Goal: Complete application form: Complete application form

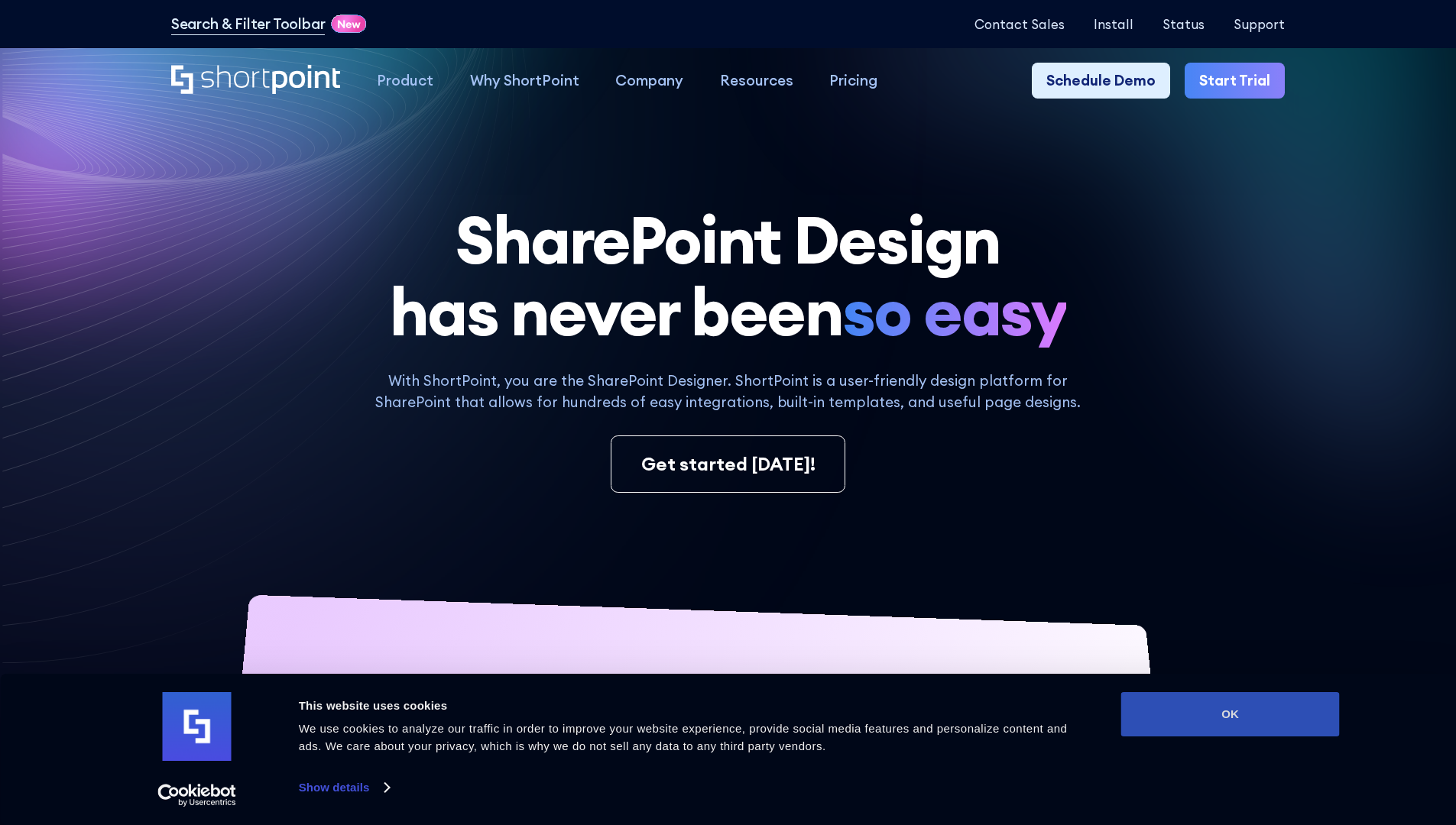
click at [1230, 715] on button "OK" at bounding box center [1230, 715] width 219 height 44
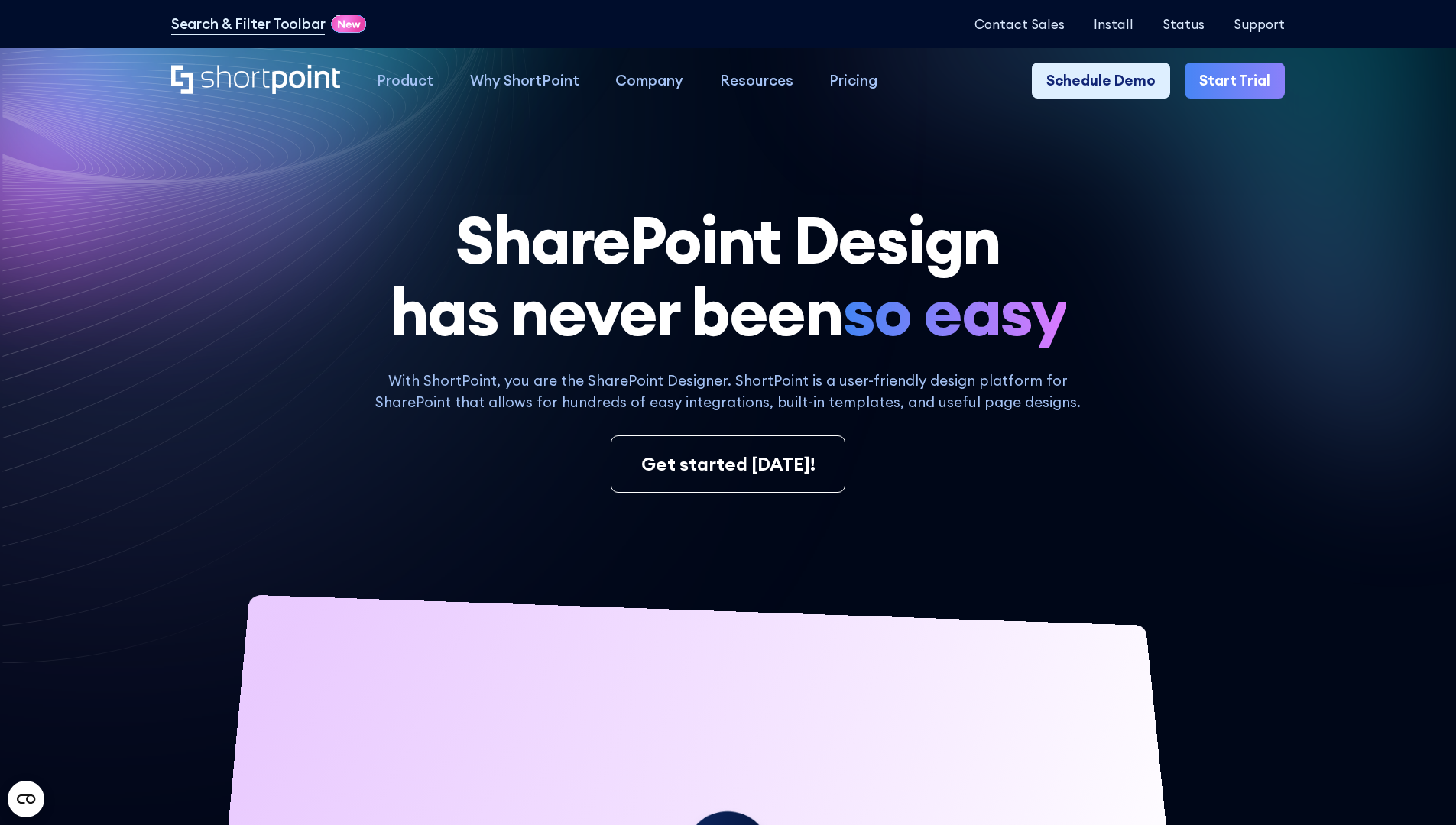
click at [1240, 81] on link "Start Trial" at bounding box center [1235, 81] width 100 height 36
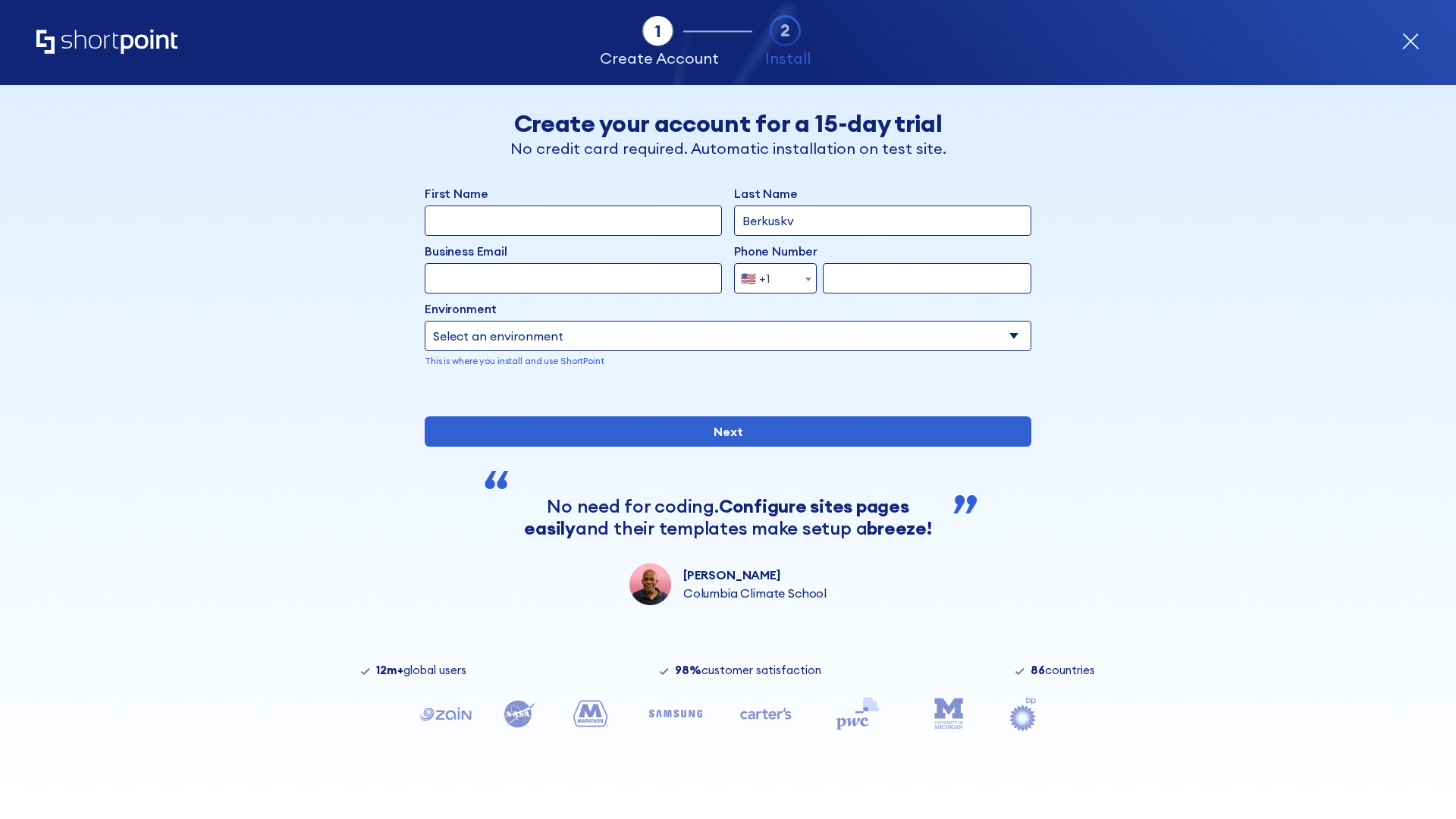
type input "Berkuskv"
type input "test@shortpoint.com"
type input "2125556789"
select select "Microsoft 365"
type input "2125556789"
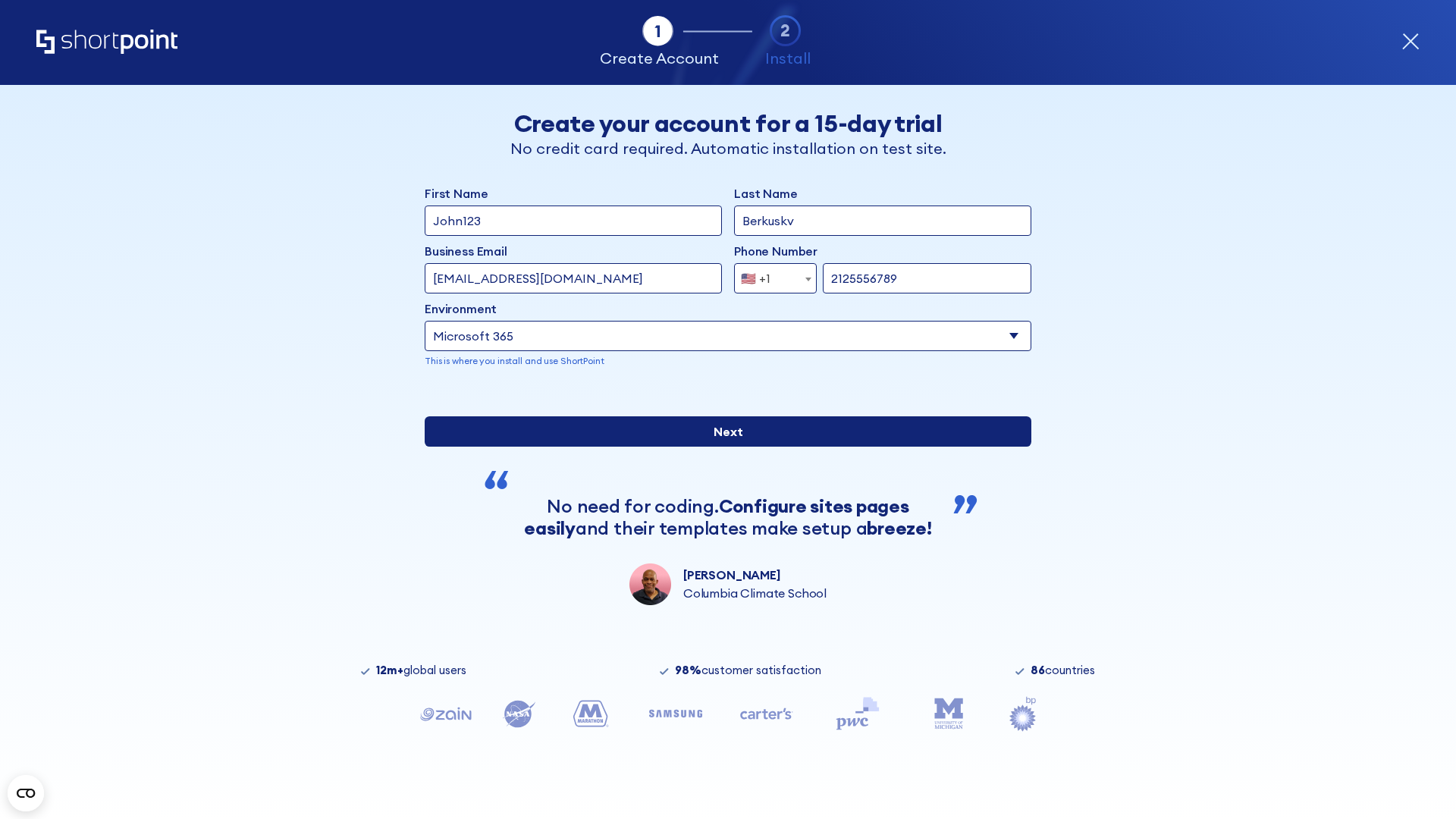
scroll to position [4, 0]
click at [722, 447] on input "Next" at bounding box center [728, 432] width 607 height 30
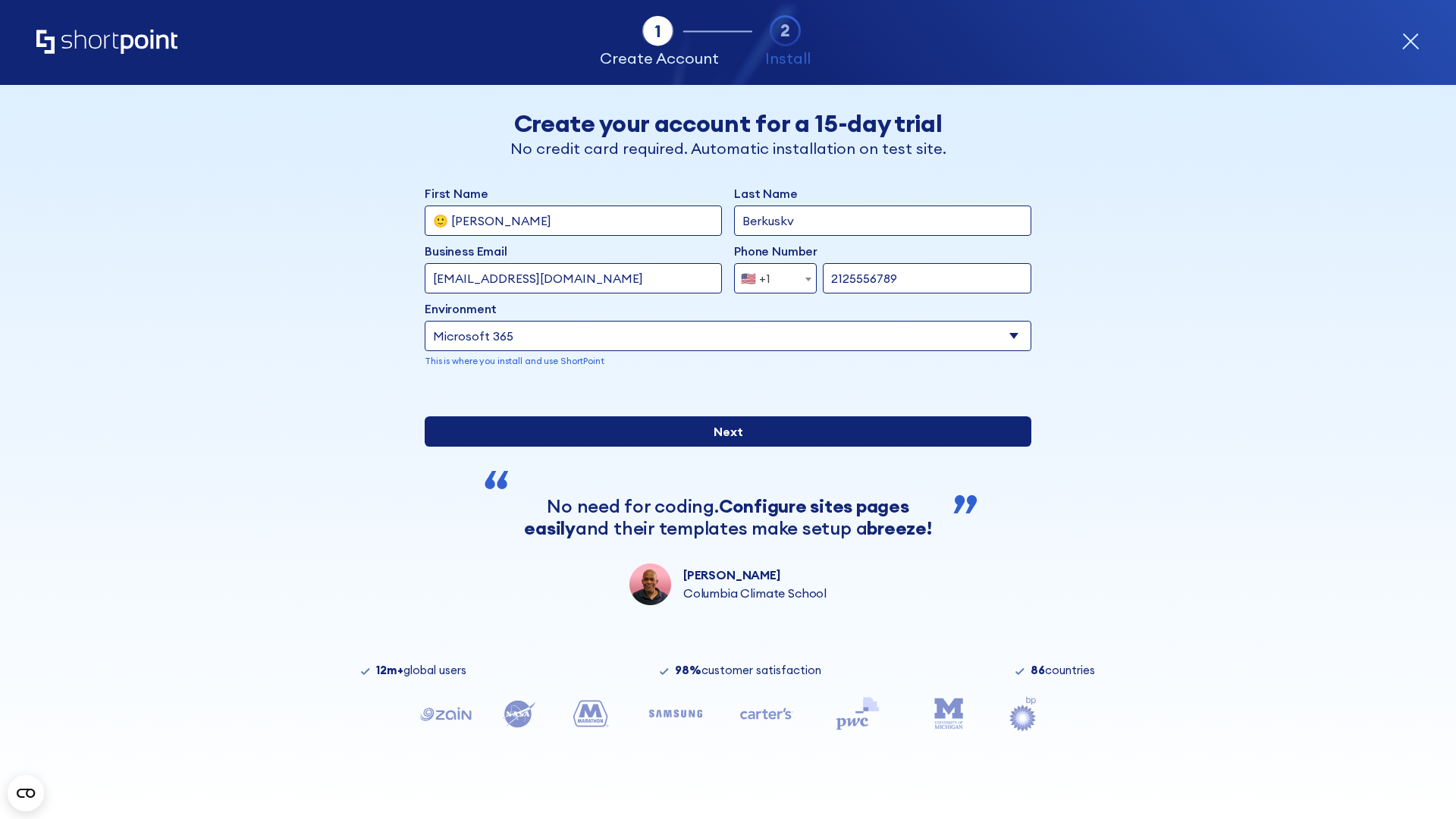
click at [722, 447] on input "Next" at bounding box center [728, 432] width 607 height 30
type input "Archebald"
click at [722, 447] on input "Next" at bounding box center [728, 432] width 607 height 30
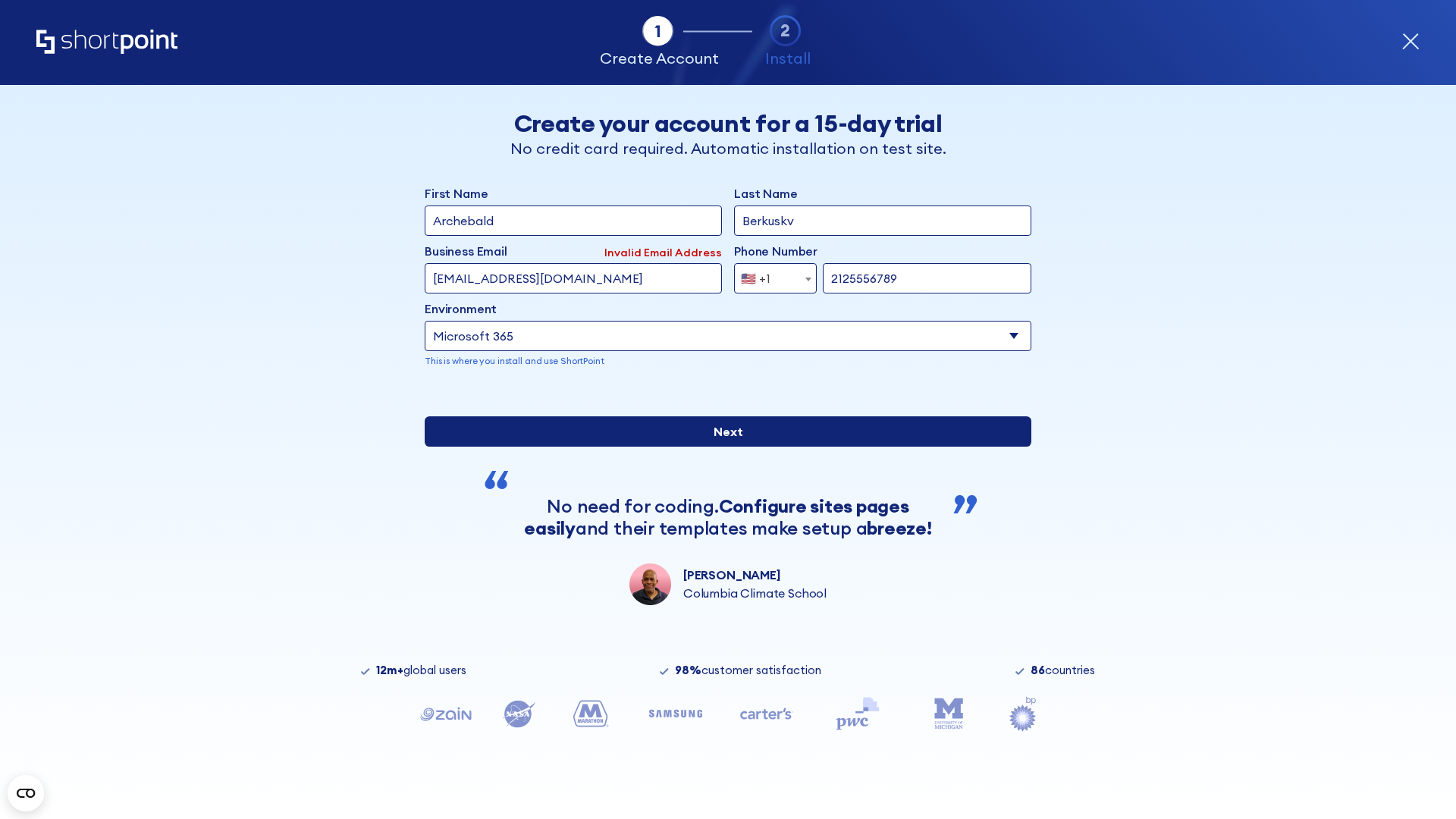
click at [722, 447] on input "Next" at bounding box center [728, 432] width 607 height 30
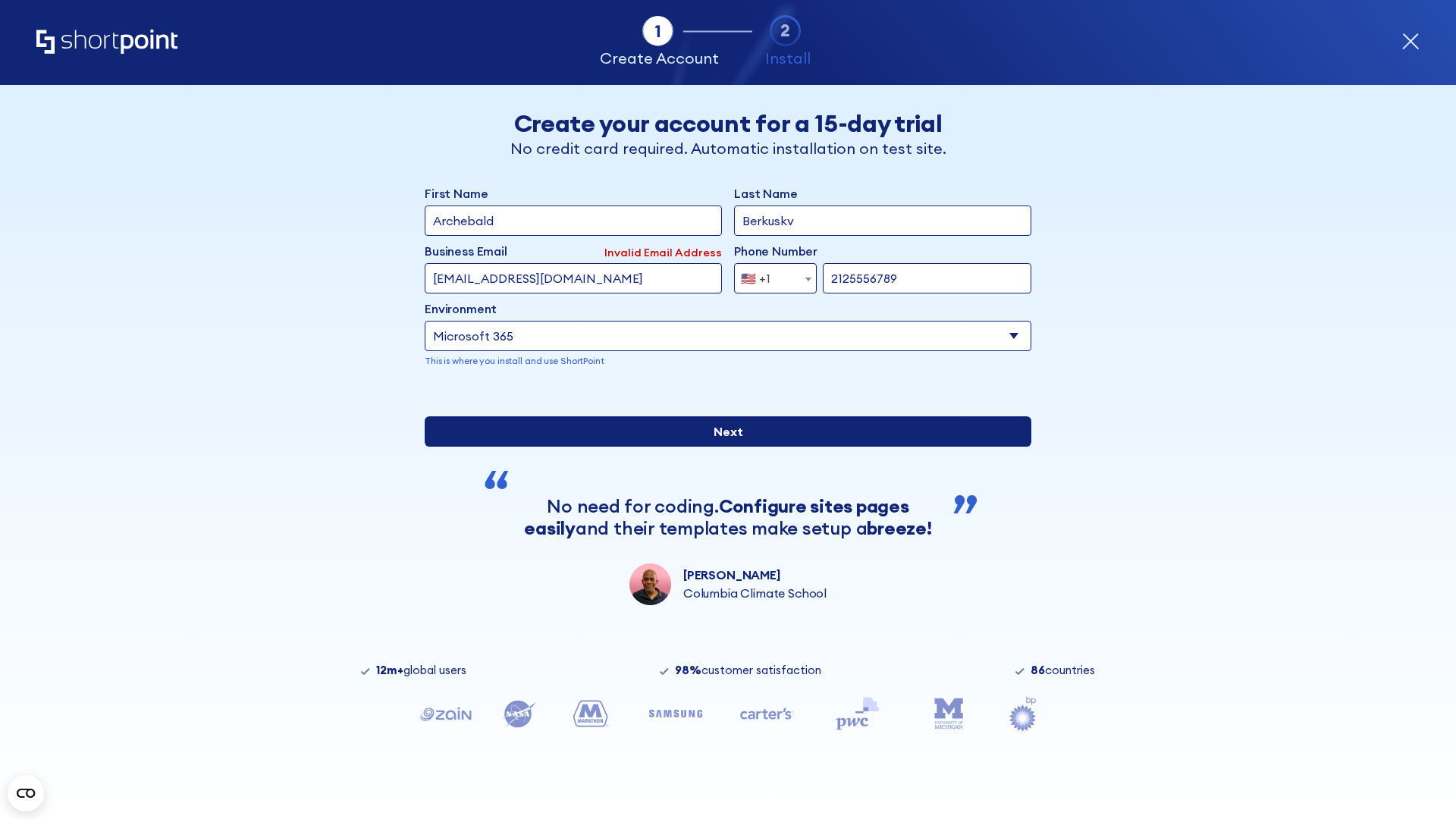
click at [722, 447] on input "Next" at bounding box center [728, 432] width 607 height 30
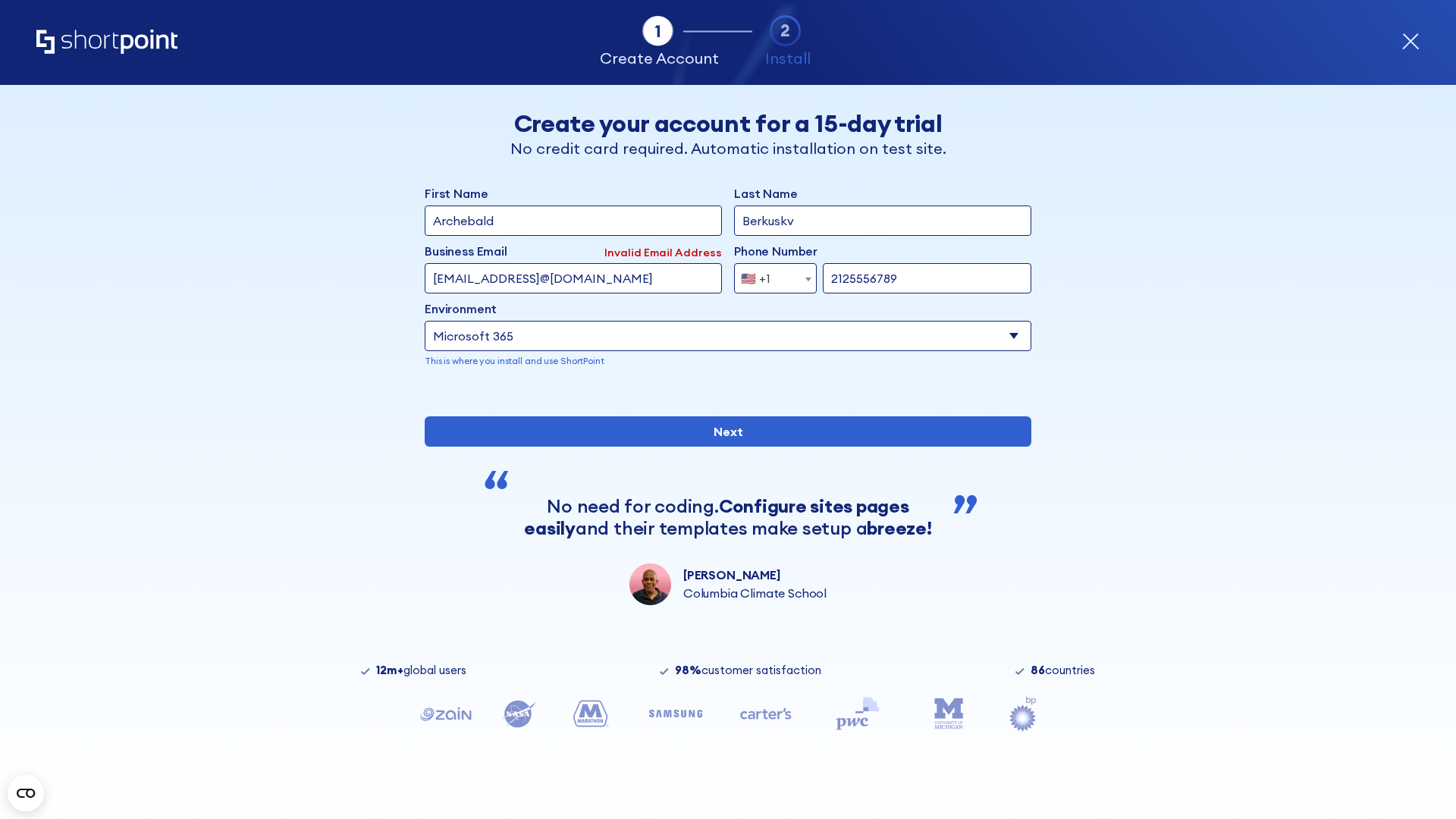
type input "testEmail@protonmail.comtest@shortpoint.com"
click at [770, 275] on span "🇺🇸 +1" at bounding box center [760, 279] width 50 height 30
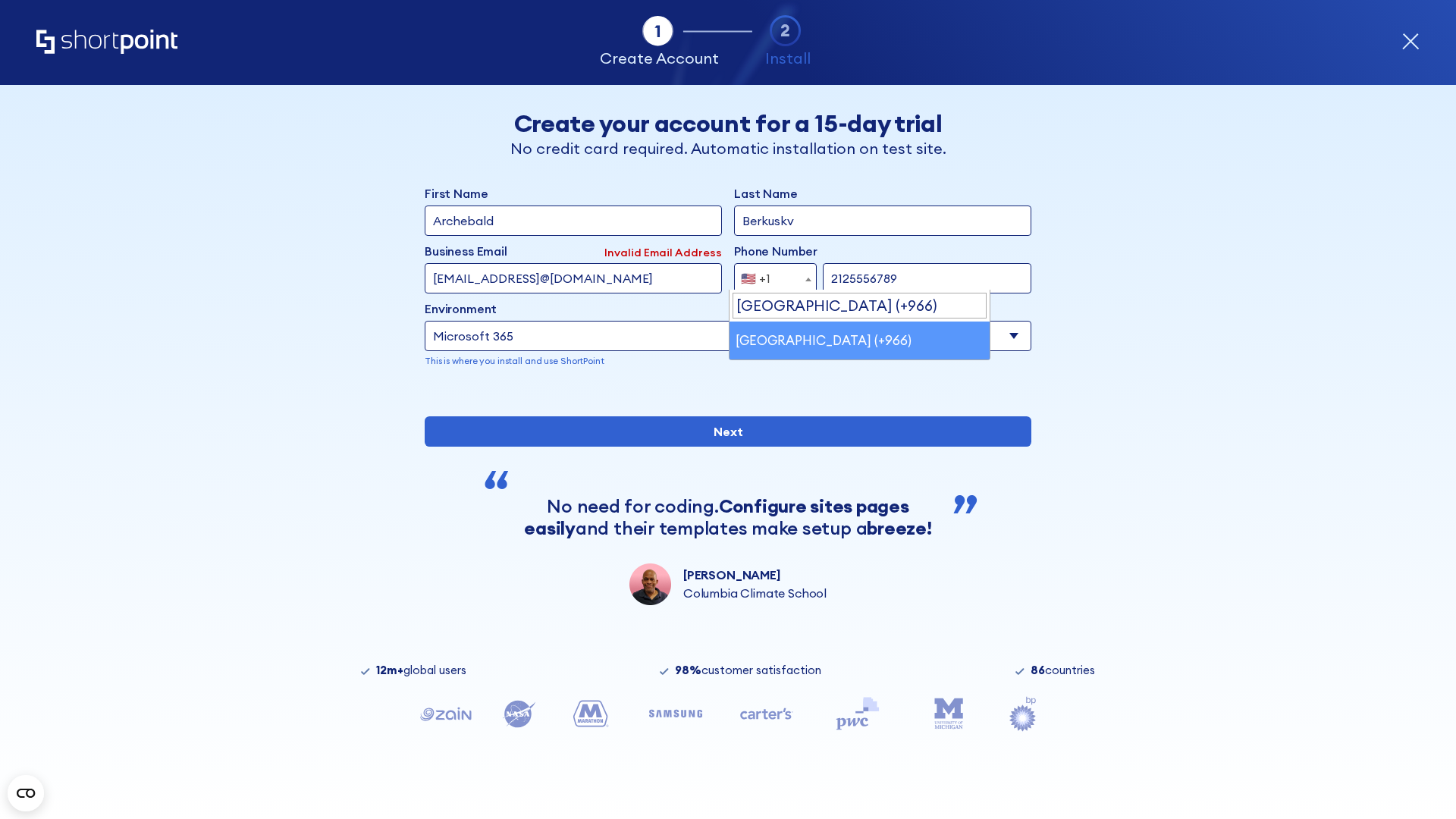
select select "+966"
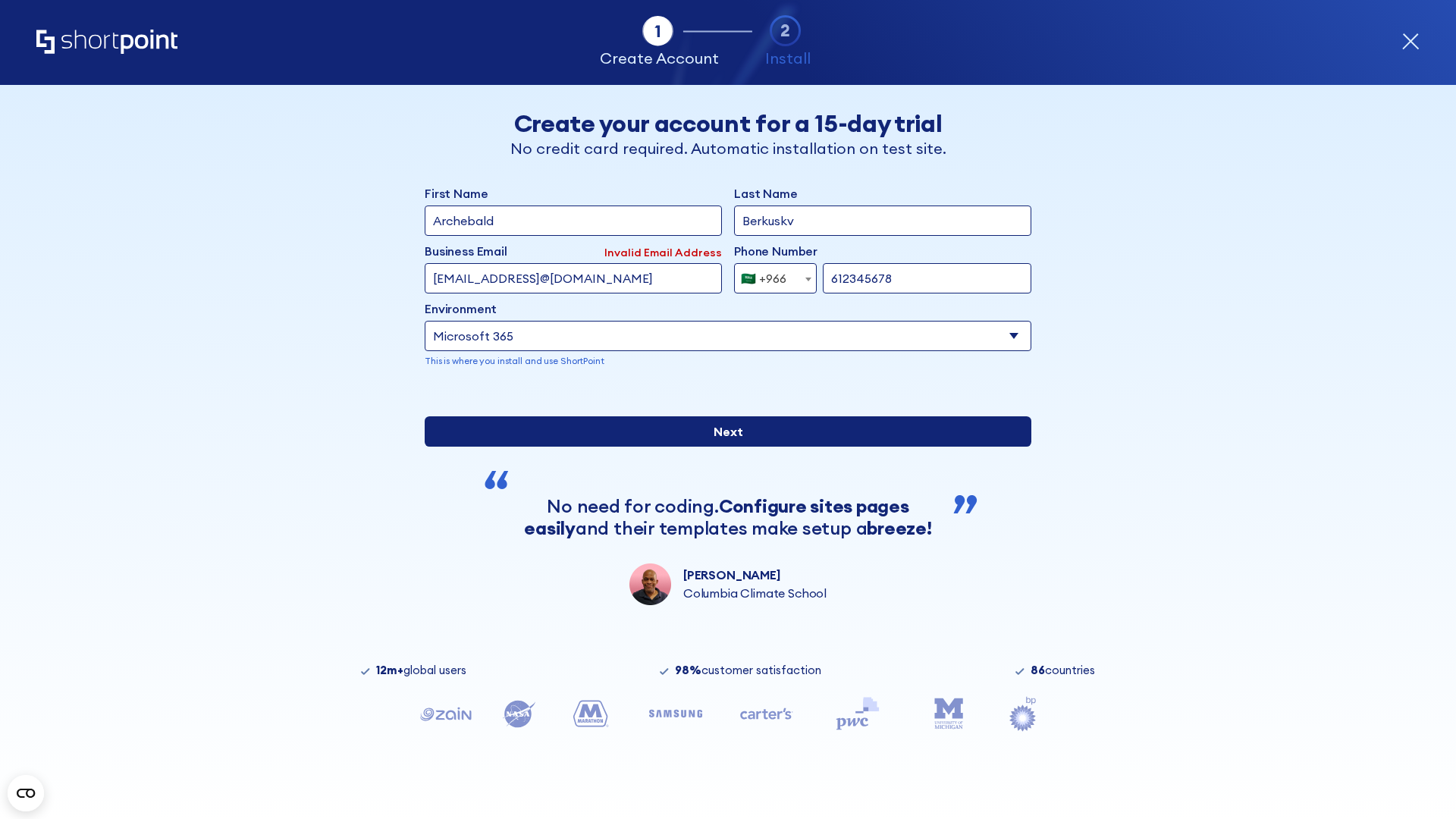
type input "612345678"
click at [722, 447] on input "Next" at bounding box center [728, 432] width 607 height 30
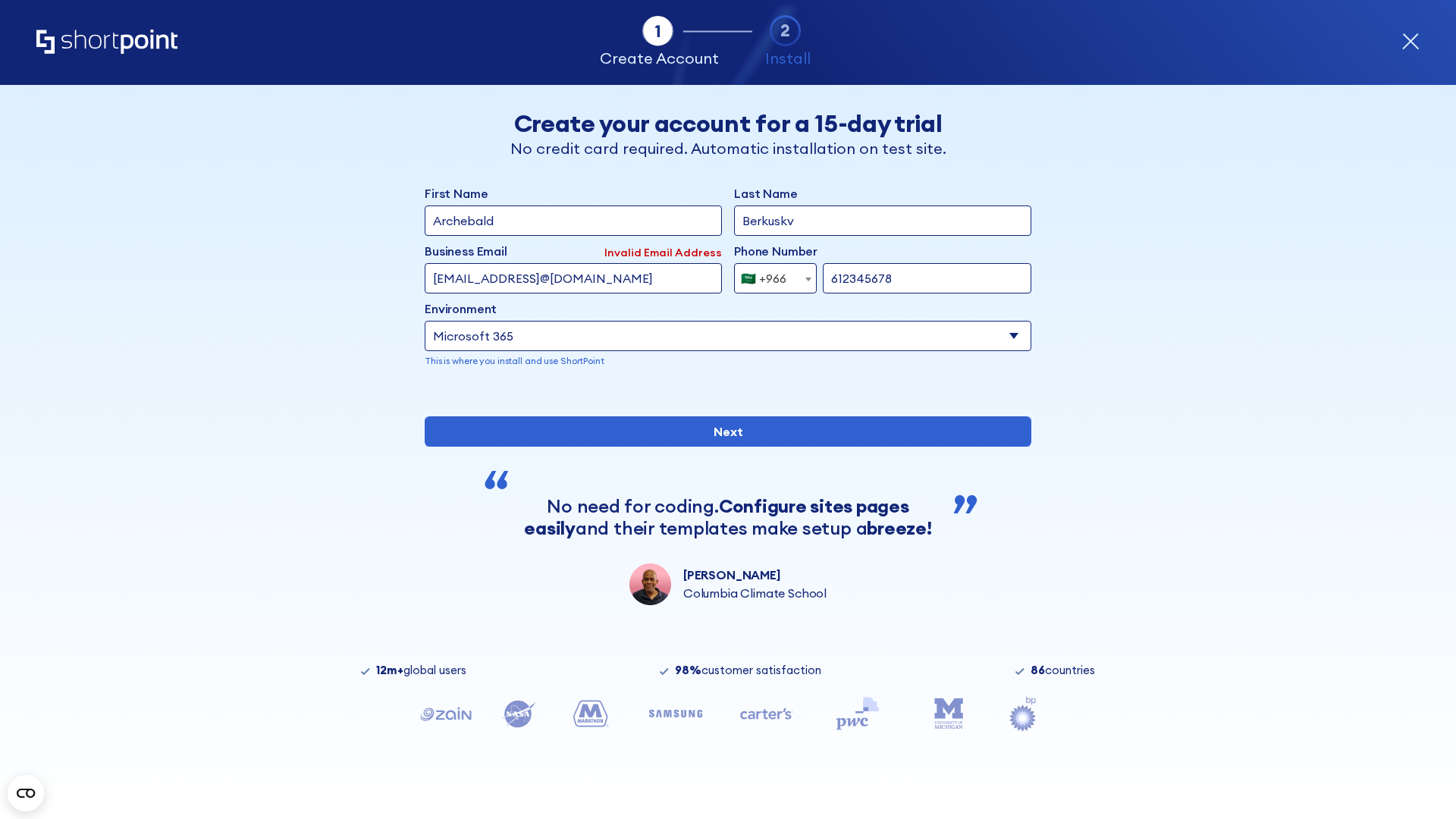
click at [770, 275] on div "🇸🇦 +966" at bounding box center [764, 279] width 46 height 30
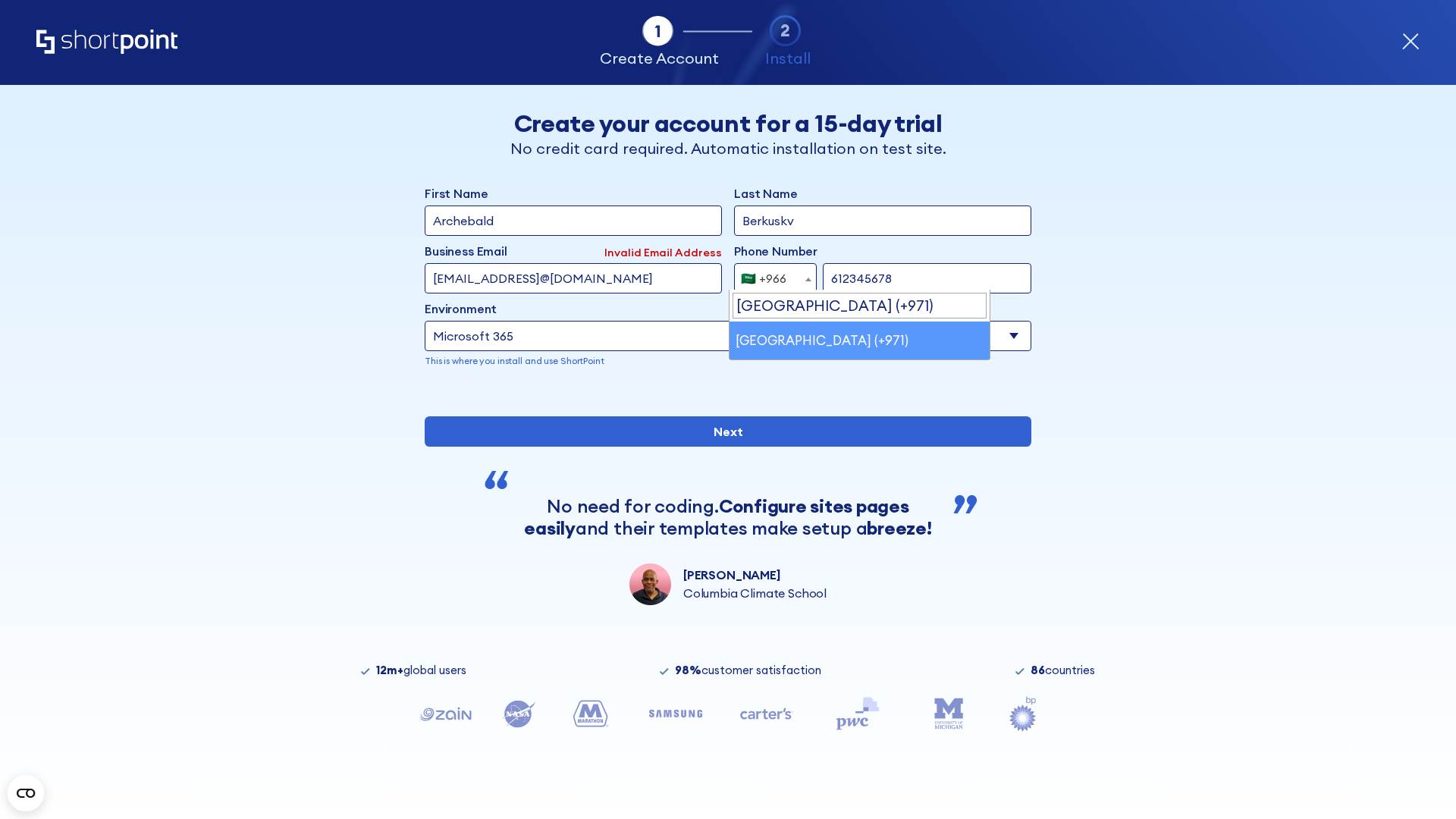
select select "+971"
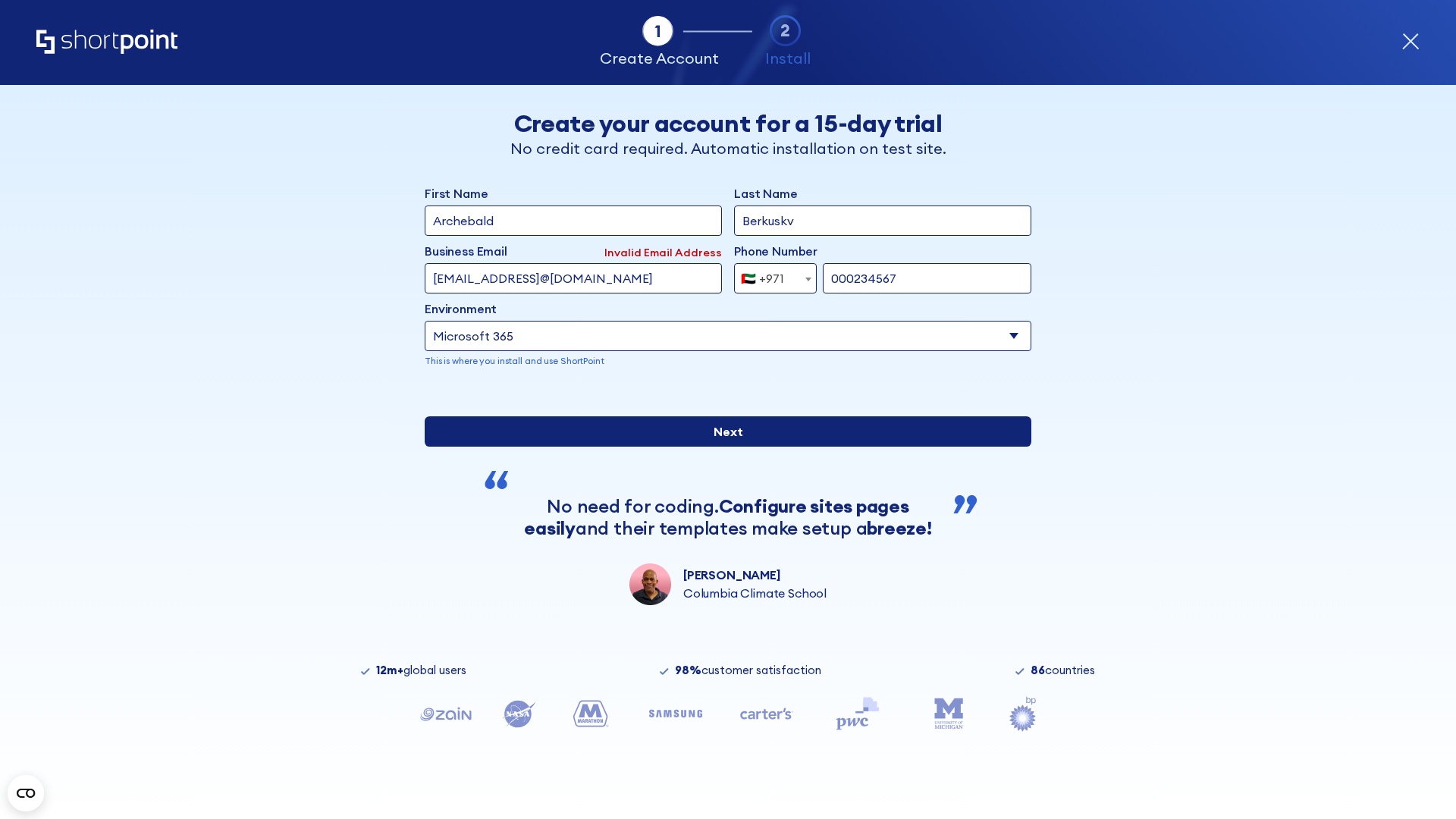
type input "000234567"
click at [722, 447] on input "Next" at bounding box center [728, 432] width 607 height 30
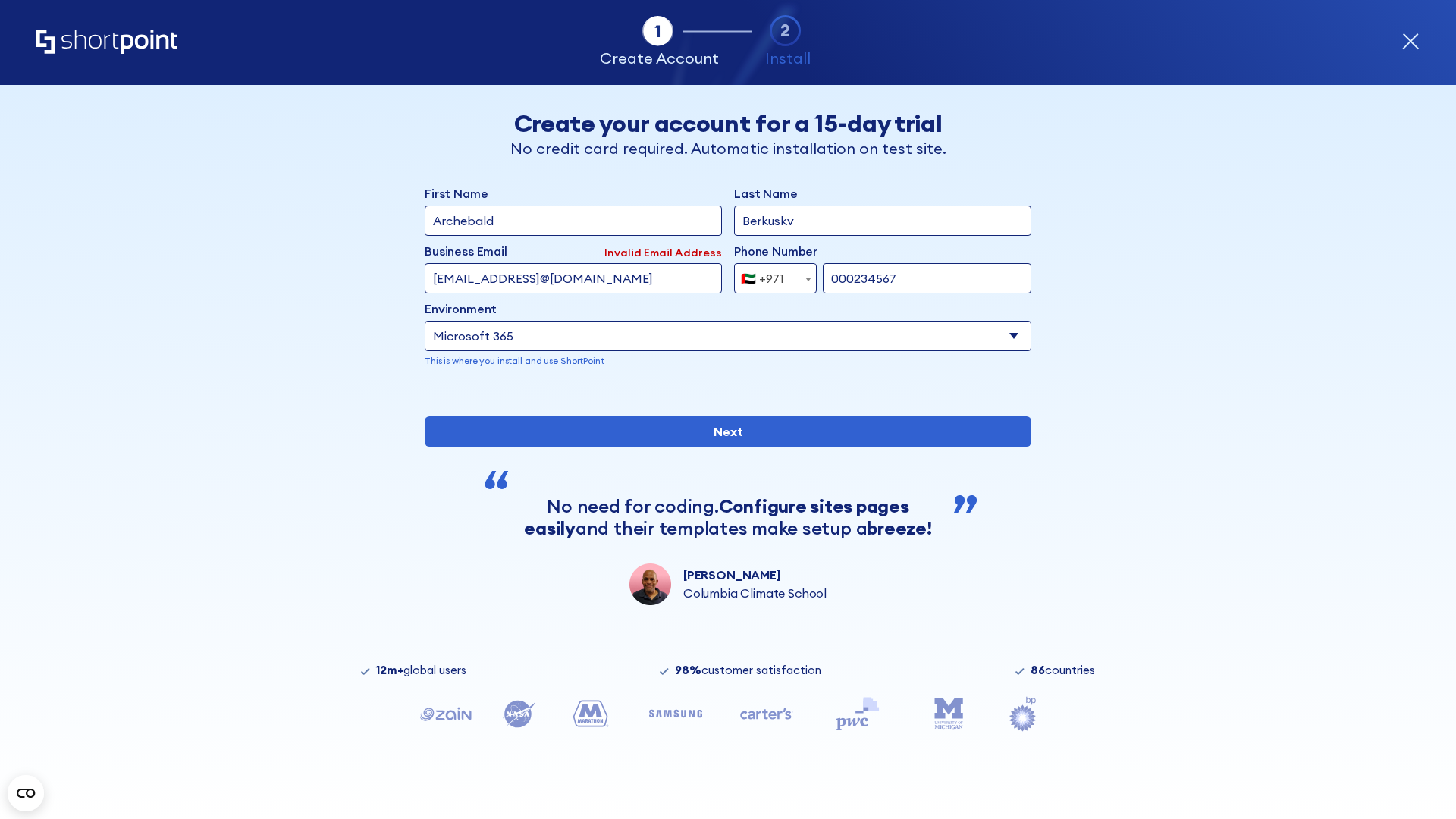
click at [770, 275] on div "🇦🇪 +971" at bounding box center [763, 279] width 43 height 30
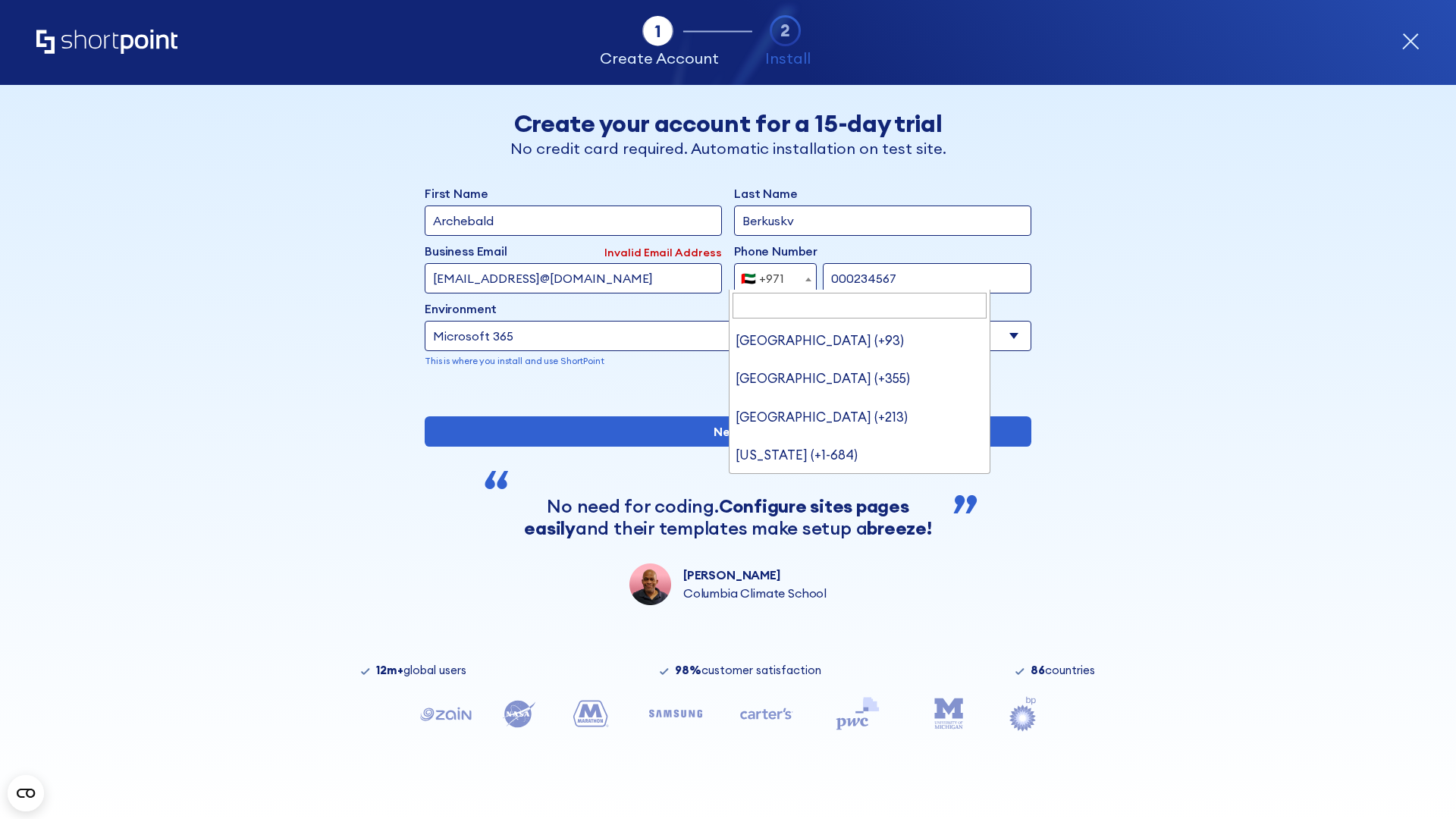
type input "[GEOGRAPHIC_DATA] (+44)"
select select "+44"
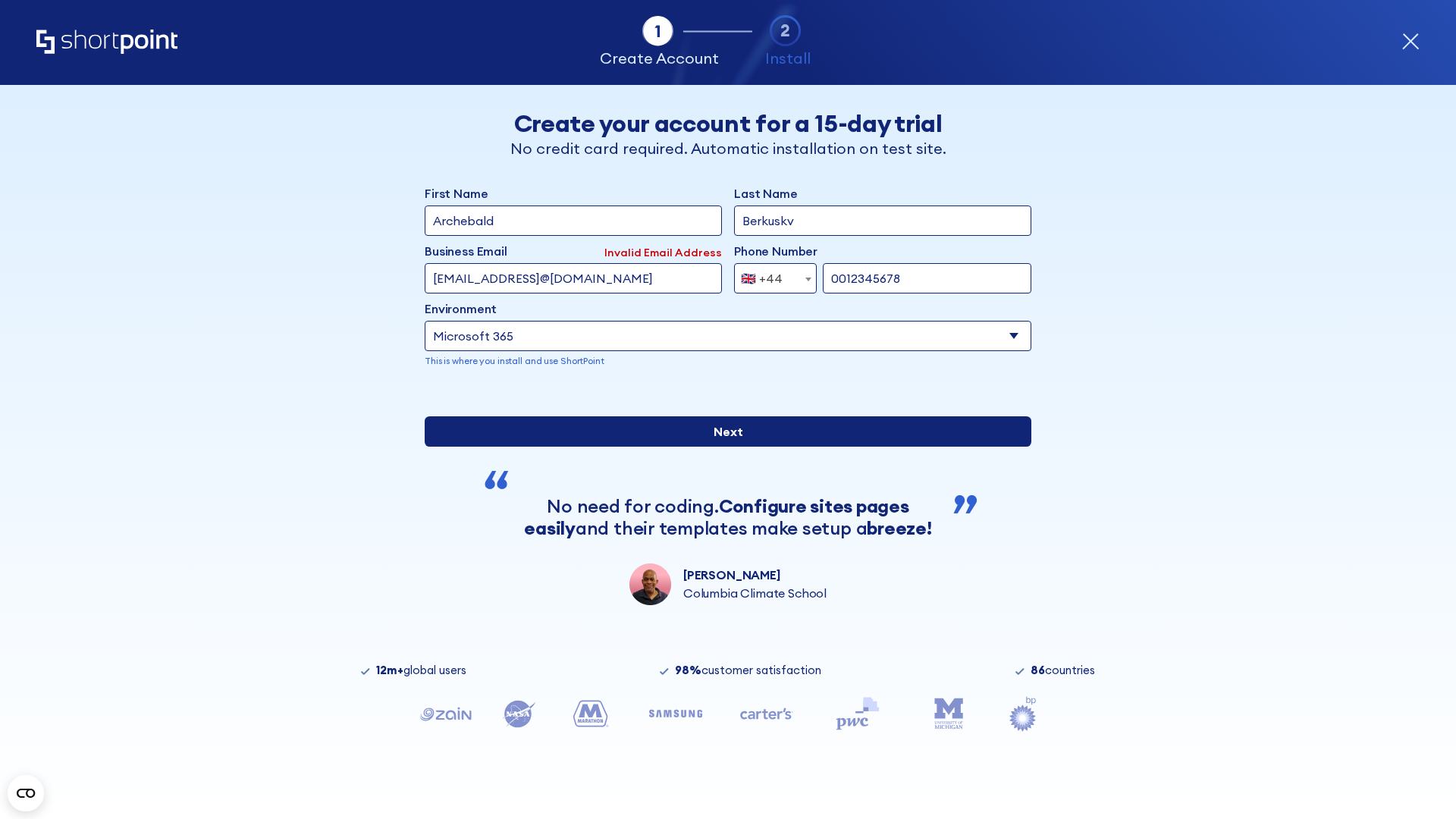
type input "0012345678"
click at [722, 447] on input "Next" at bounding box center [728, 432] width 607 height 30
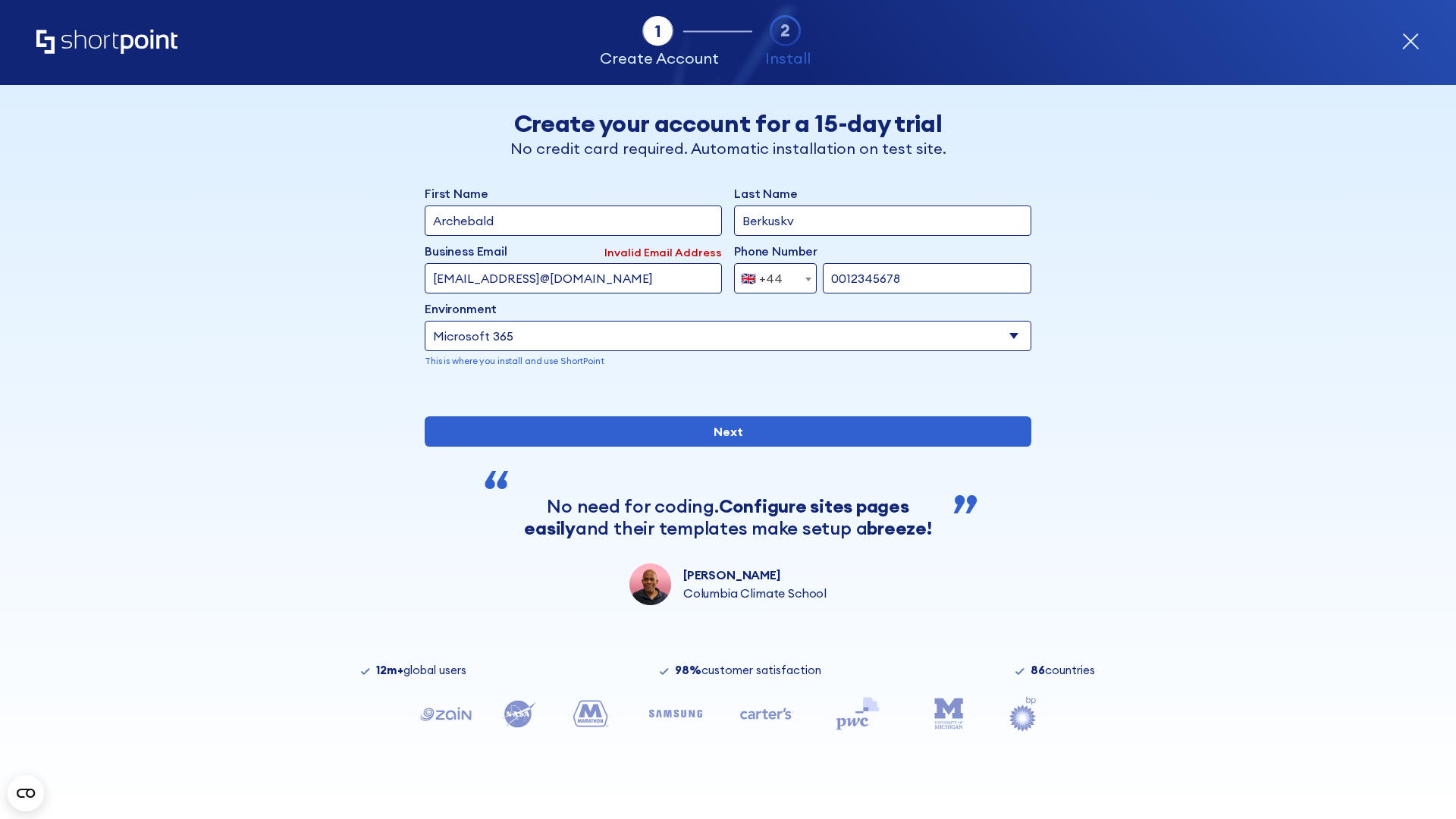
click at [770, 275] on div "🇬🇧 +44" at bounding box center [762, 279] width 42 height 30
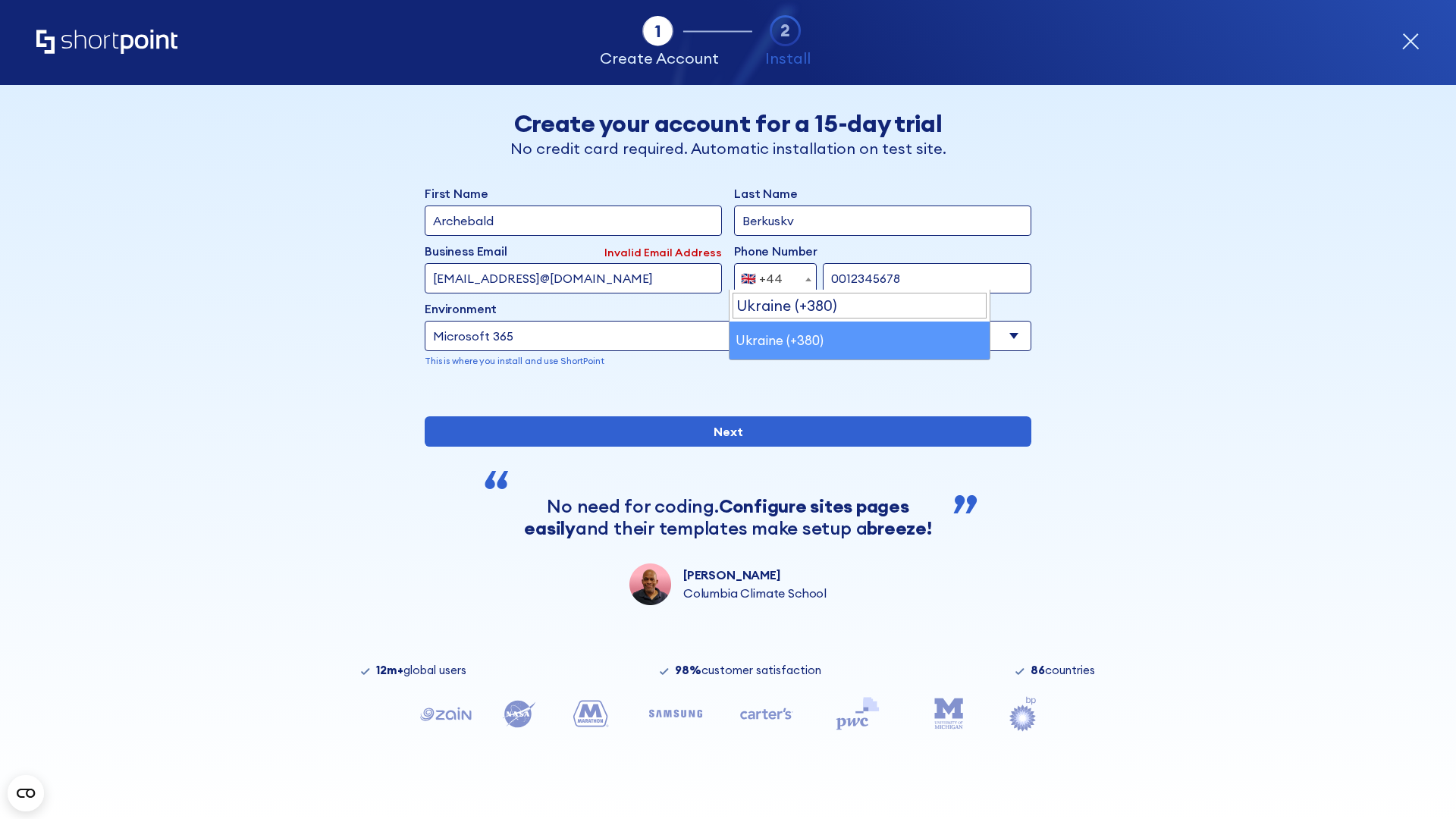
select select "+380"
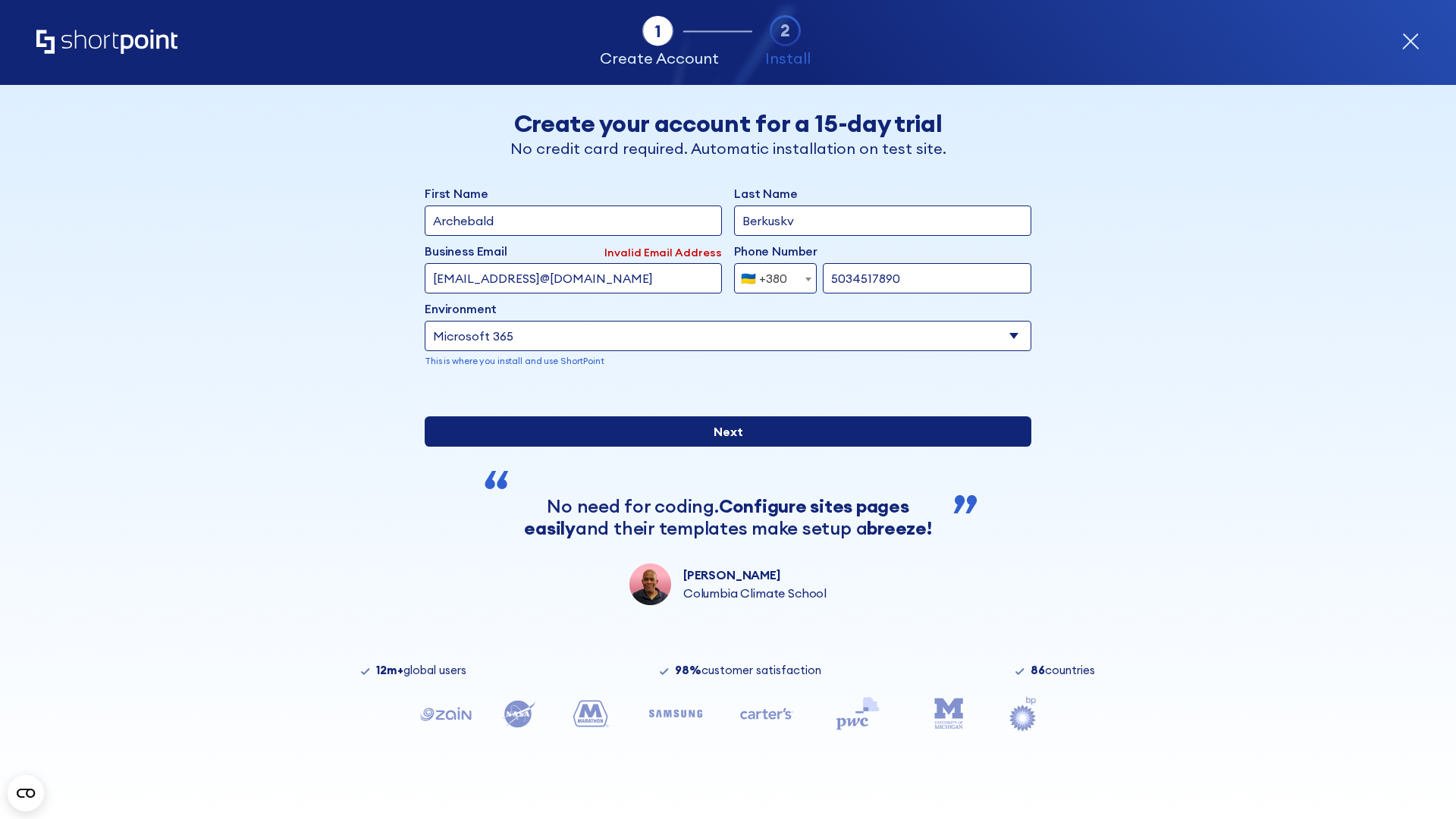
type input "5034517890"
click at [722, 447] on input "Next" at bounding box center [728, 432] width 607 height 30
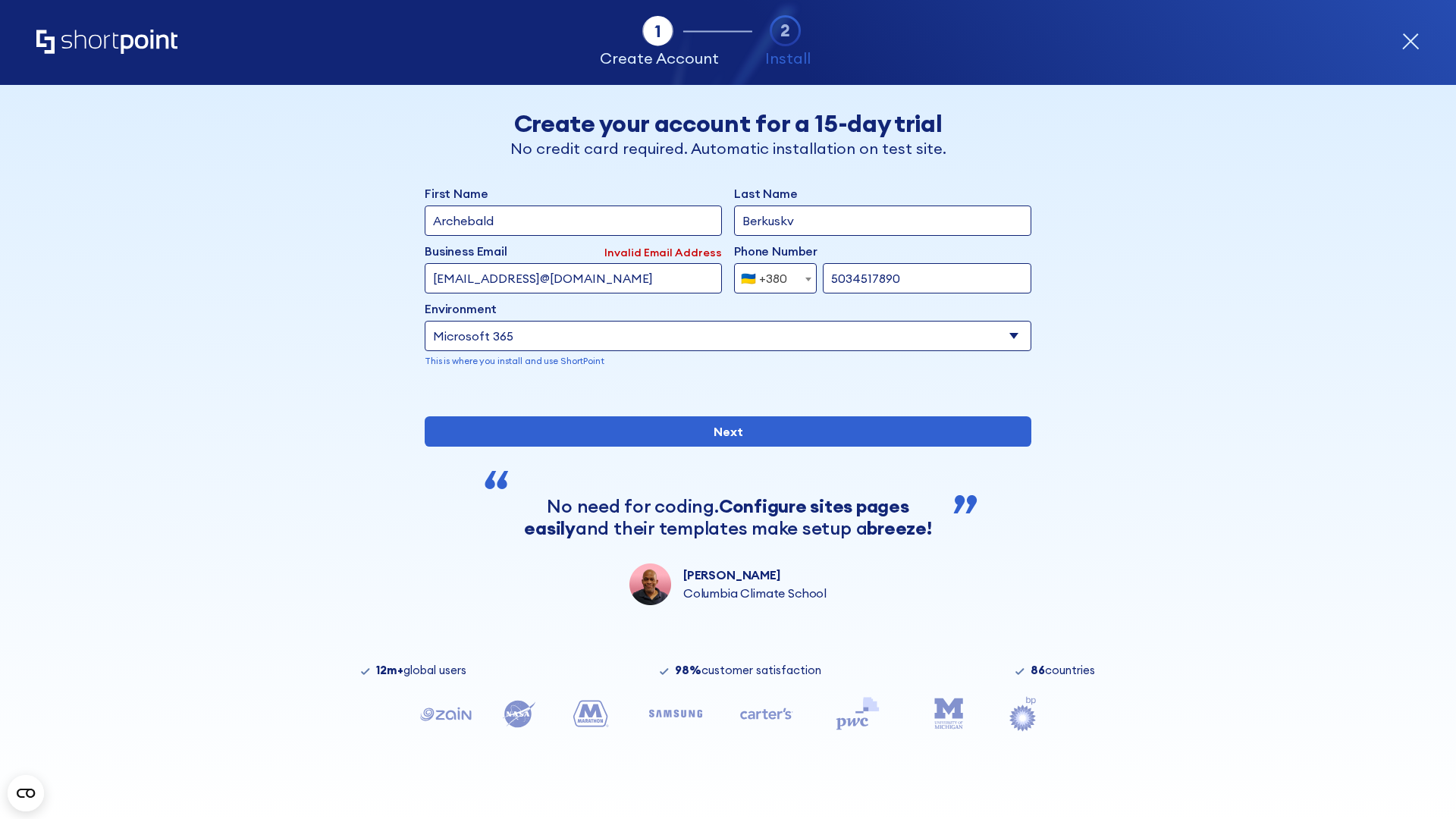
click at [770, 275] on div "🇺🇦 +380" at bounding box center [764, 279] width 46 height 30
select select "+1"
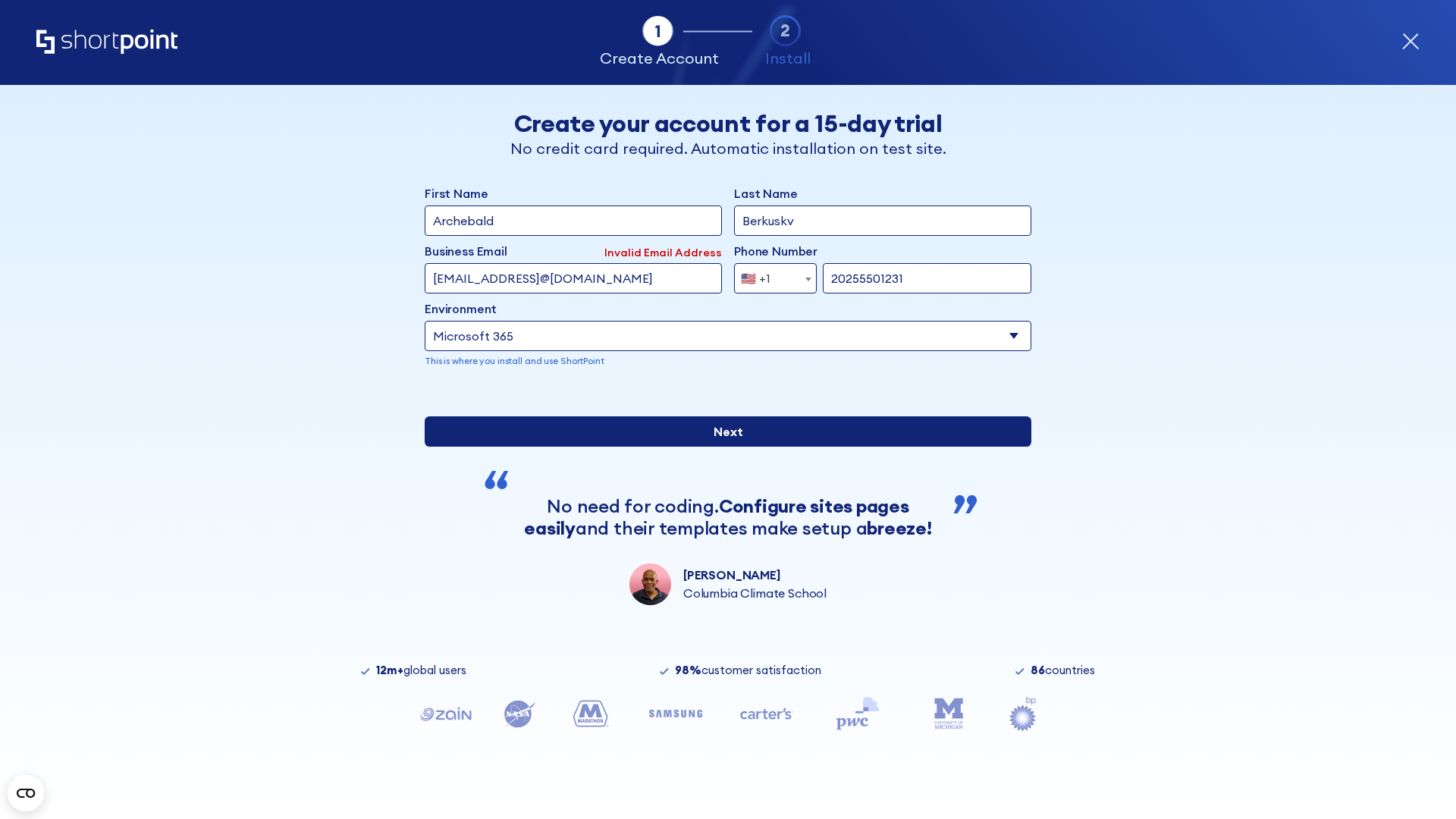
type input "20255501231"
click at [722, 447] on input "Next" at bounding box center [728, 432] width 607 height 30
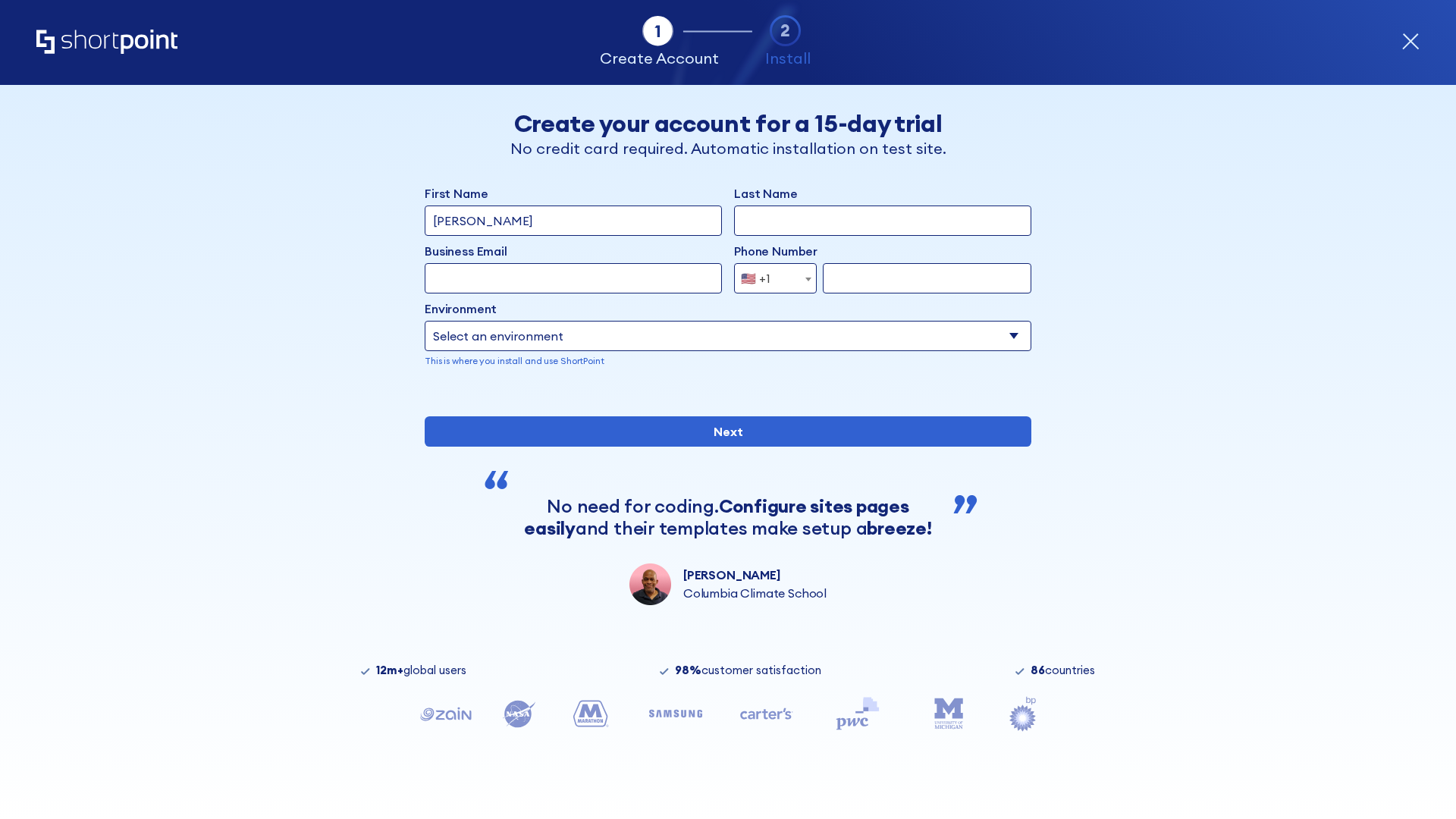
type input "Mary-Jane"
type input "Berkuskv"
type input "john@company.com"
click at [770, 275] on span "🇺🇸 +1" at bounding box center [760, 279] width 50 height 30
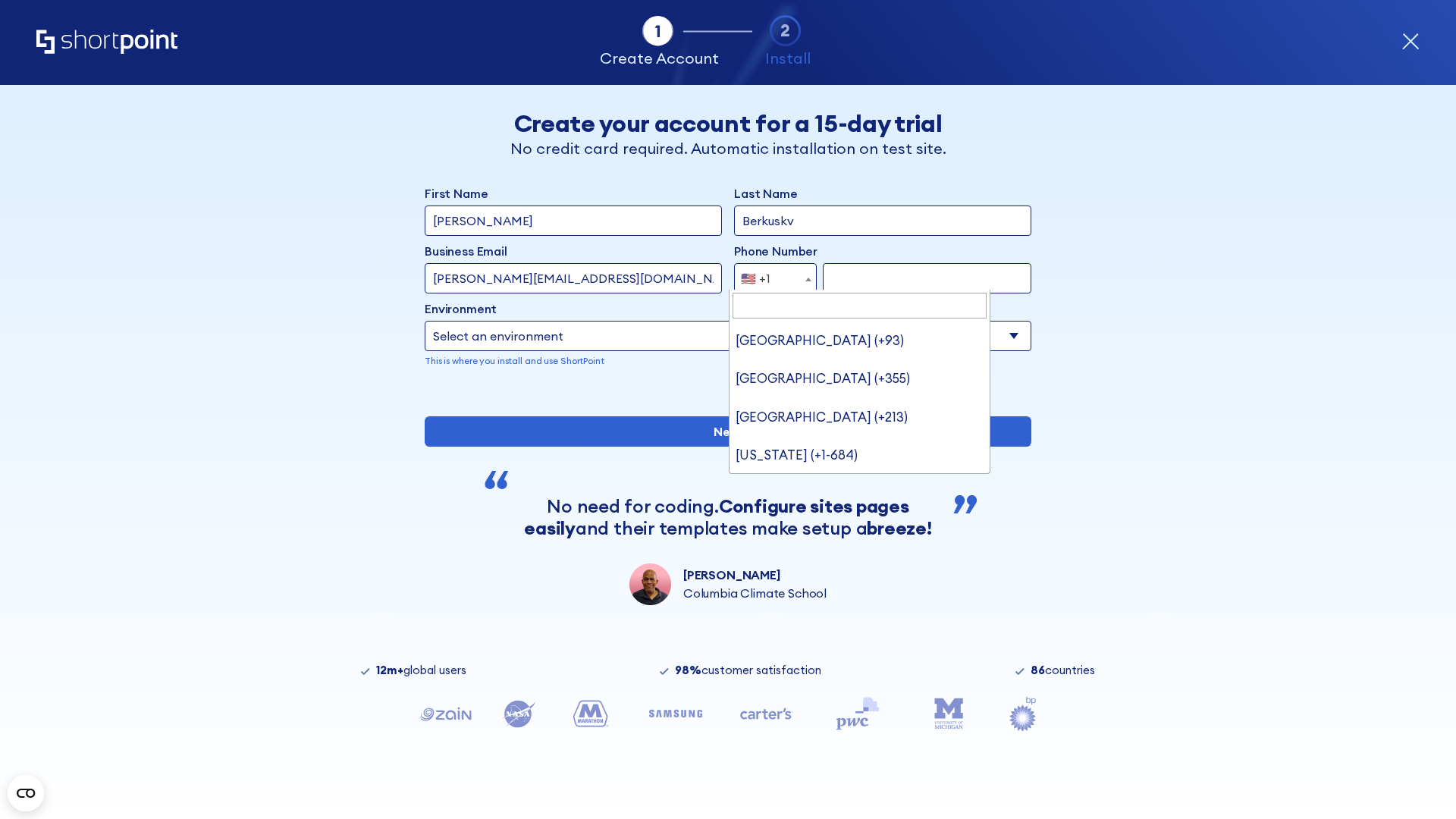
scroll to position [4, 0]
type input "[GEOGRAPHIC_DATA] (+966)"
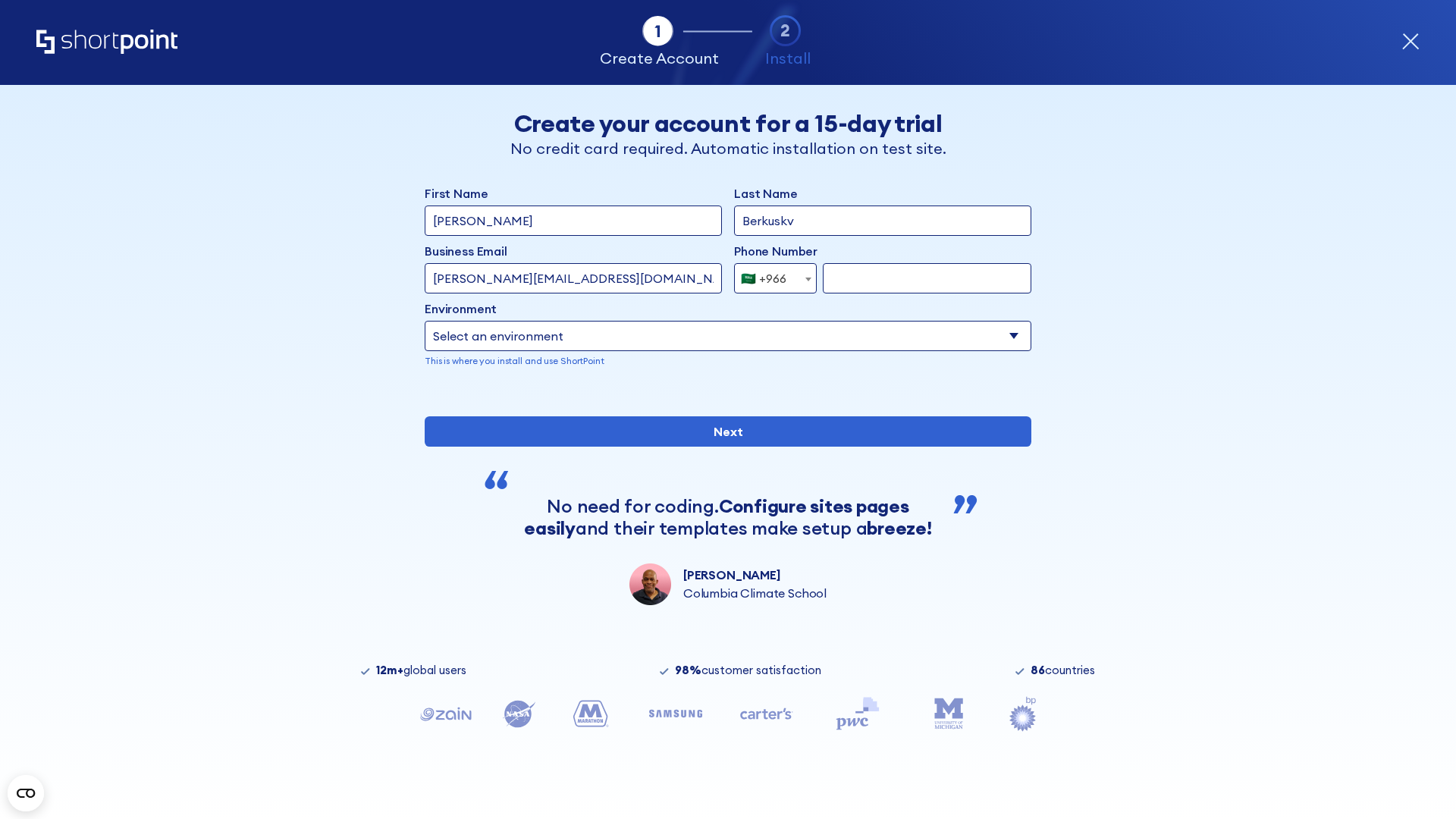
select select "+966"
type input "512345678"
select select "Microsoft 365"
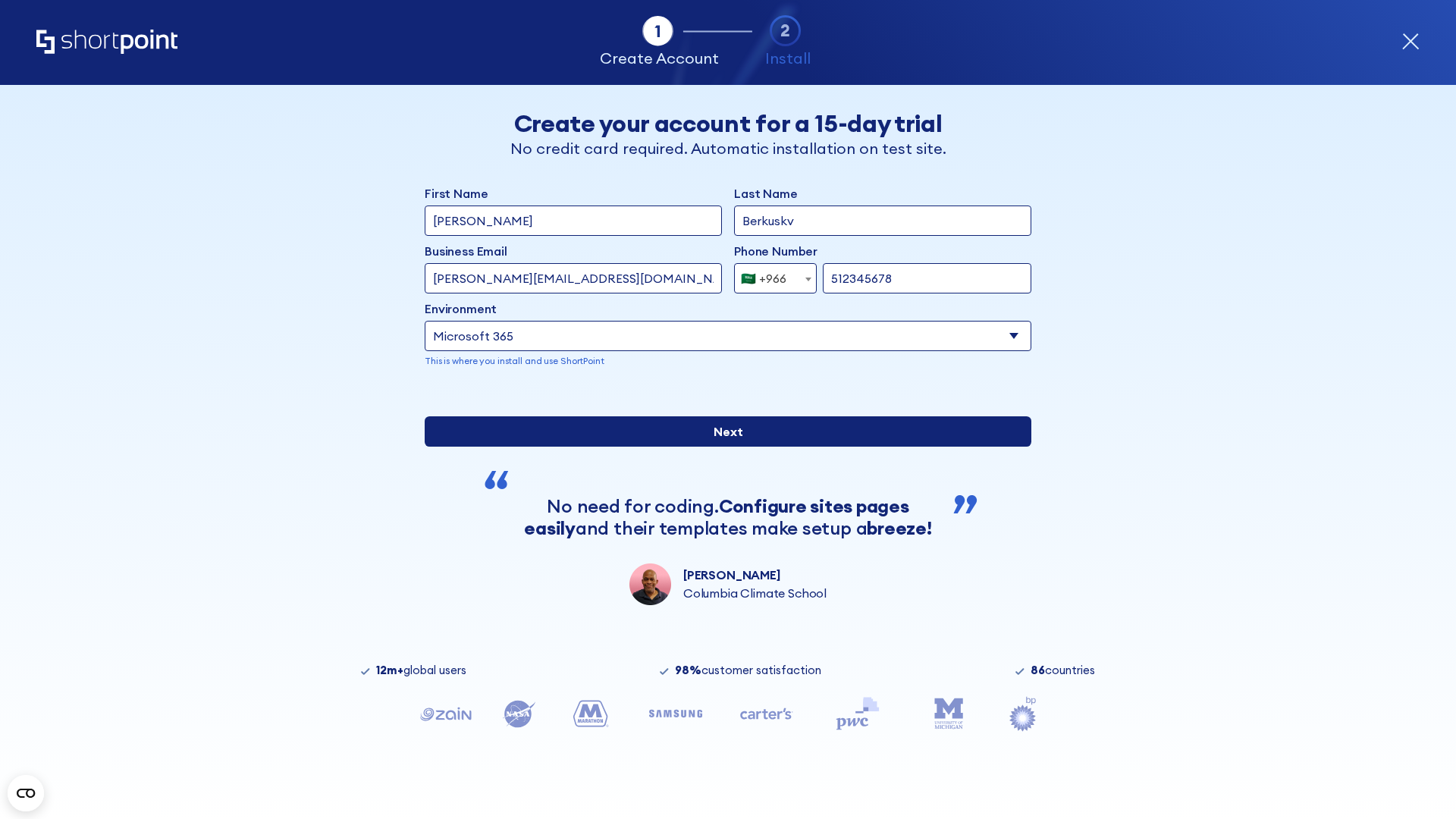
type input "512345678"
click at [722, 447] on input "Next" at bounding box center [728, 432] width 607 height 30
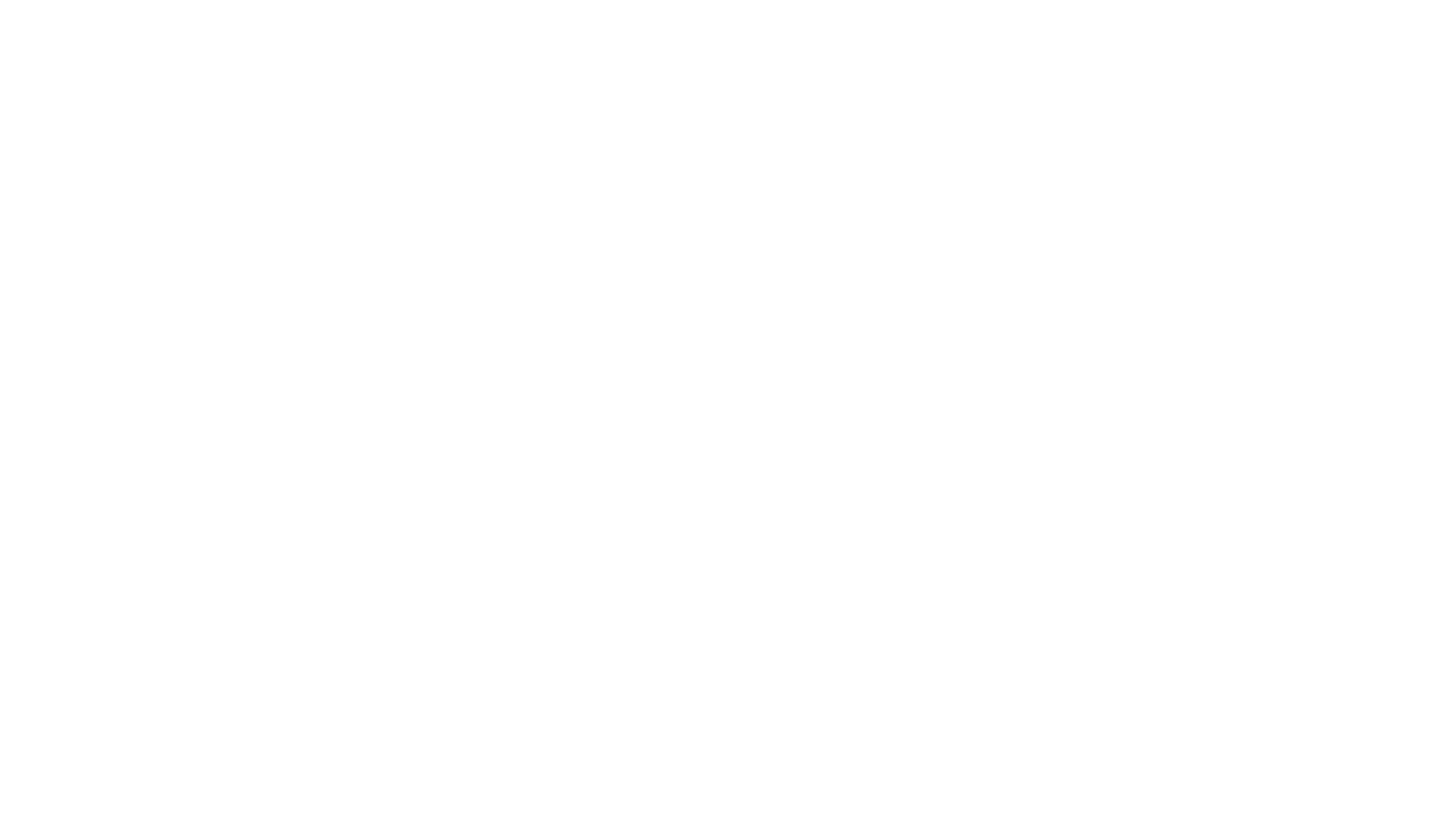
select select "+966"
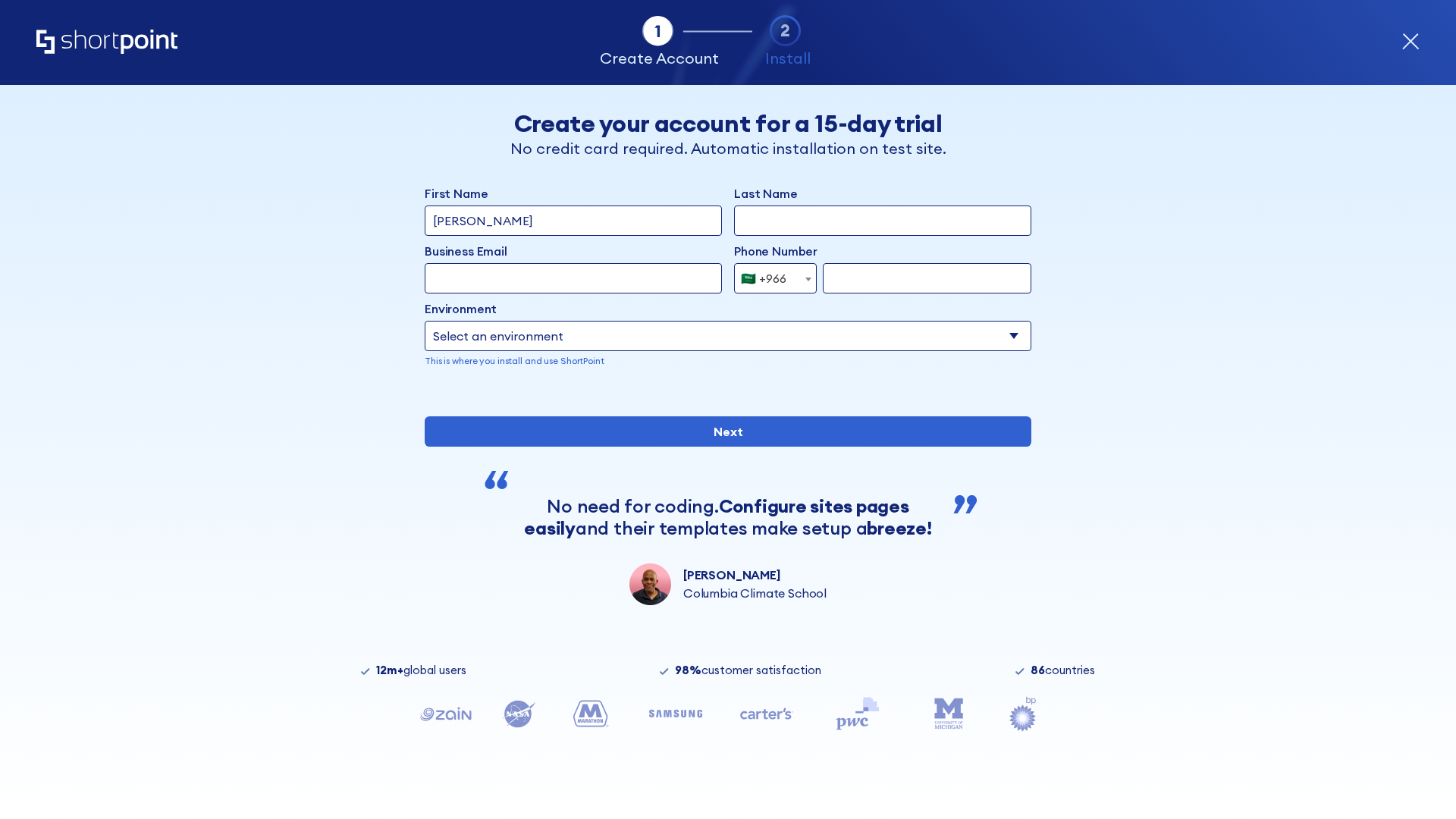
type input "[PERSON_NAME]"
type input "Berkuskv"
type input "[EMAIL_ADDRESS][DOMAIN_NAME]"
click at [770, 275] on div "🇸🇦 +966" at bounding box center [764, 279] width 46 height 30
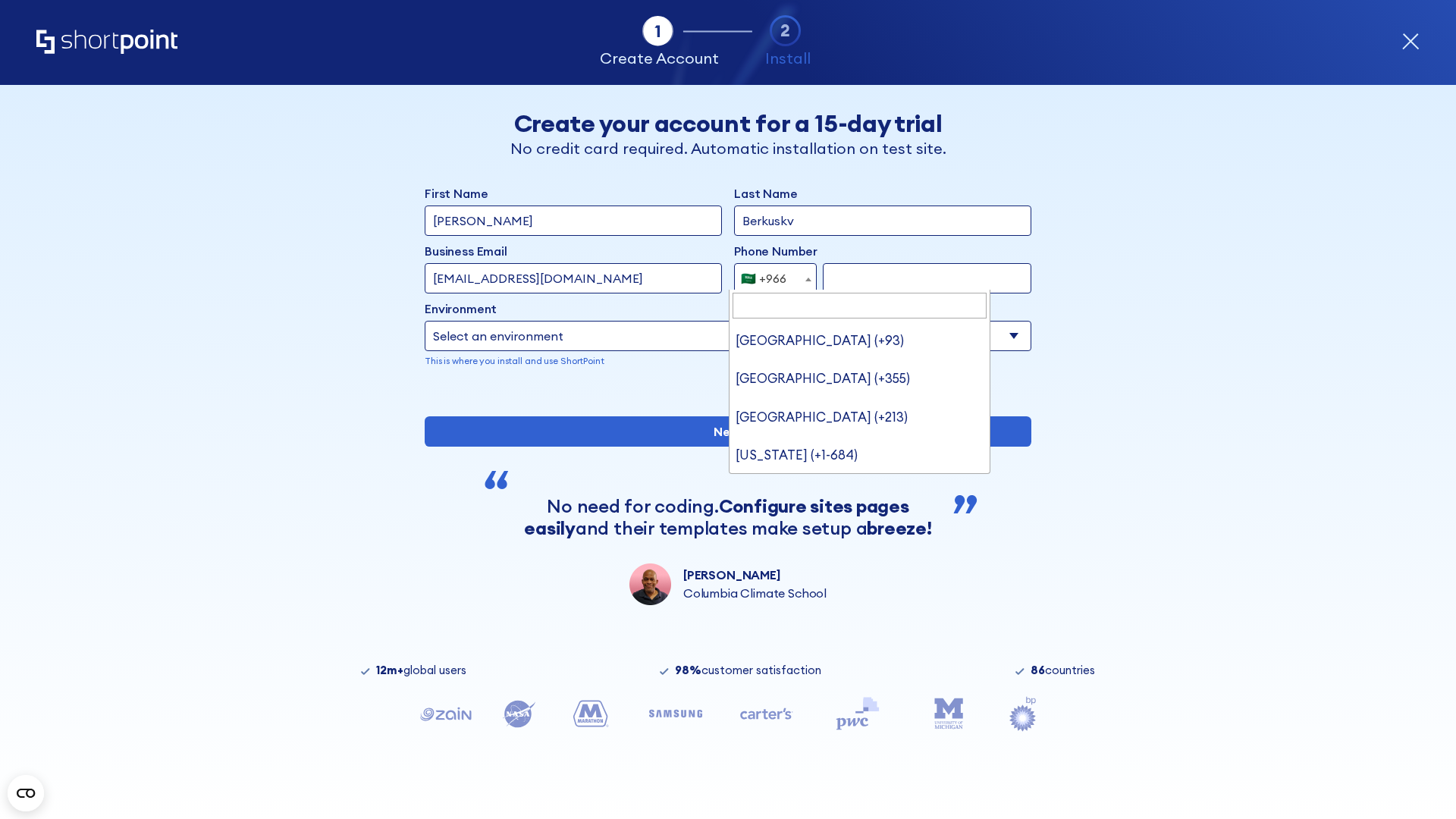
scroll to position [4, 0]
type input "[GEOGRAPHIC_DATA] (+971)"
select select "+971"
type input "501234567"
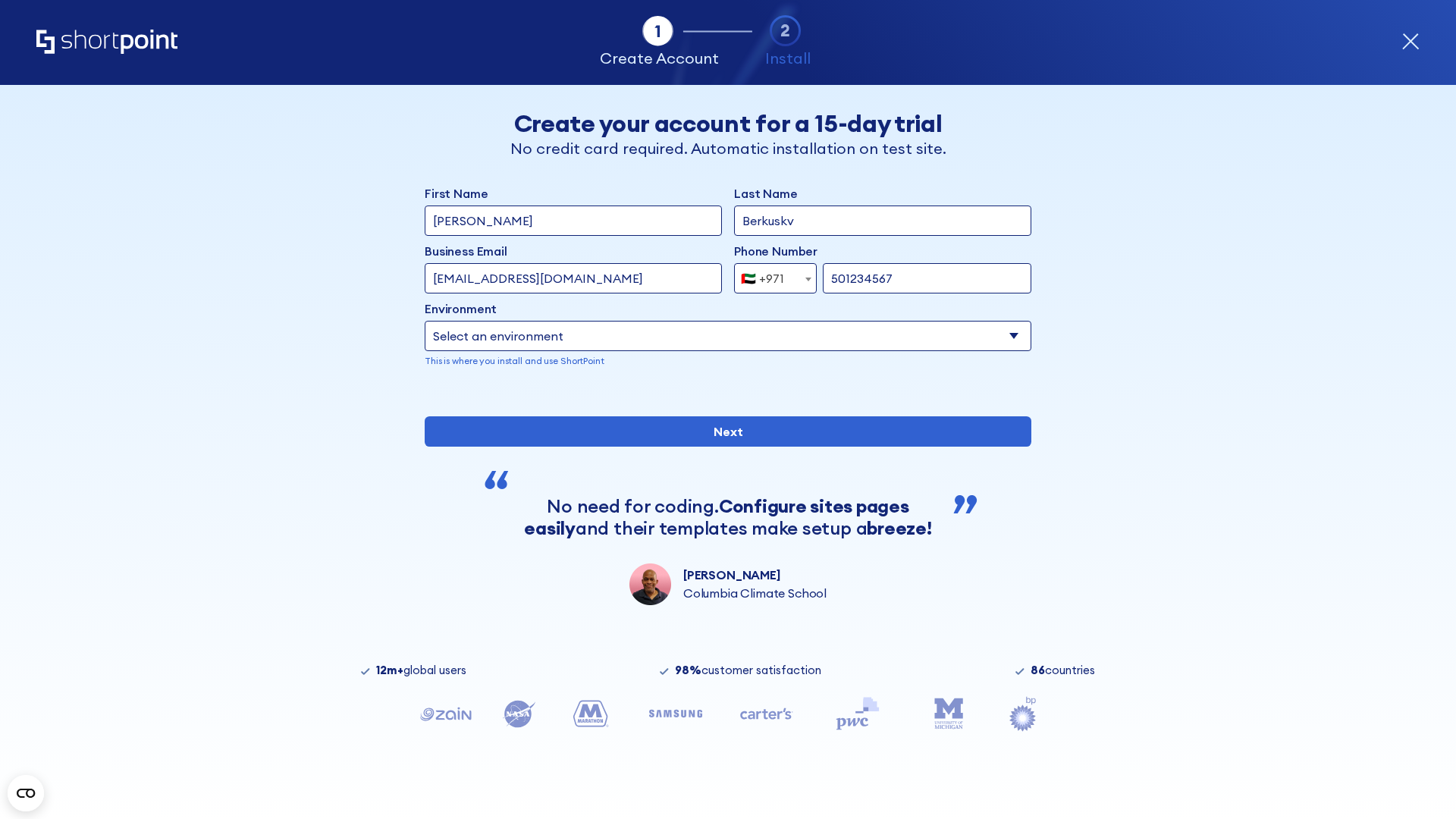
select select "Microsoft 365"
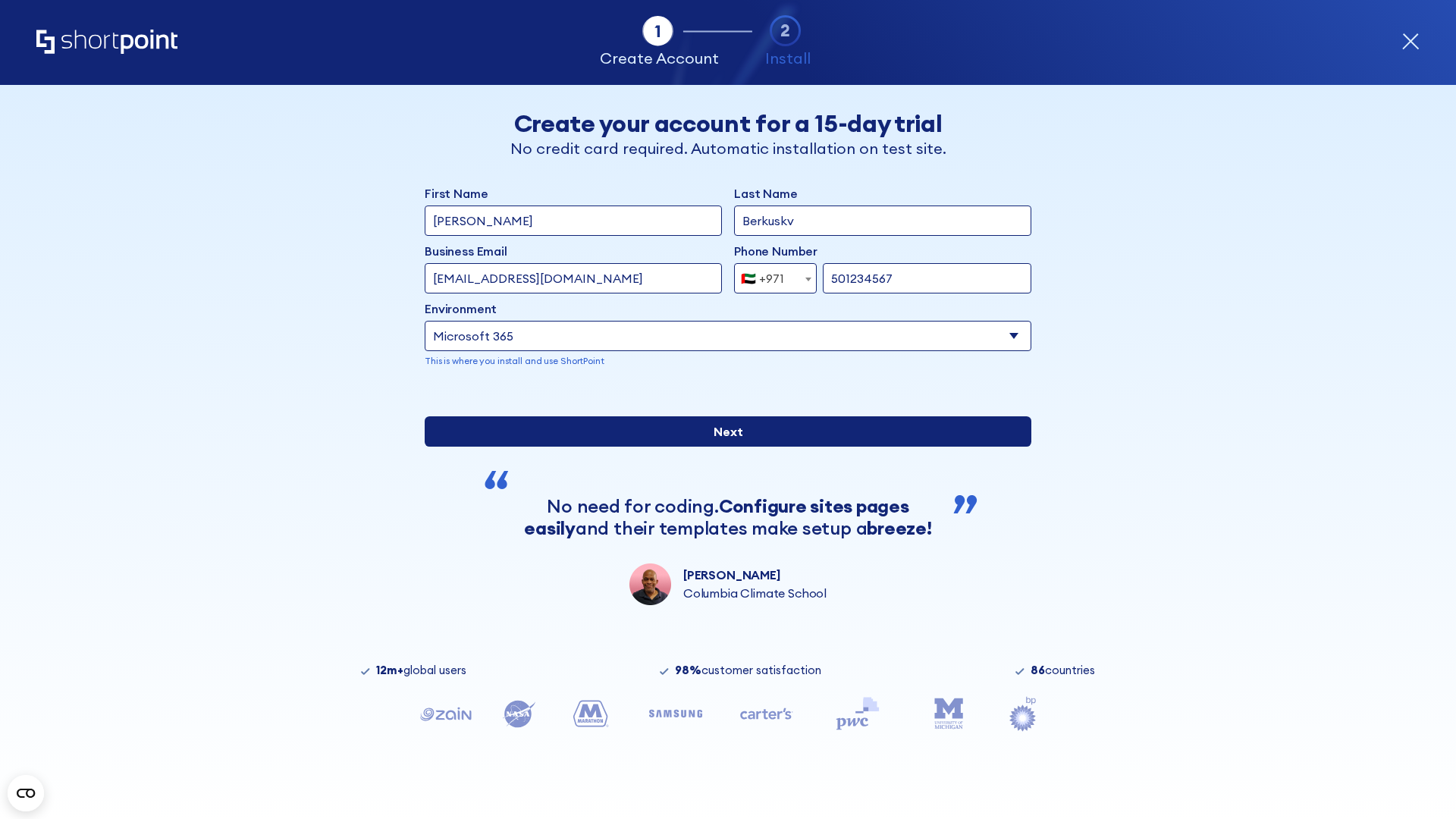
type input "501234567"
click at [722, 447] on input "Next" at bounding box center [728, 432] width 607 height 30
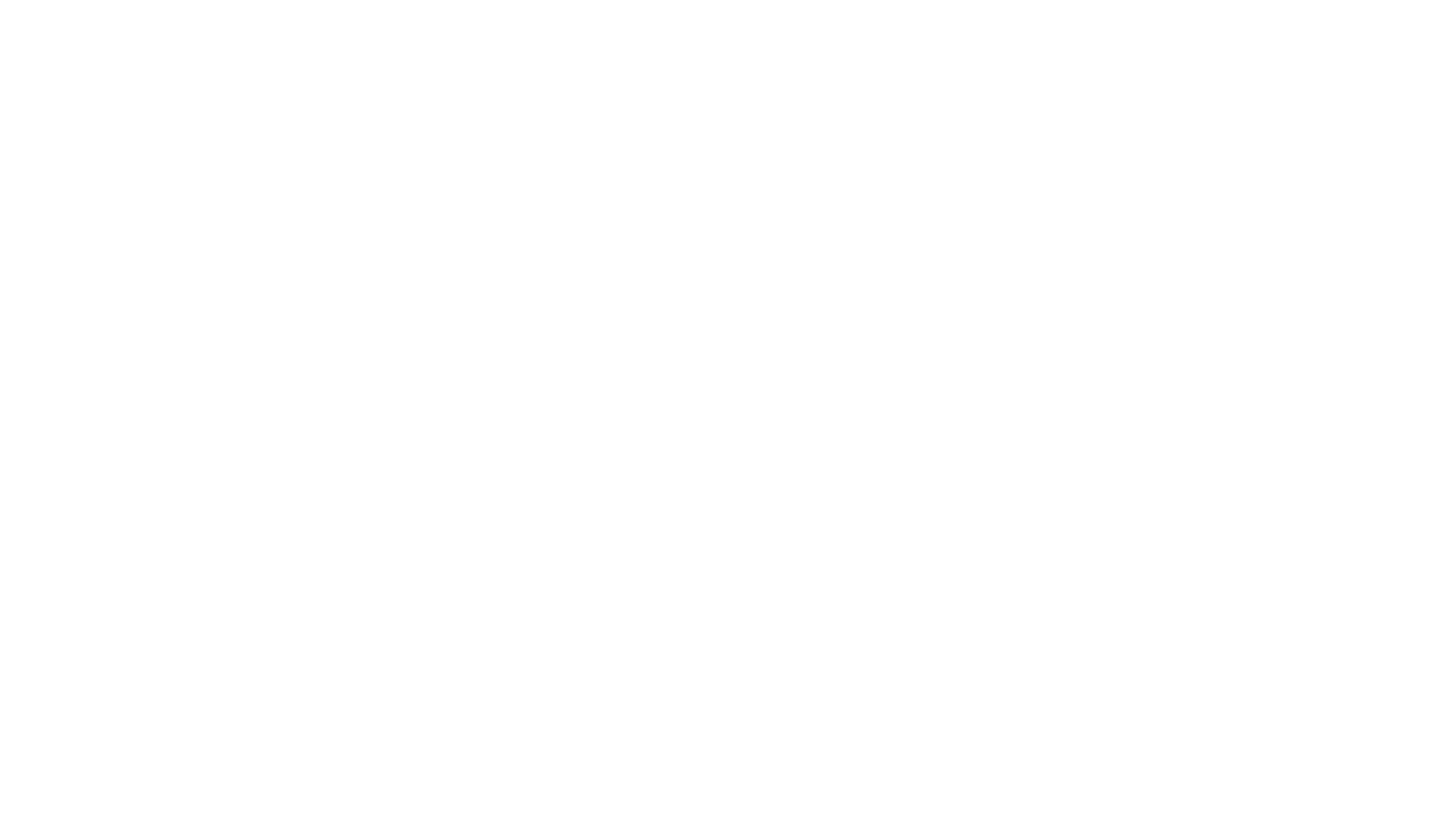
select select "+971"
type input "Van der Meer"
type input "Berkuskv"
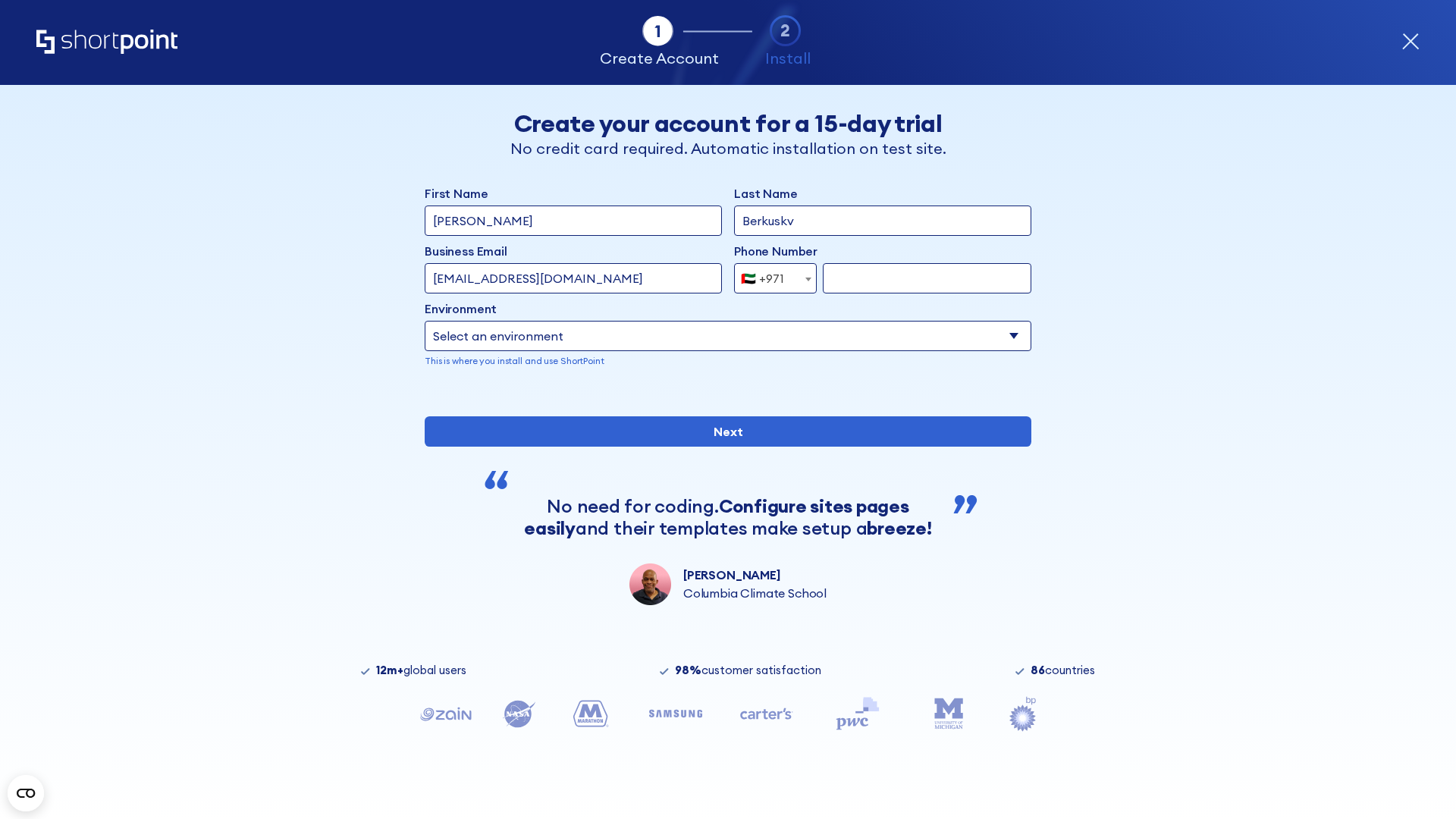
type input "support@university.edu"
click at [770, 275] on div "🇦🇪 +971" at bounding box center [763, 279] width 43 height 30
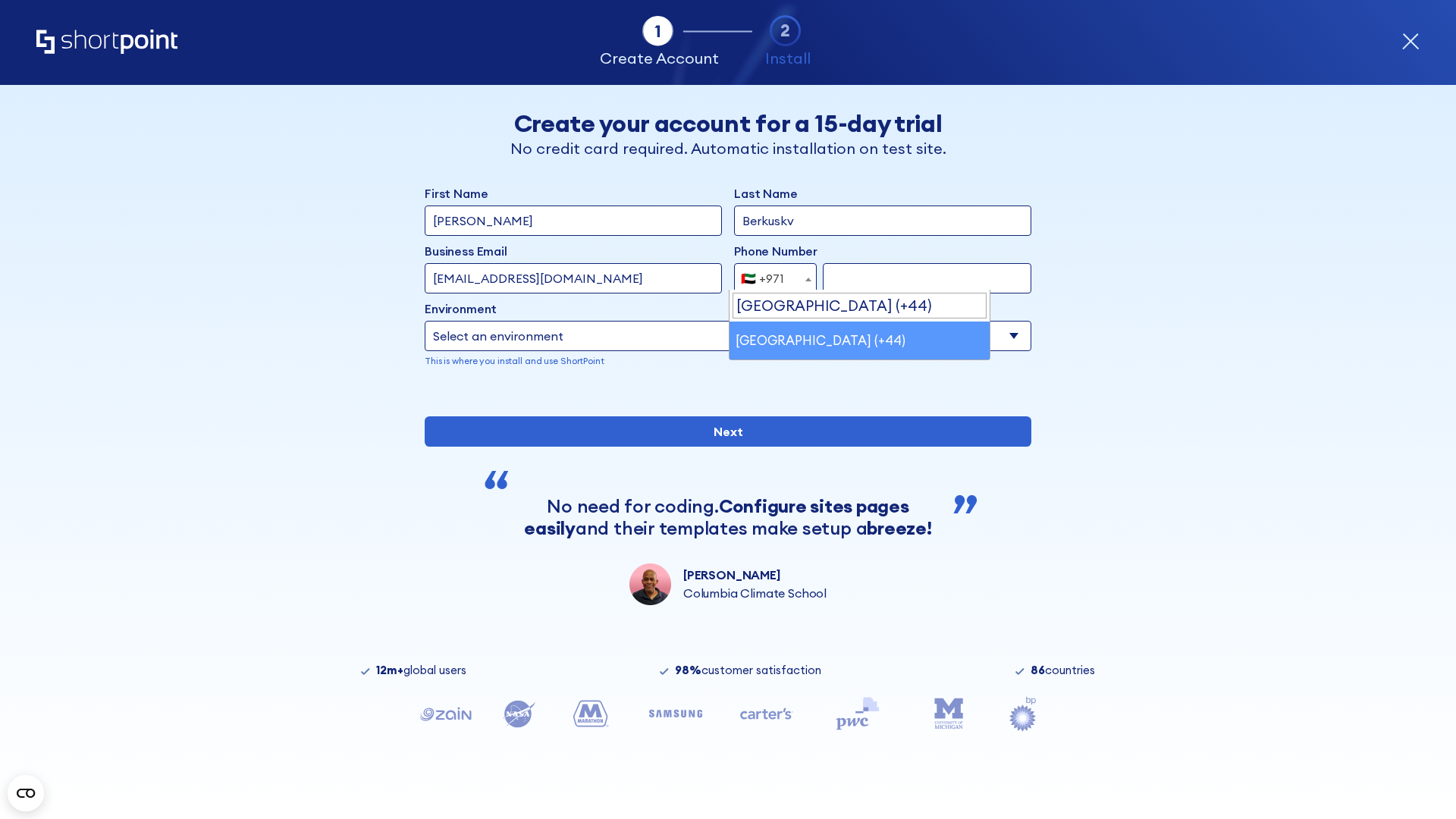
select select "+44"
type input "7912345678"
select select "Microsoft 365"
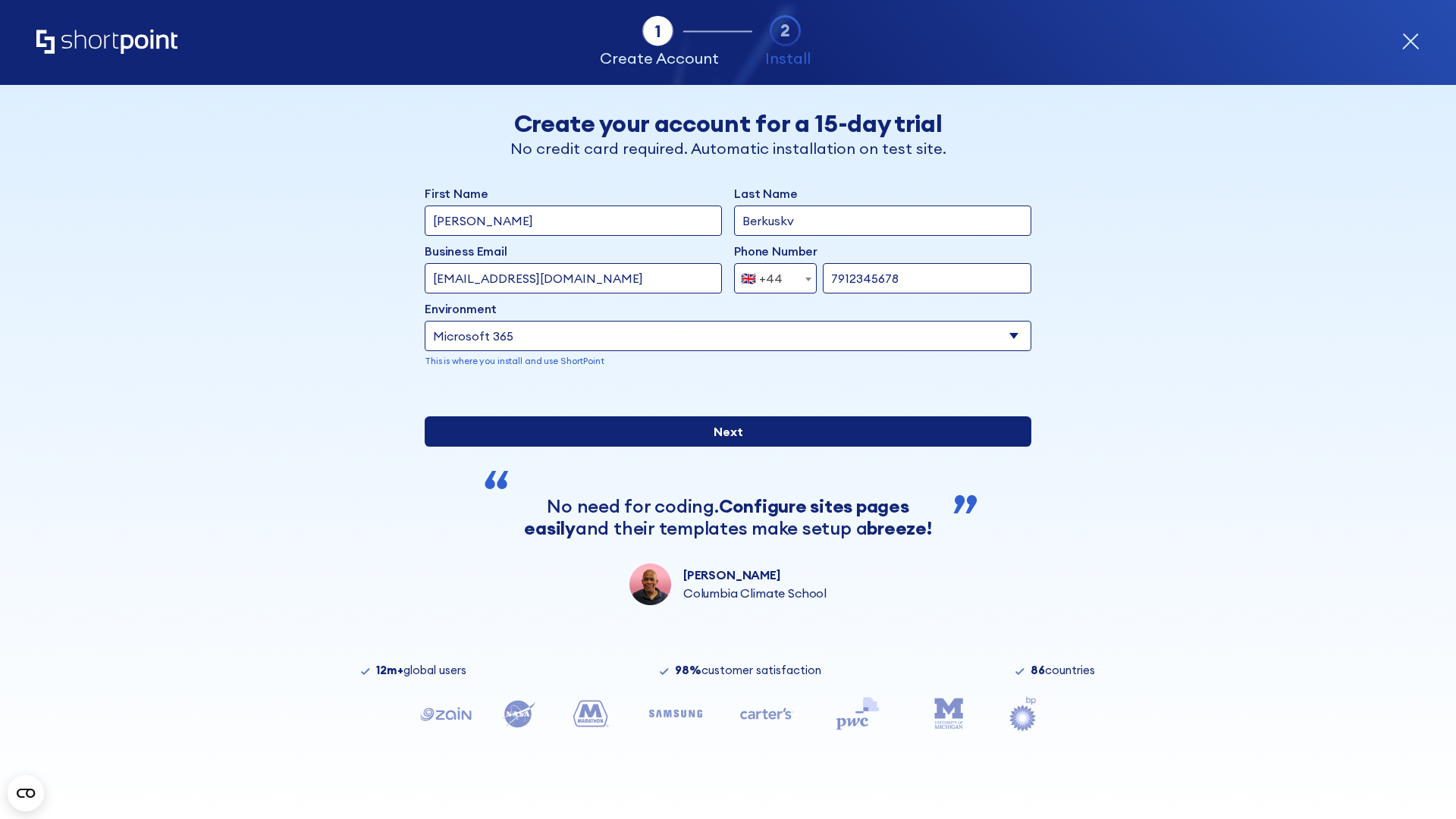
type input "7912345678"
click at [722, 447] on input "Next" at bounding box center [728, 432] width 607 height 30
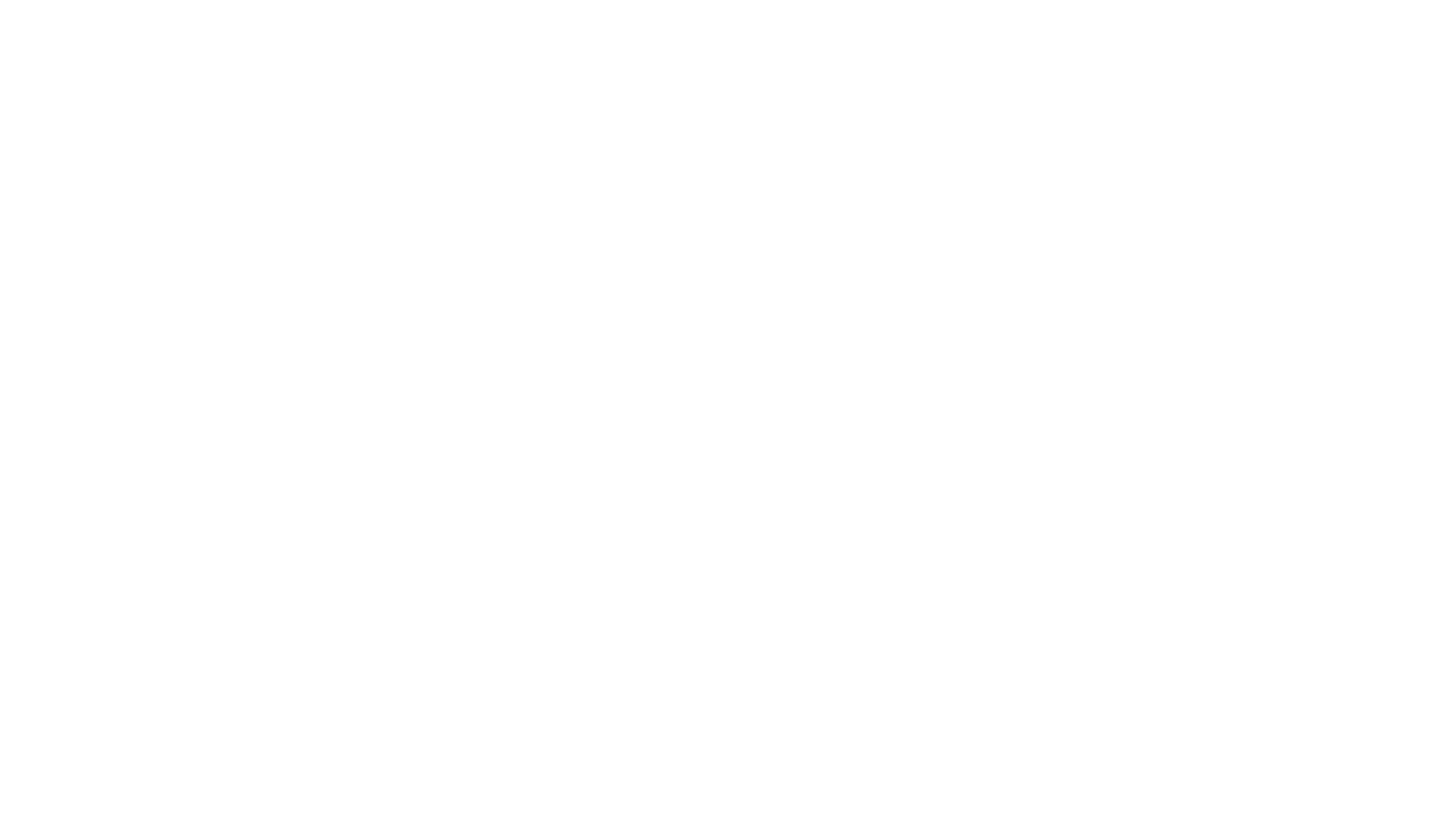
select select "+44"
type input "JR Smith"
type input "Berkuskv"
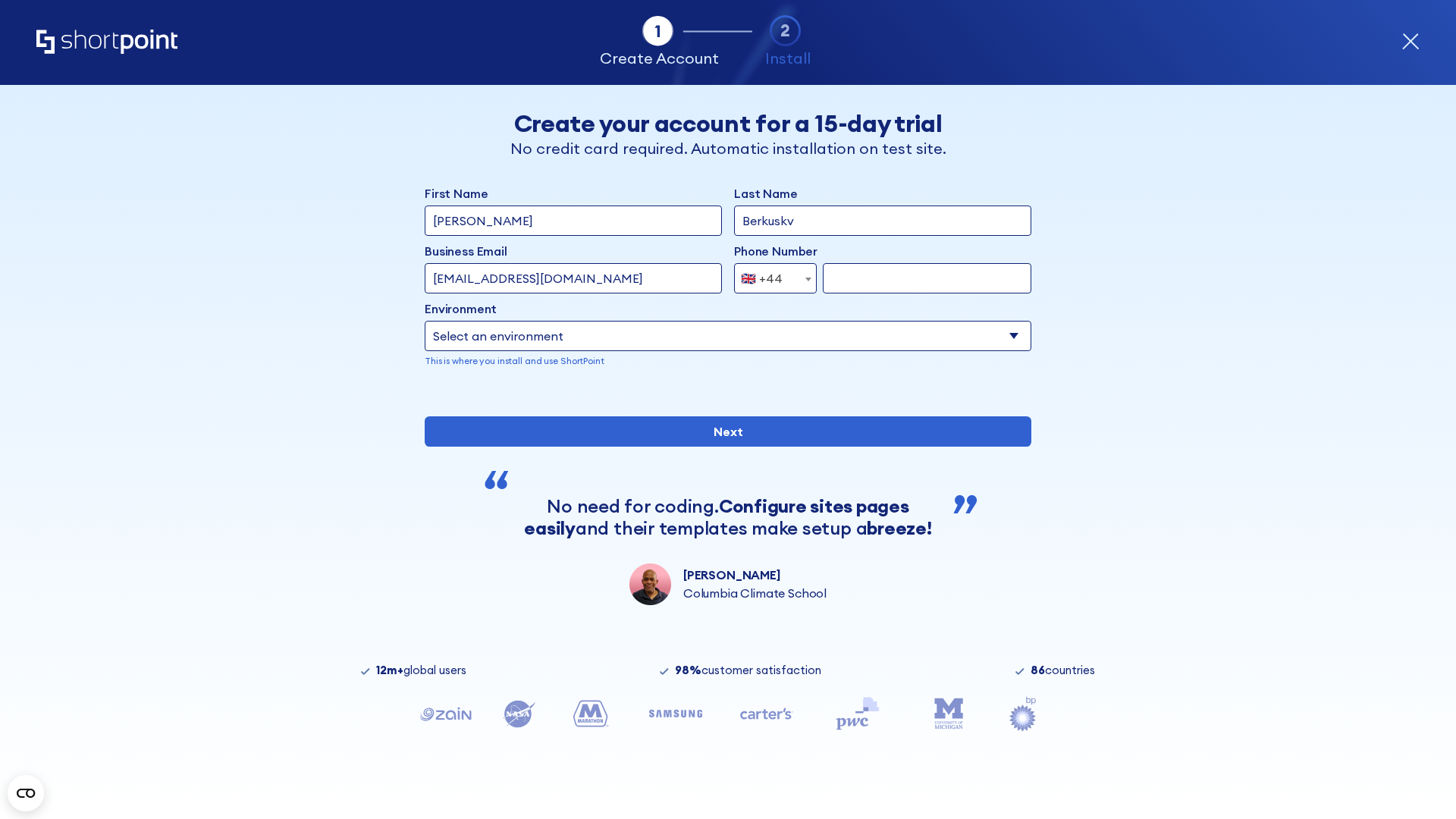
type input "info@startup.tech"
click at [770, 279] on div "🇬🇧 +44" at bounding box center [762, 279] width 42 height 30
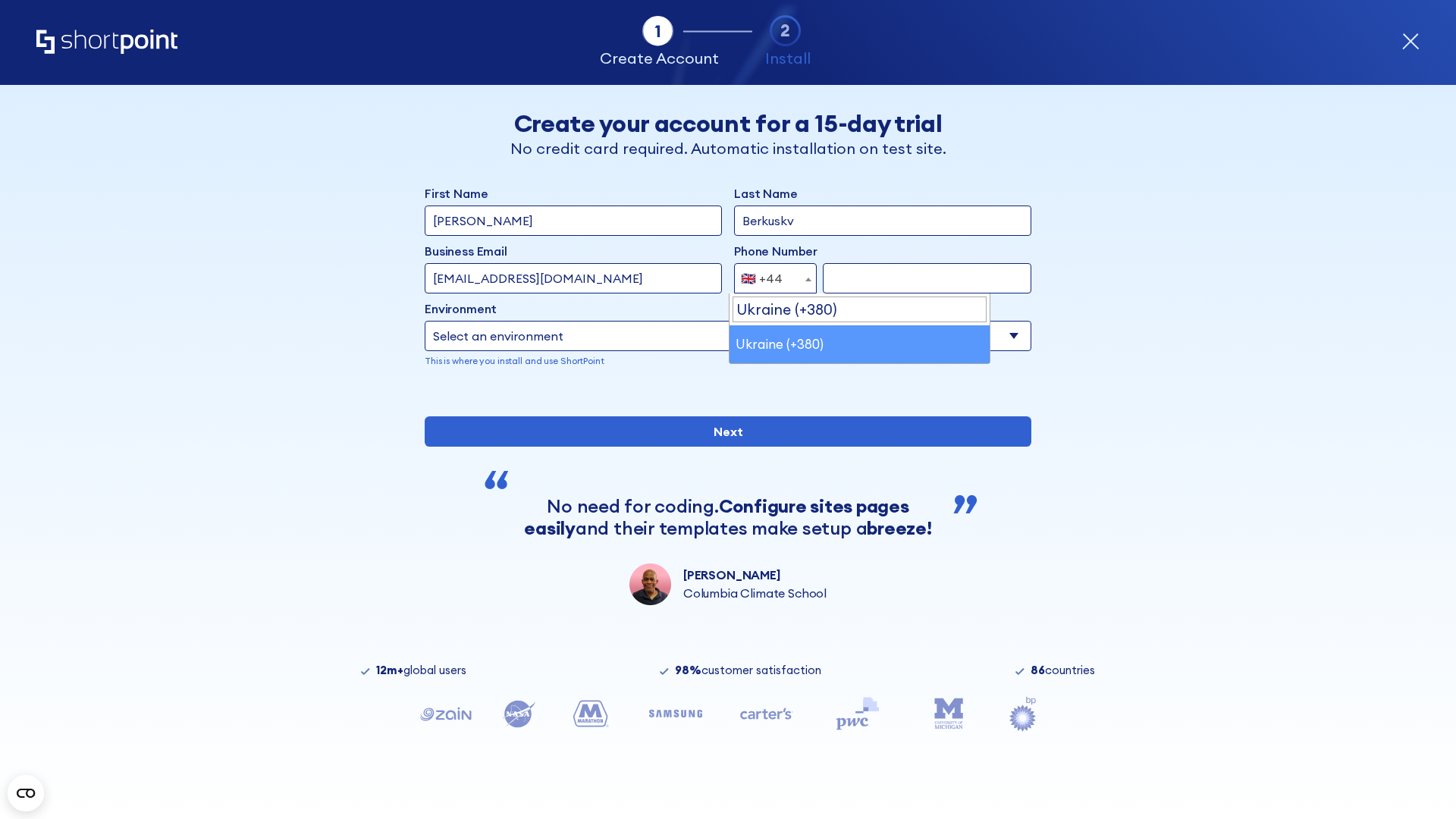
select select "+380"
type input "663451789"
select select "Microsoft 365"
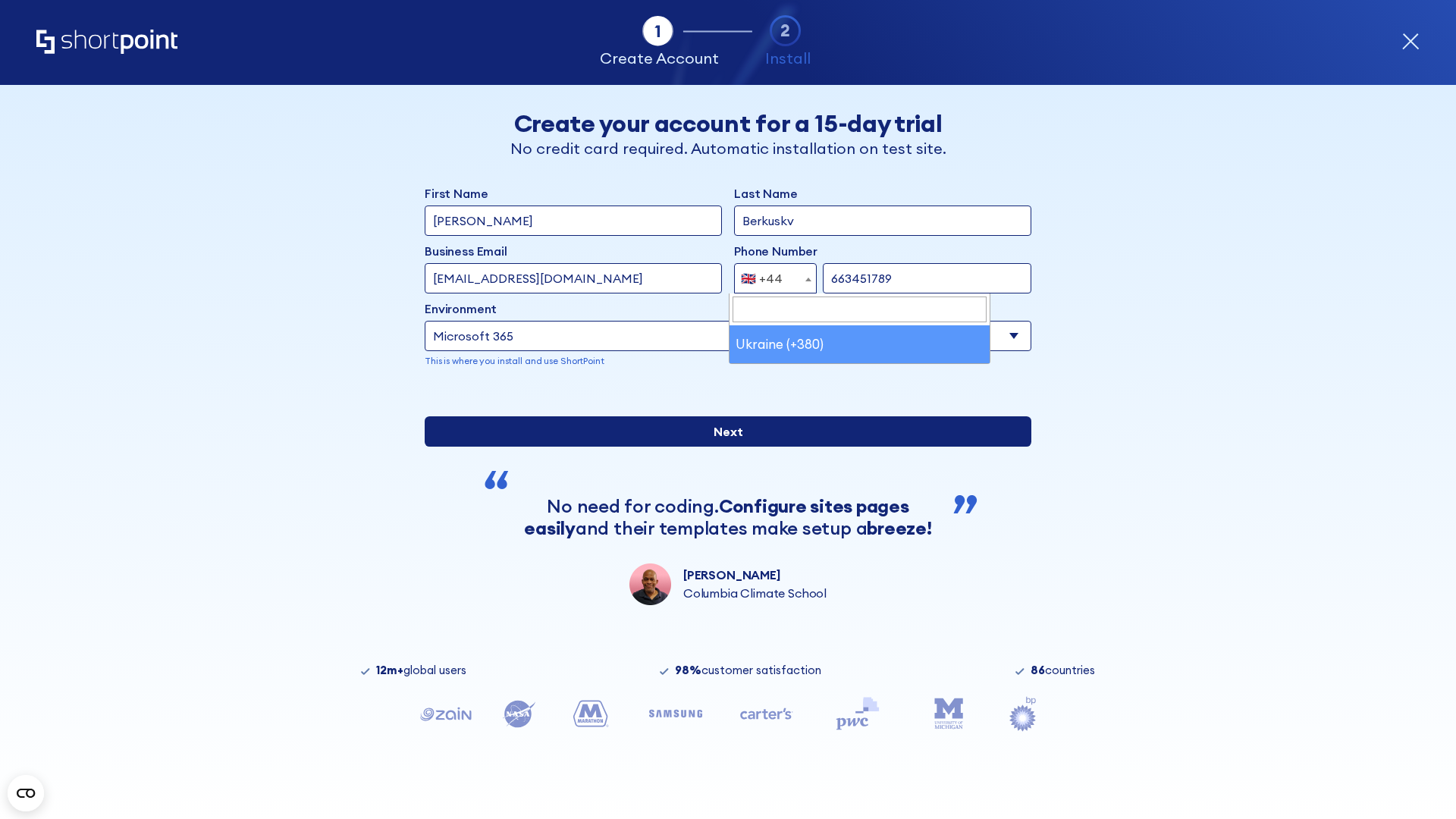
type input "663451789"
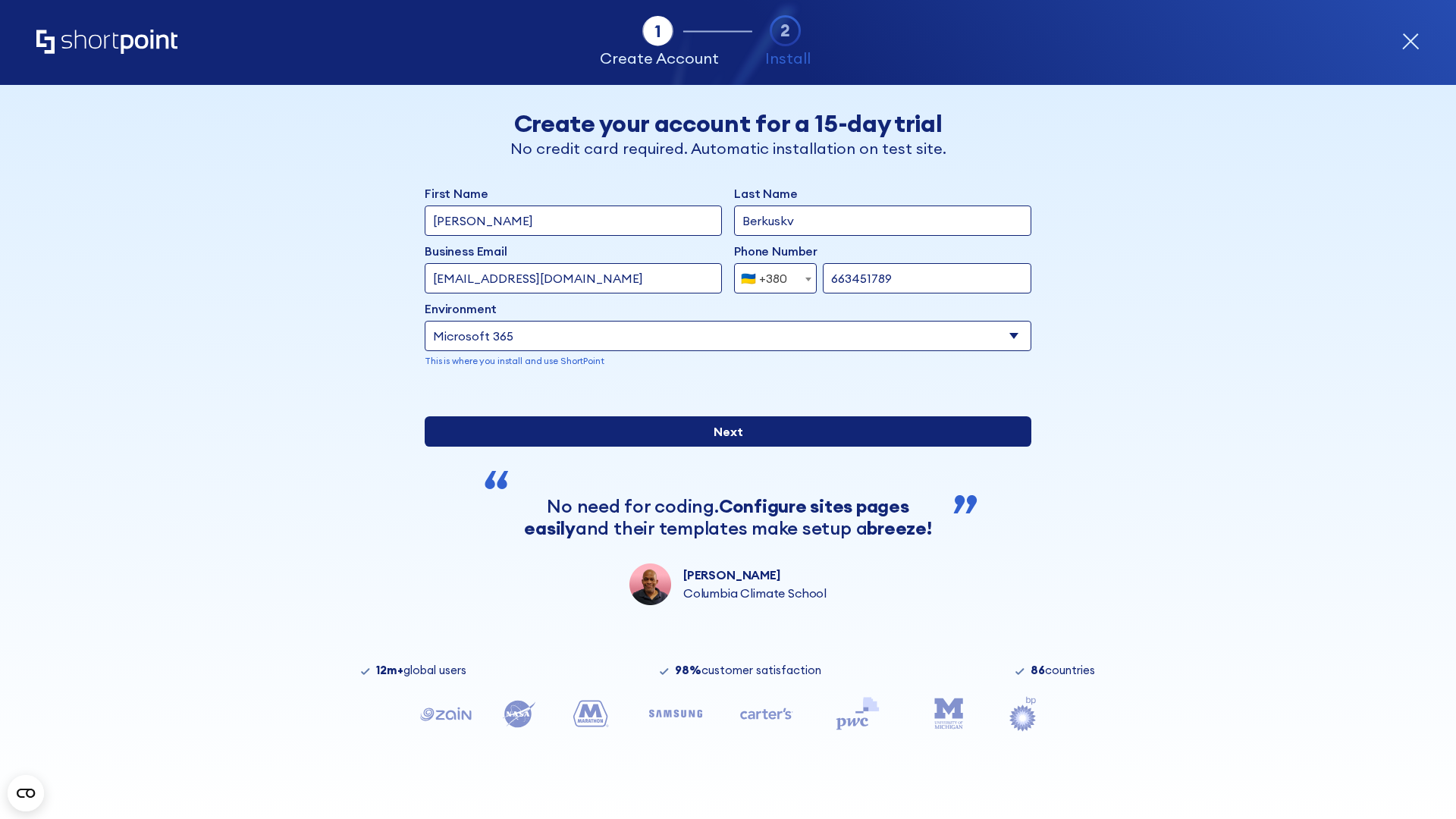
click at [722, 447] on input "Next" at bounding box center [728, 432] width 607 height 30
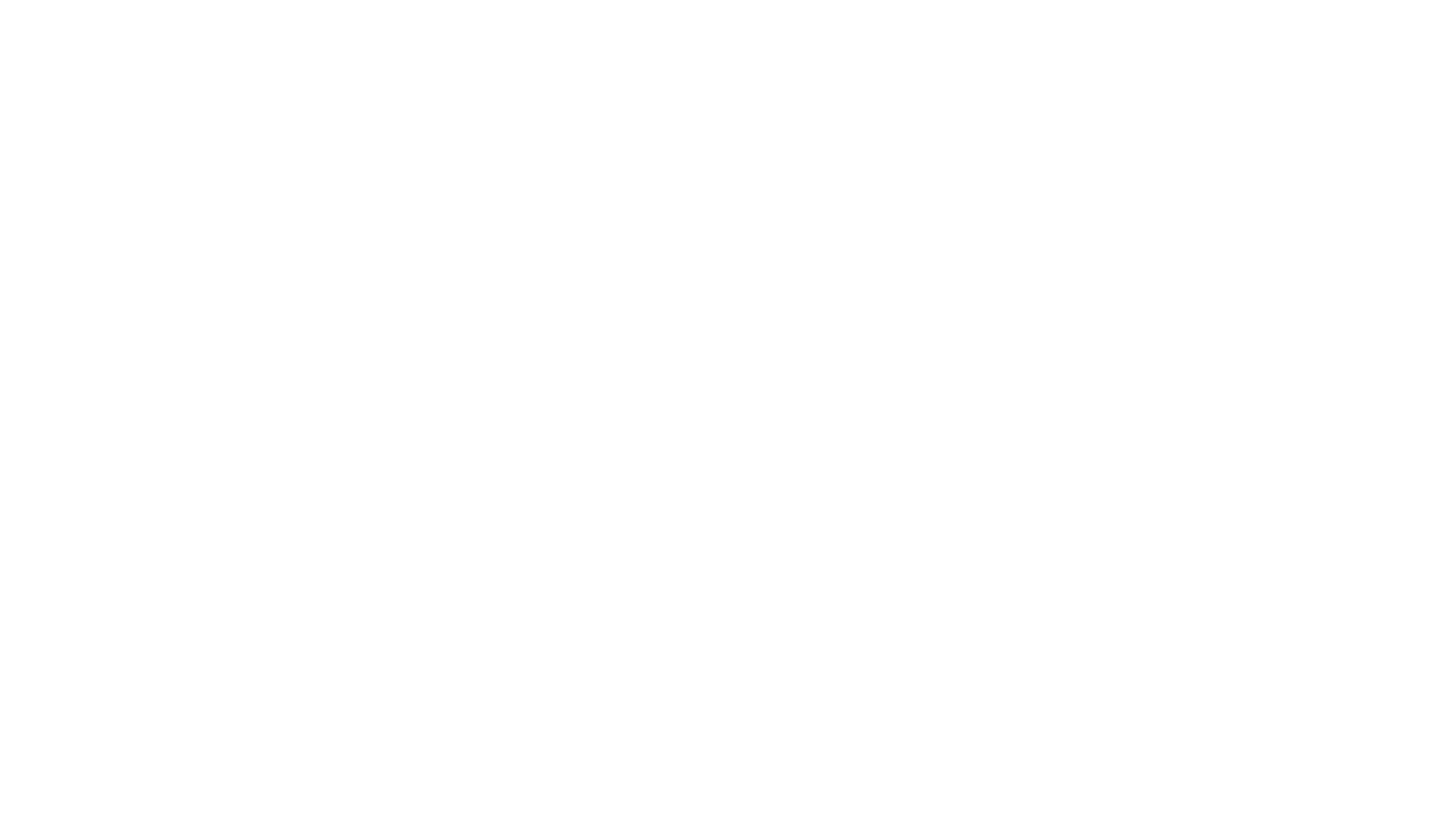
select select "+380"
type input "[PERSON_NAME]"
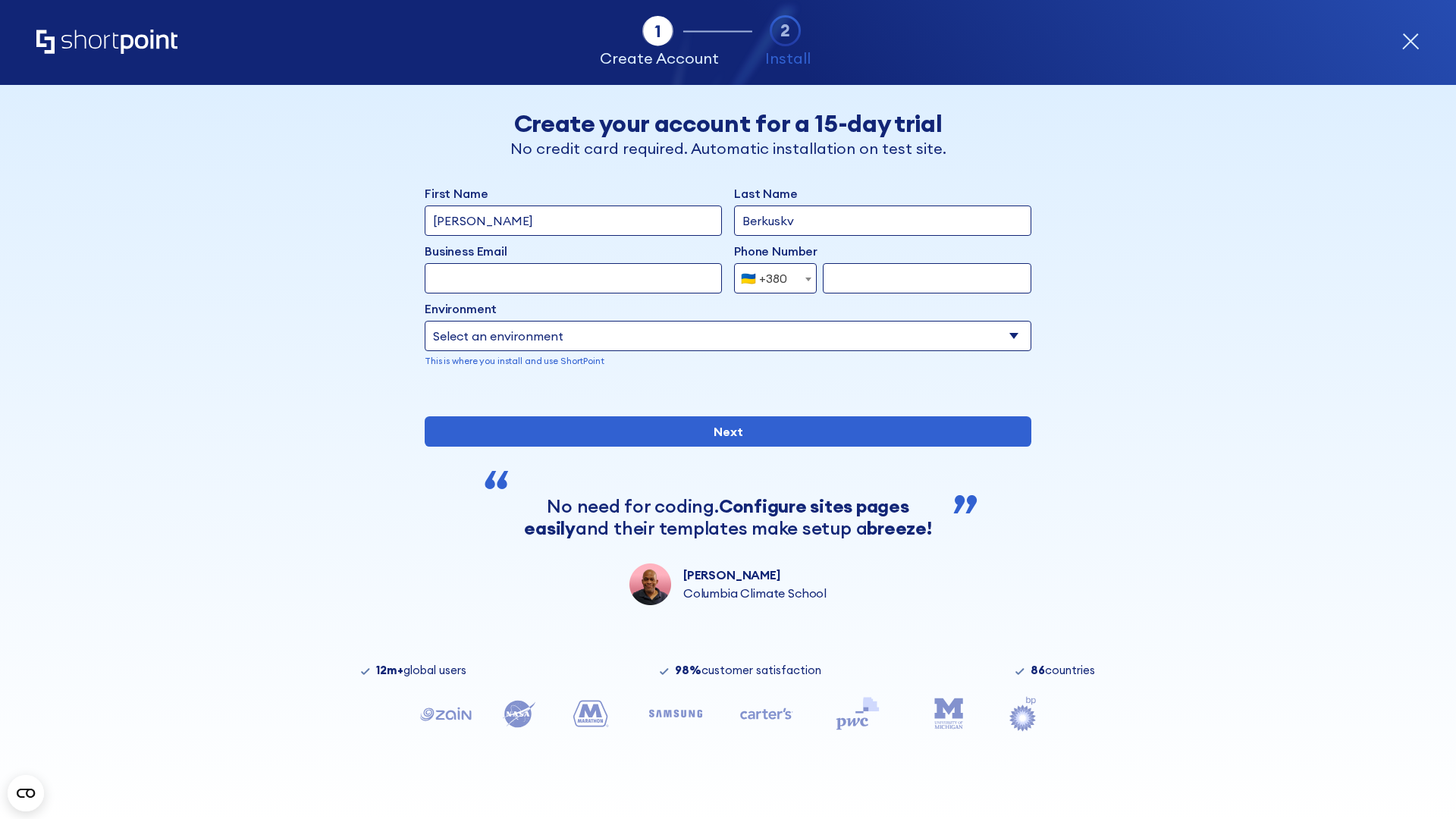
type input "Berkuskv"
type input "[EMAIL_ADDRESS][DOMAIN_NAME]"
click at [770, 275] on div "🇺🇦 +380" at bounding box center [764, 279] width 46 height 30
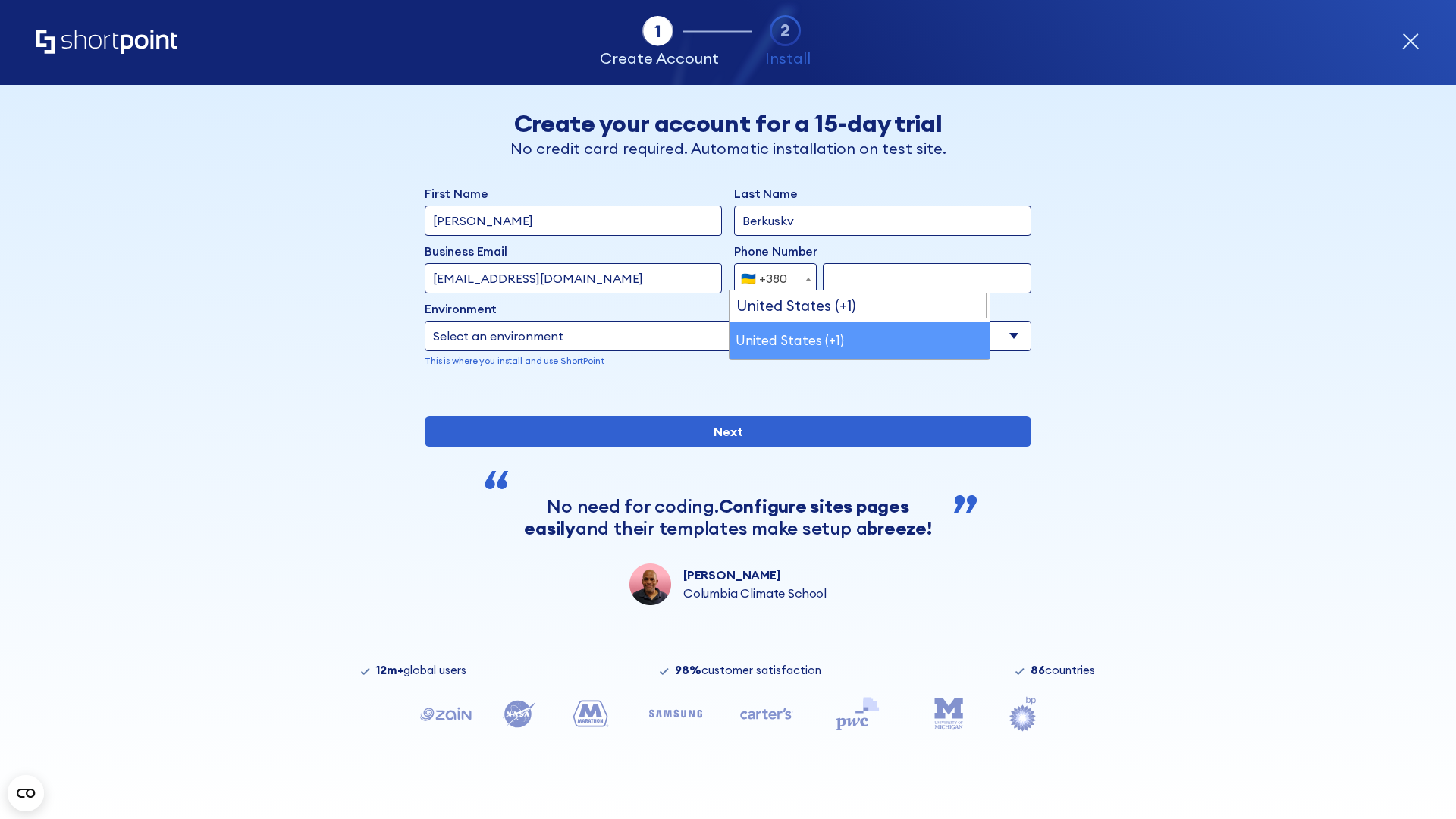
select select "+1"
type input "2025550123"
select select "Microsoft 365"
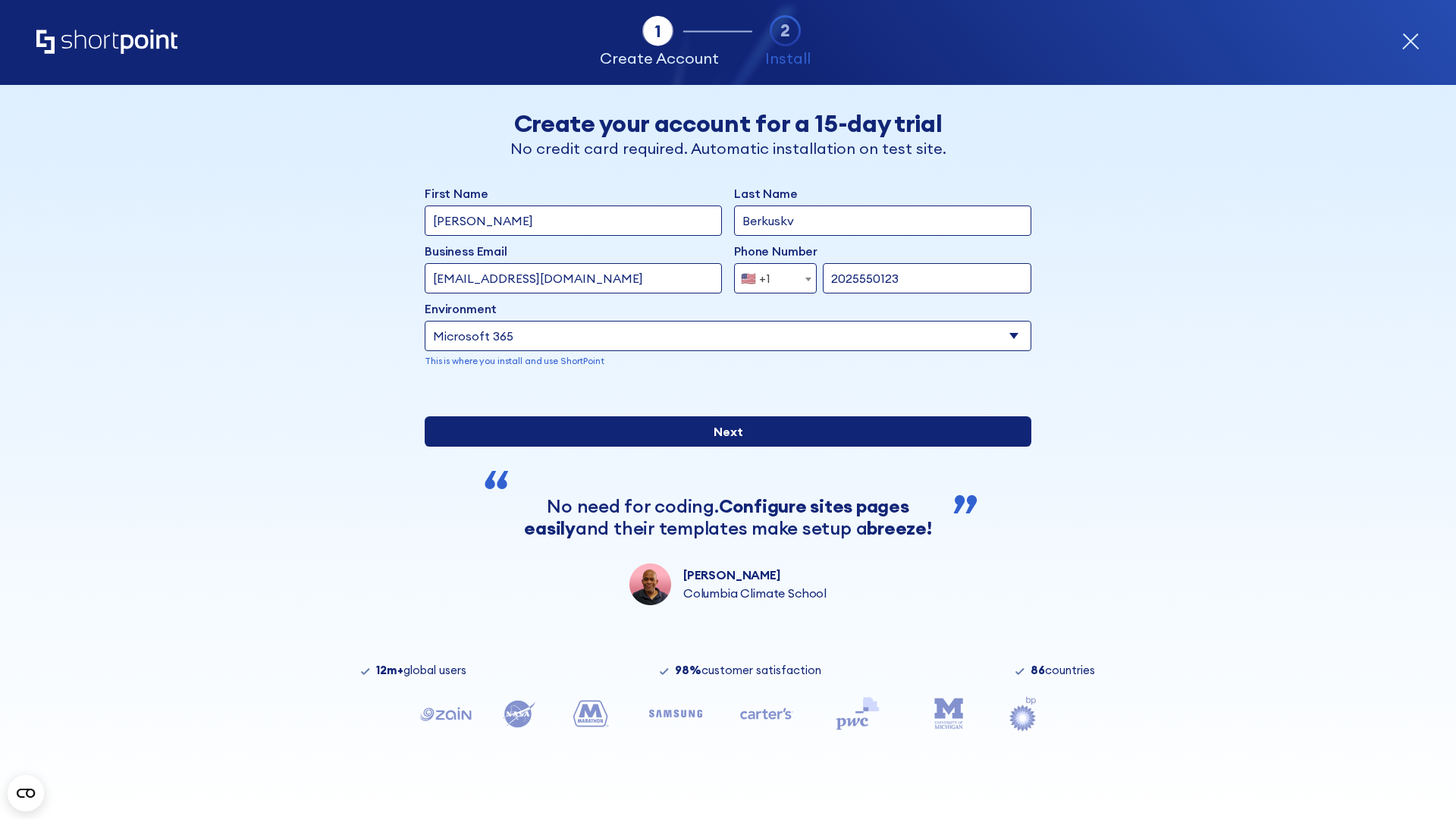
type input "2025550123"
click at [722, 447] on input "Next" at bounding box center [728, 432] width 607 height 30
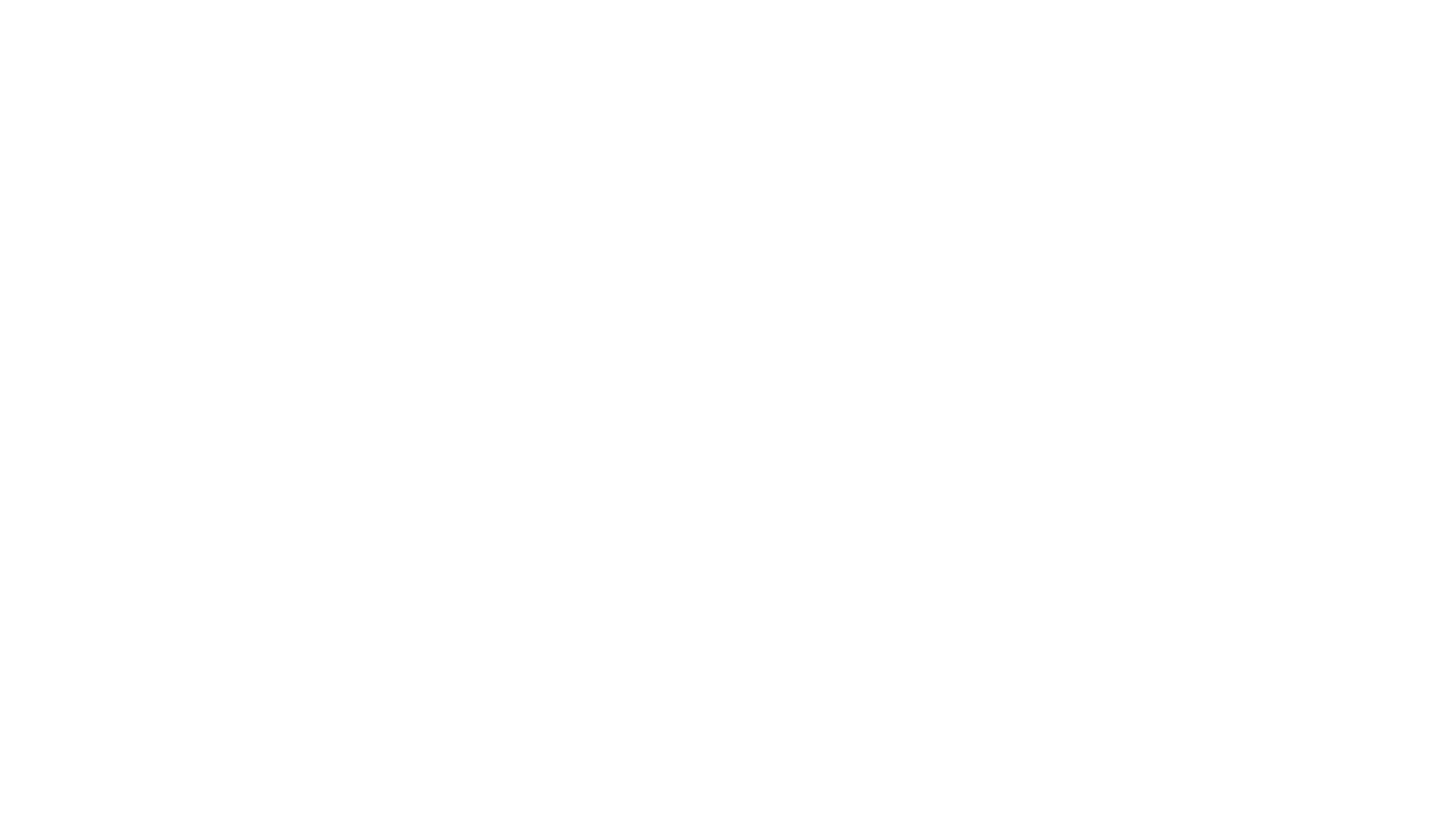
type input "Archebald"
type input "Berkuskv"
type input "[EMAIL_ADDRESS][DOMAIN_NAME]"
type input "2125556789"
select select "SharePoint 2019 (On-Premise)"
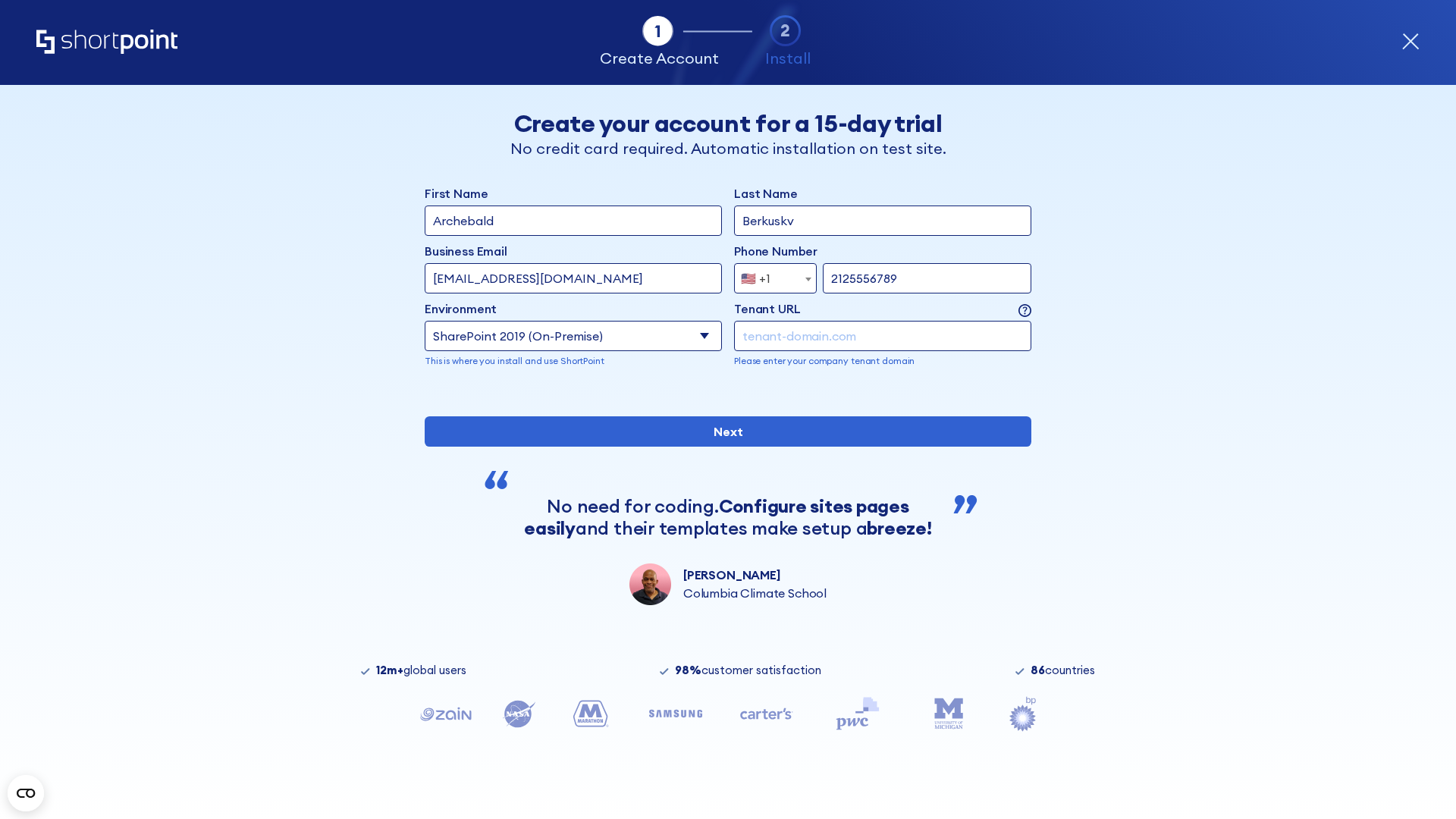
type input "2125556789"
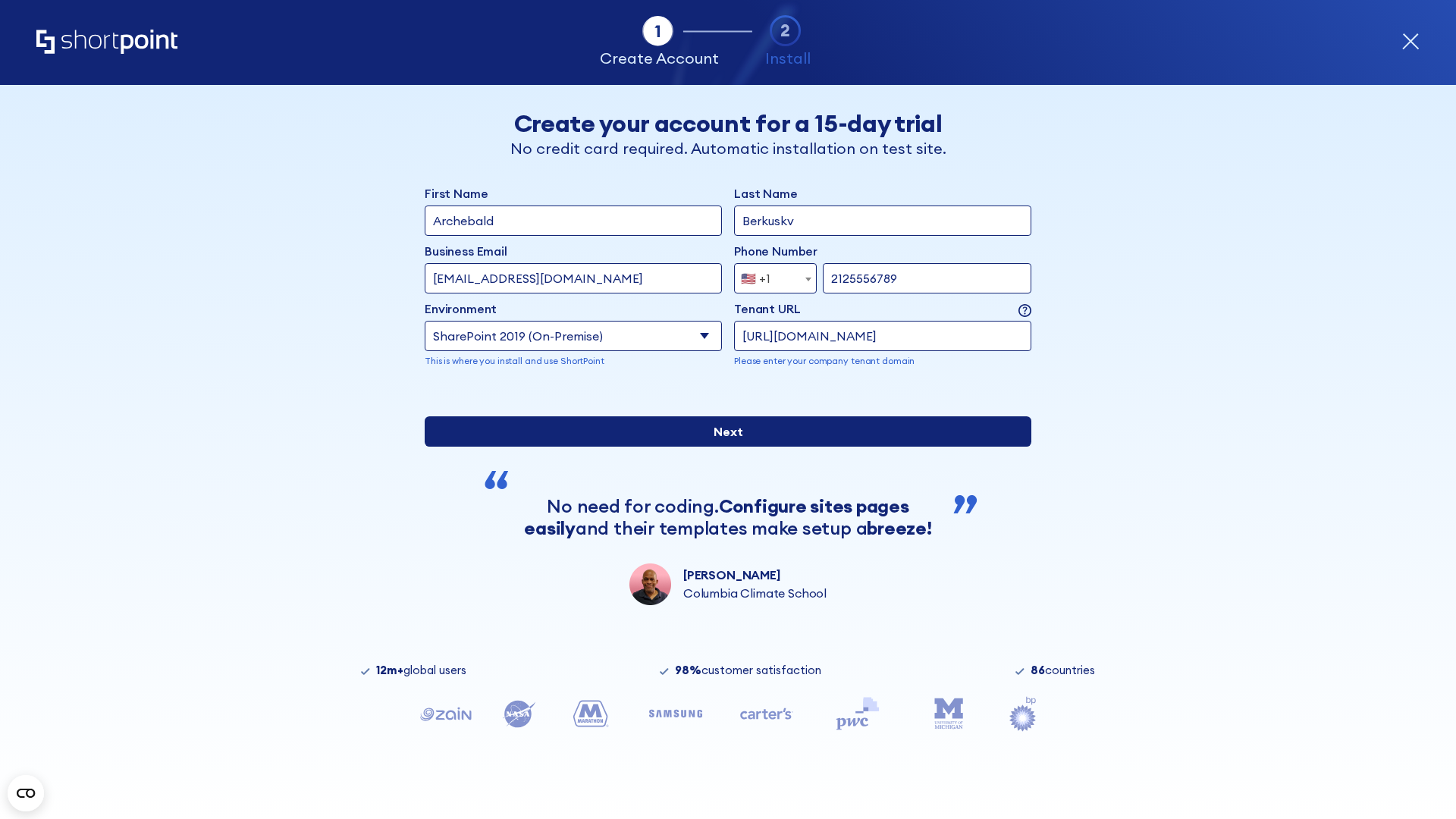
type input "https://contoso.sharepoint.xyz"
click at [722, 447] on input "Next" at bounding box center [728, 432] width 607 height 30
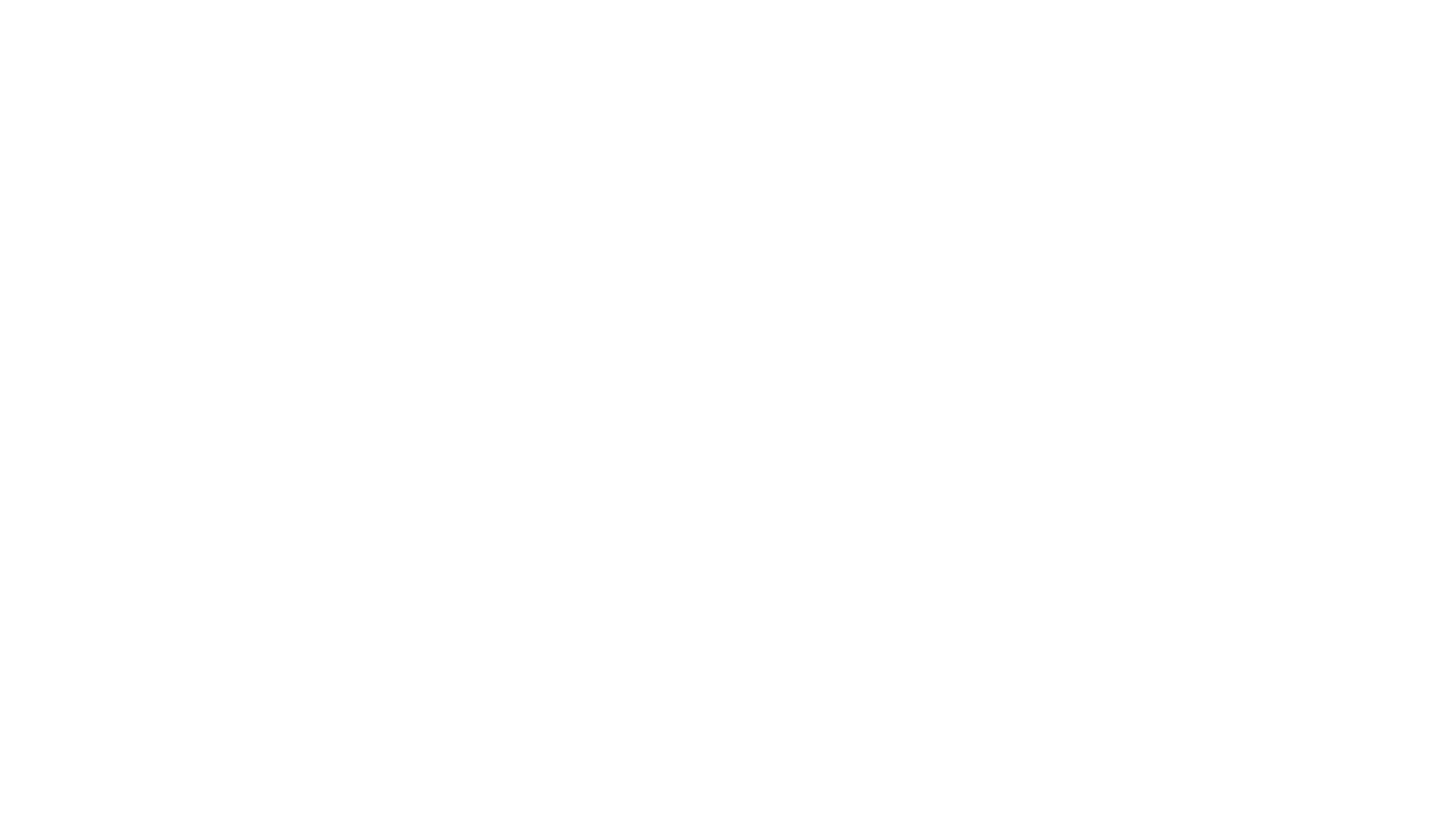
type input "Archebald"
type input "Berkuskv"
type input "[EMAIL_ADDRESS][DOMAIN_NAME]"
type input "2125556789"
select select "SharePoint 2019 (On-Premise)"
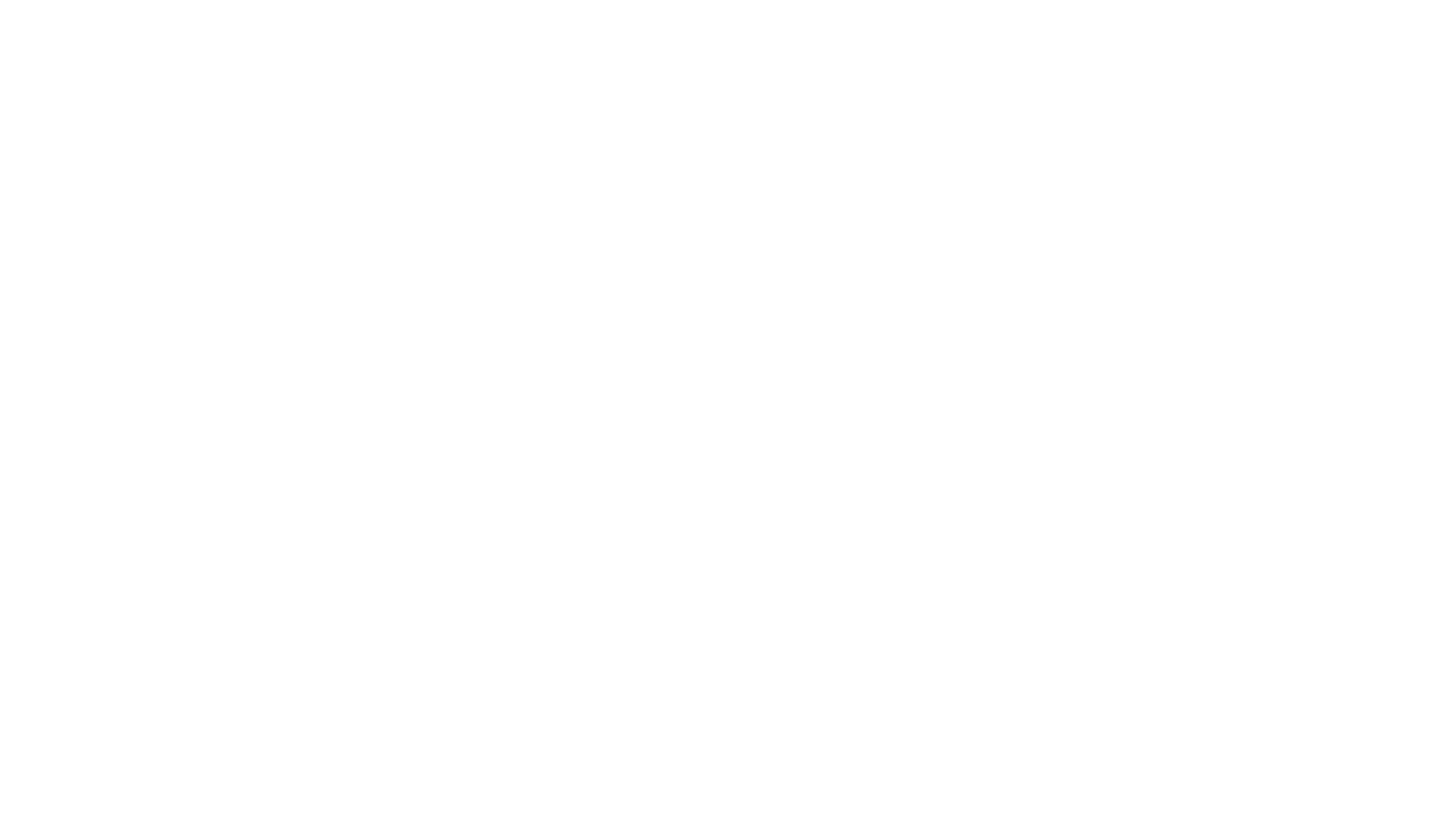
type input "2125556789"
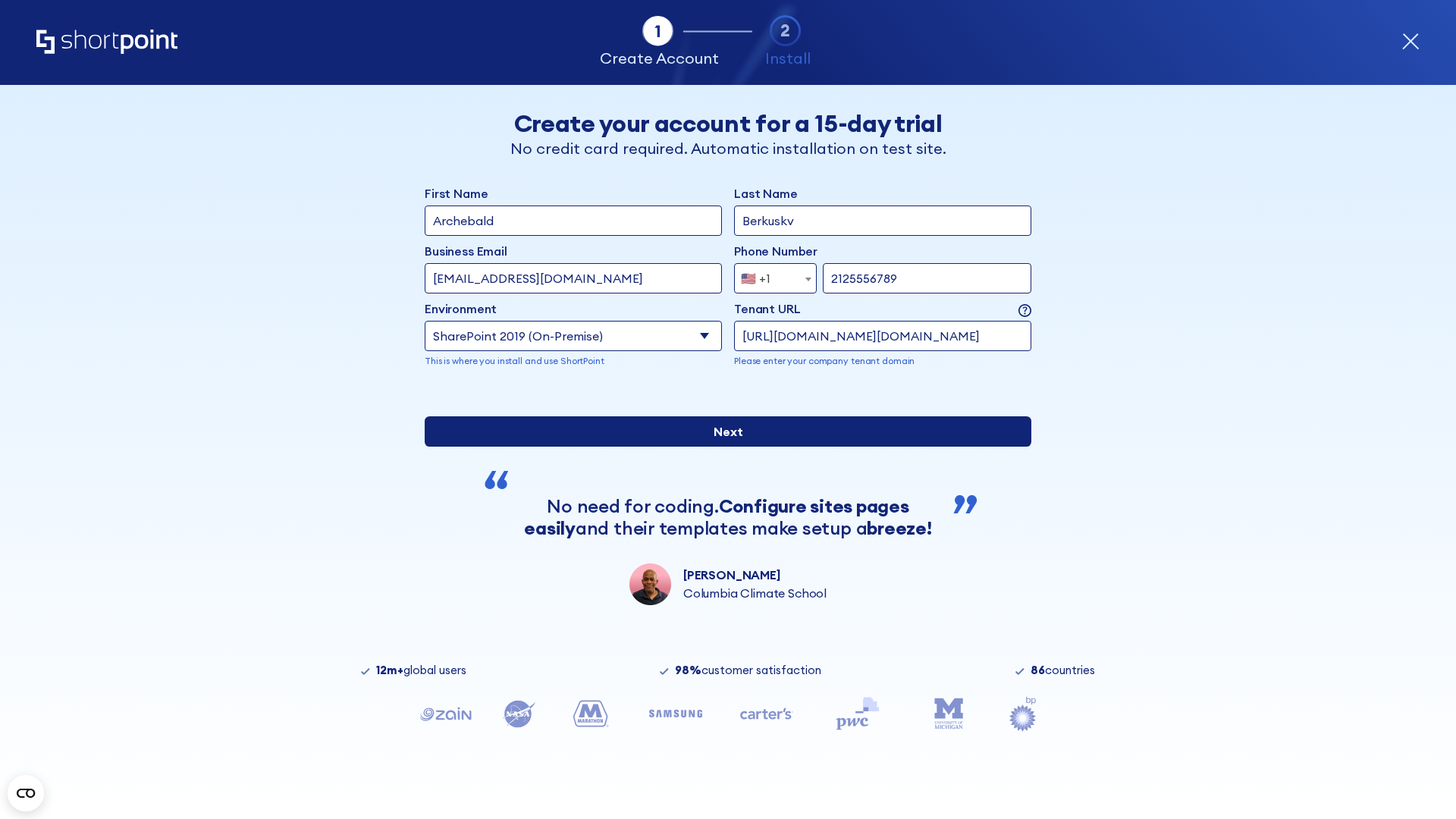
type input "http://malicious.com/sharepoint.com"
click at [722, 520] on div "First Name Archebald Last Name Berkuskv Business Email Invalid Email Address [E…" at bounding box center [728, 395] width 607 height 421
click at [722, 447] on input "Next" at bounding box center [728, 432] width 607 height 30
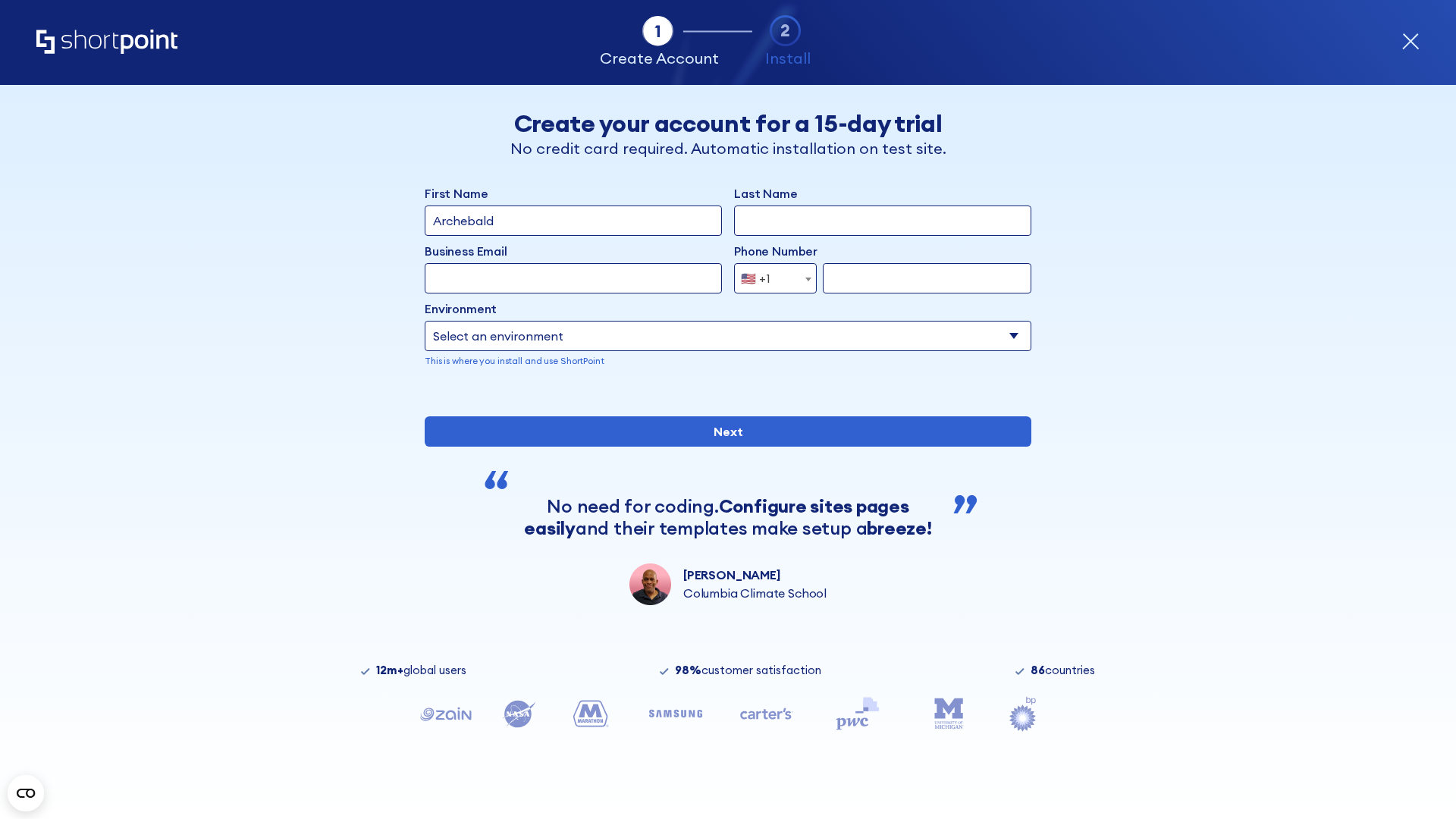
type input "Archebald"
type input "Berkuskv"
type input "[EMAIL_ADDRESS][DOMAIN_NAME]"
type input "2125556789"
select select "SharePoint 2019 (On-Premise)"
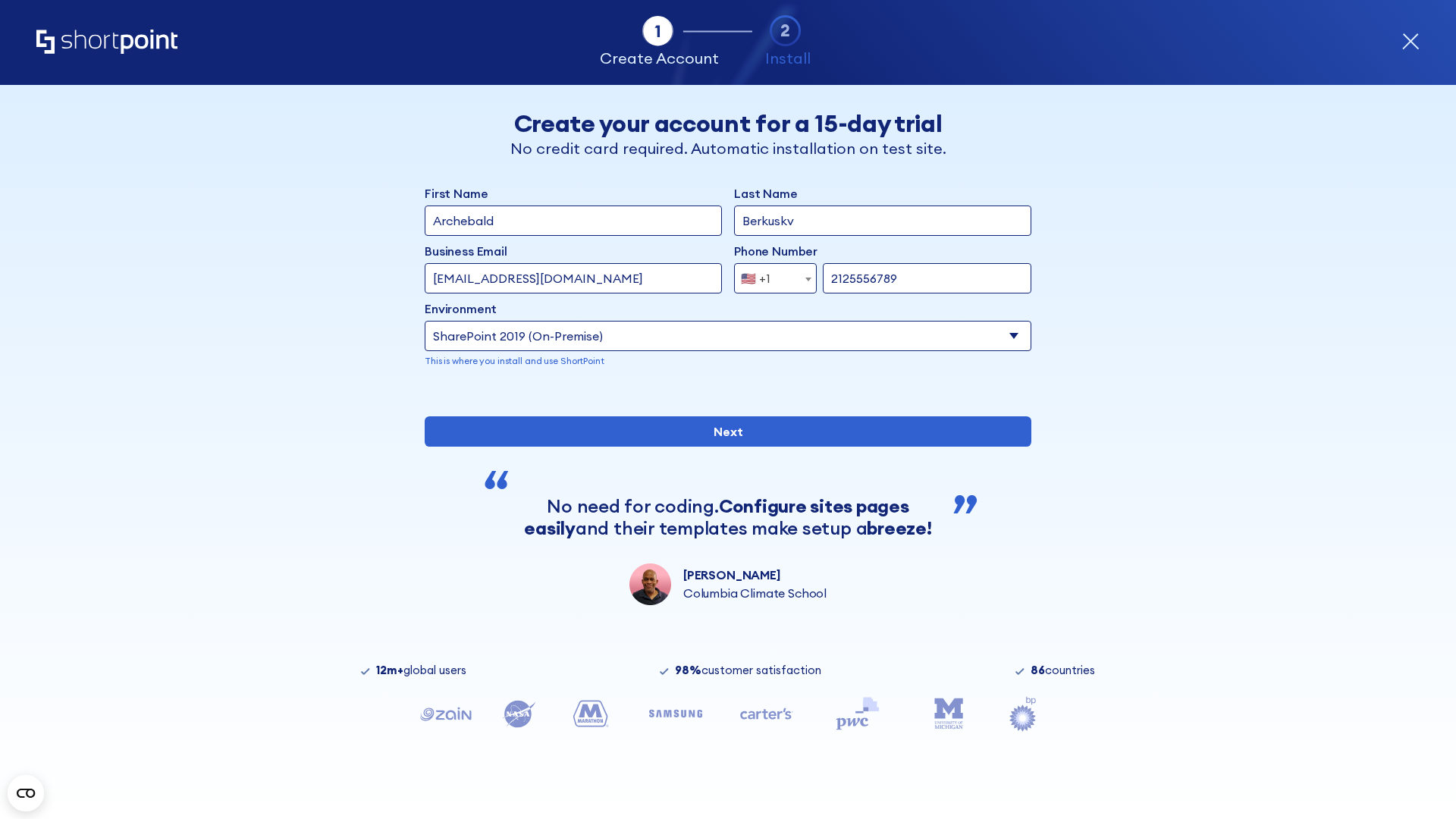
type input "2125556789"
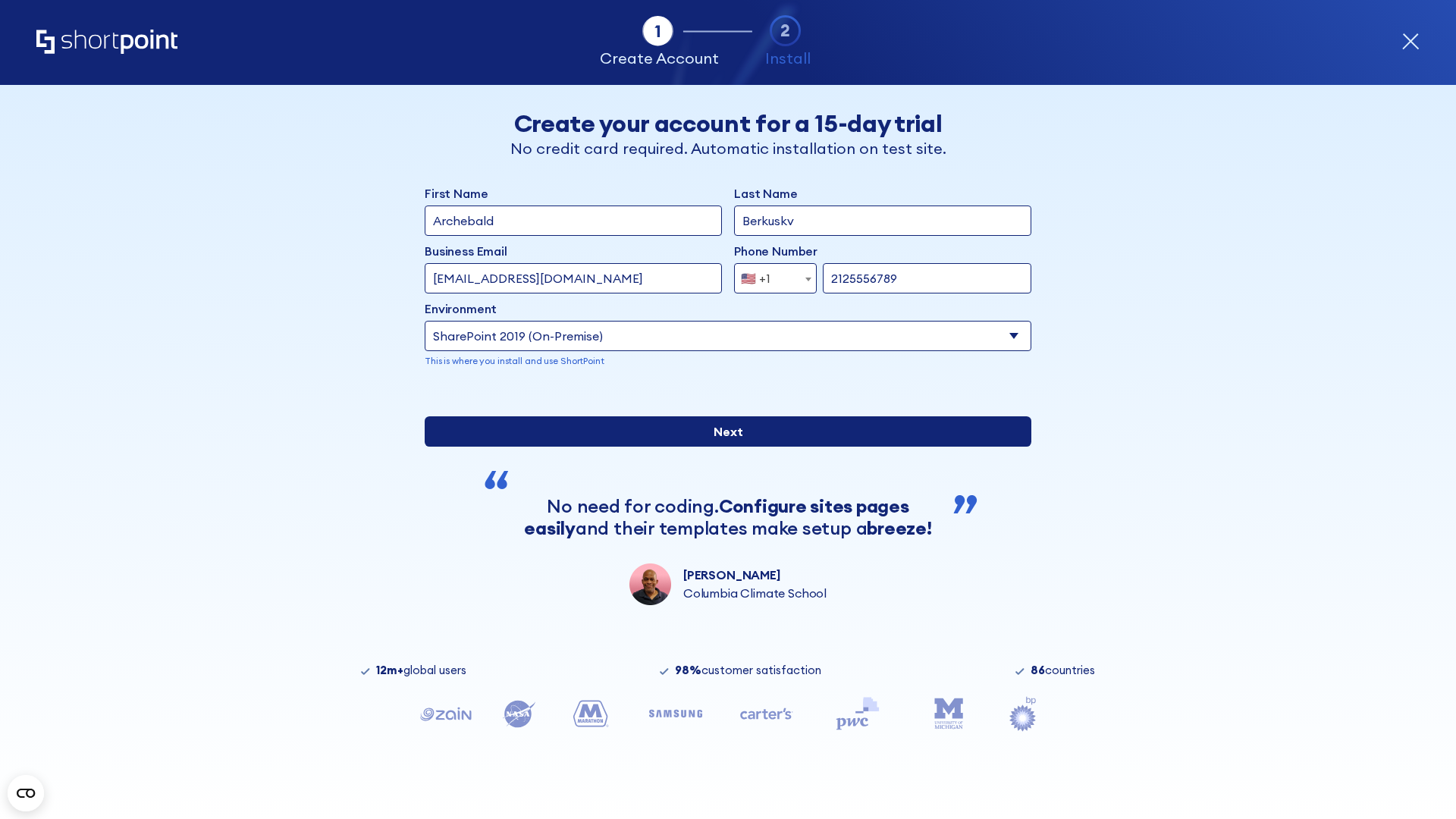
type input "[URL]"
click at [722, 511] on div "First Name Archebald Last Name Berkuskv Business Email Invalid Email Address te…" at bounding box center [728, 395] width 607 height 421
click at [722, 447] on input "Next" at bounding box center [728, 432] width 607 height 30
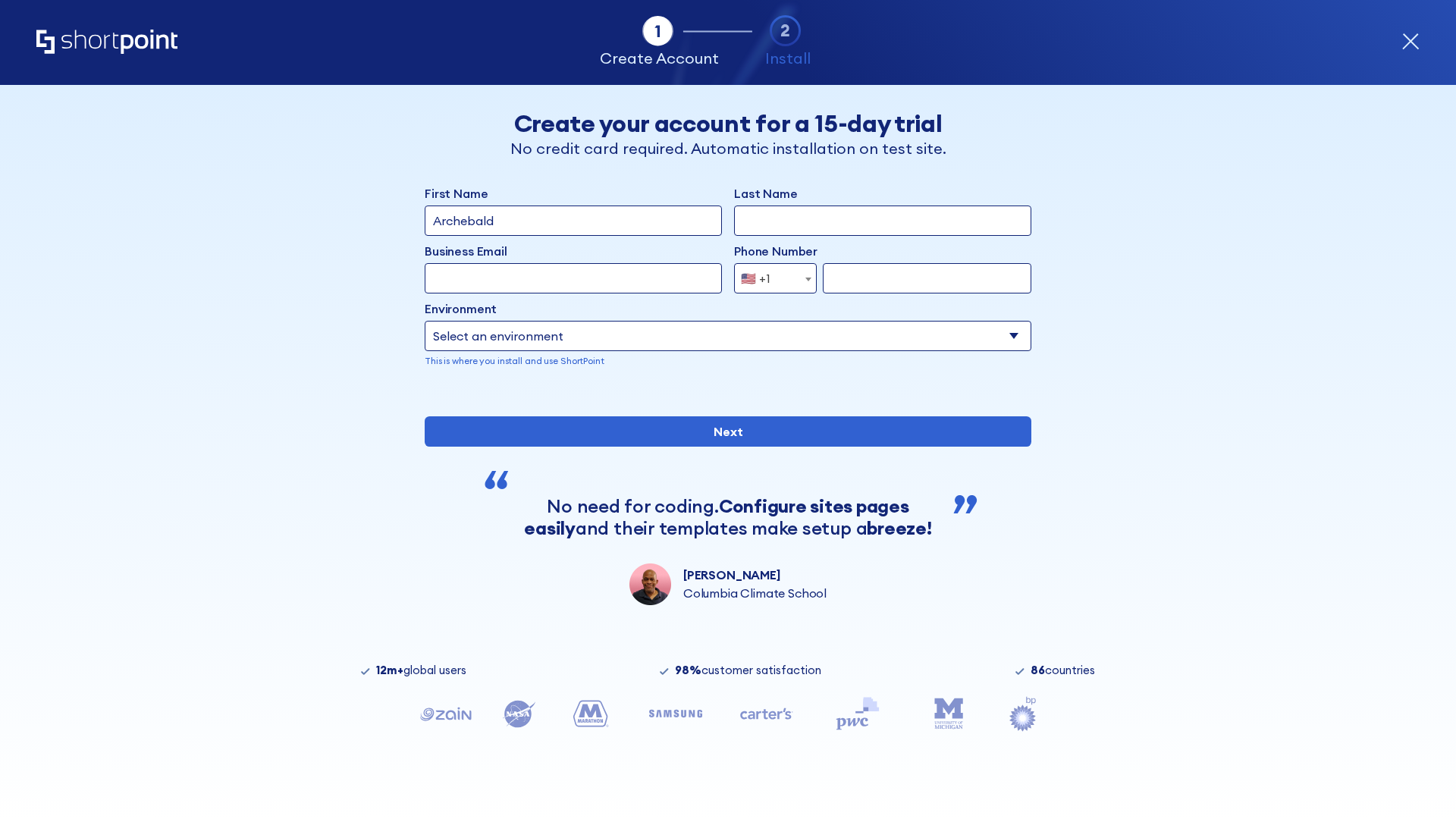
type input "Archebald"
type input "Berkuskv"
type input "[EMAIL_ADDRESS][DOMAIN_NAME]"
type input "2125556789"
select select "SharePoint 2019 (On-Premise)"
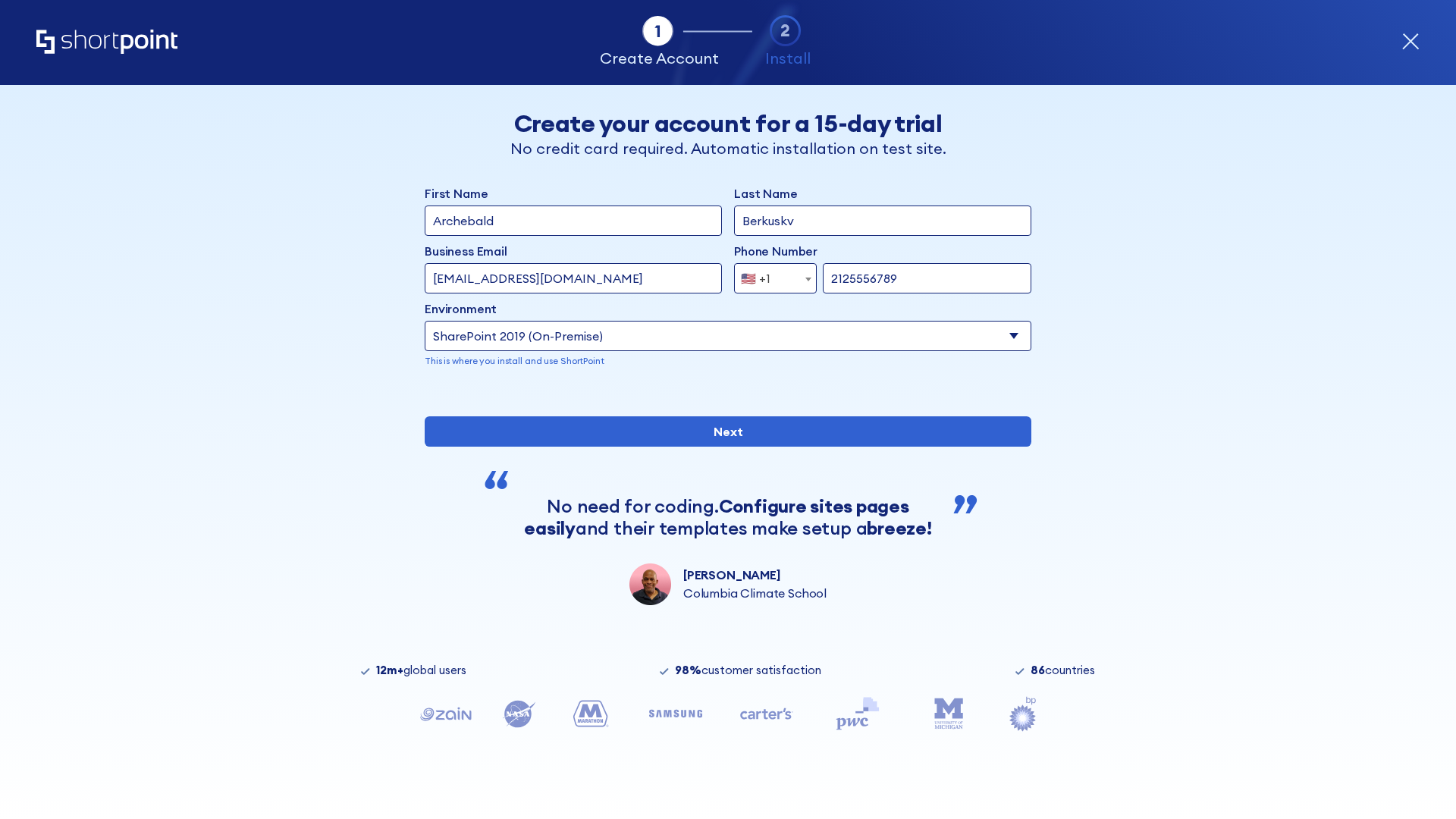
type input "2125556789"
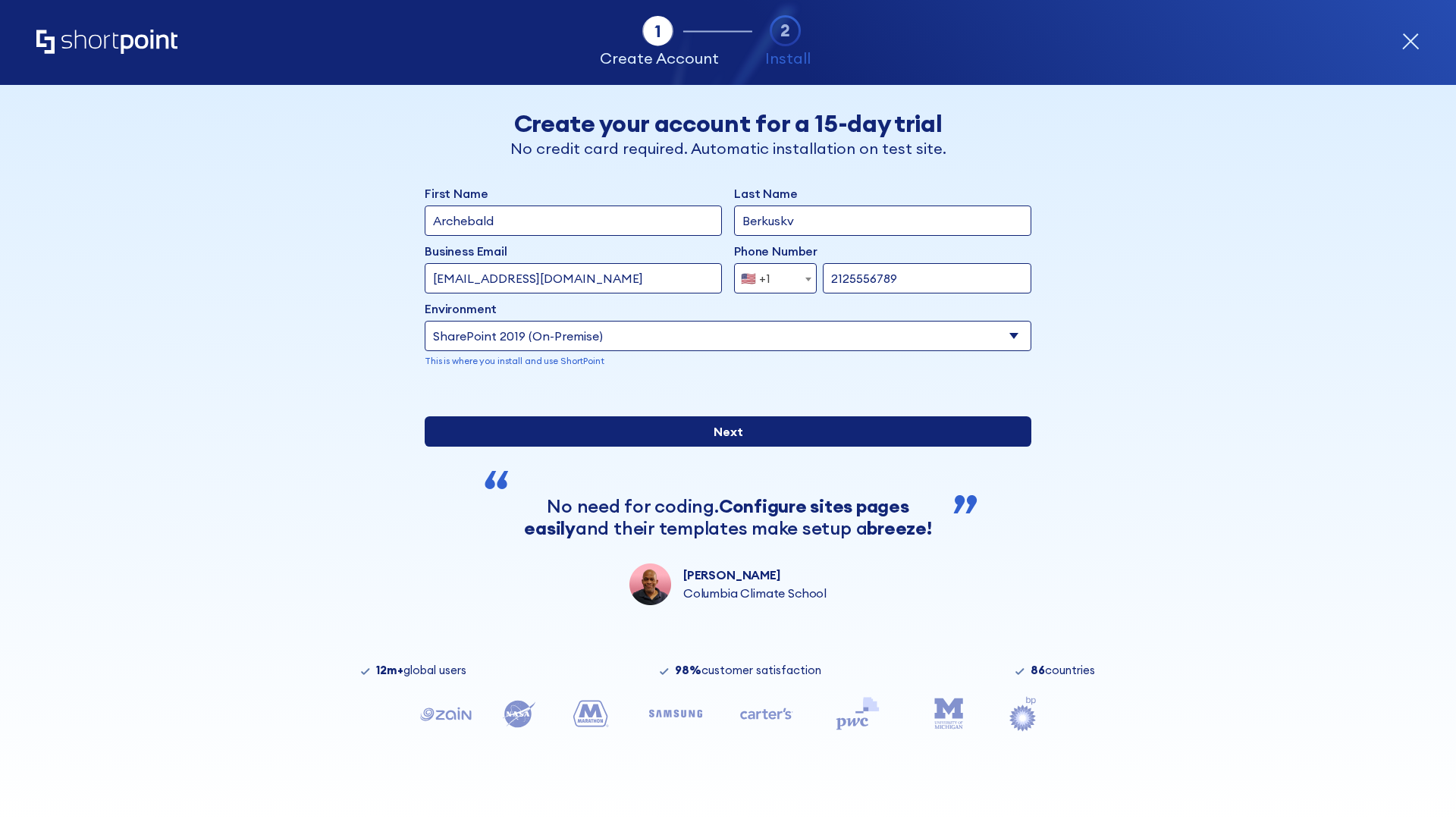
type input "https://sharepoint.com.evil.com"
click at [722, 538] on div "First Name Archebald Last Name Berkuskv Business Email Invalid Email Address te…" at bounding box center [728, 395] width 607 height 421
click at [722, 447] on input "Next" at bounding box center [728, 432] width 607 height 30
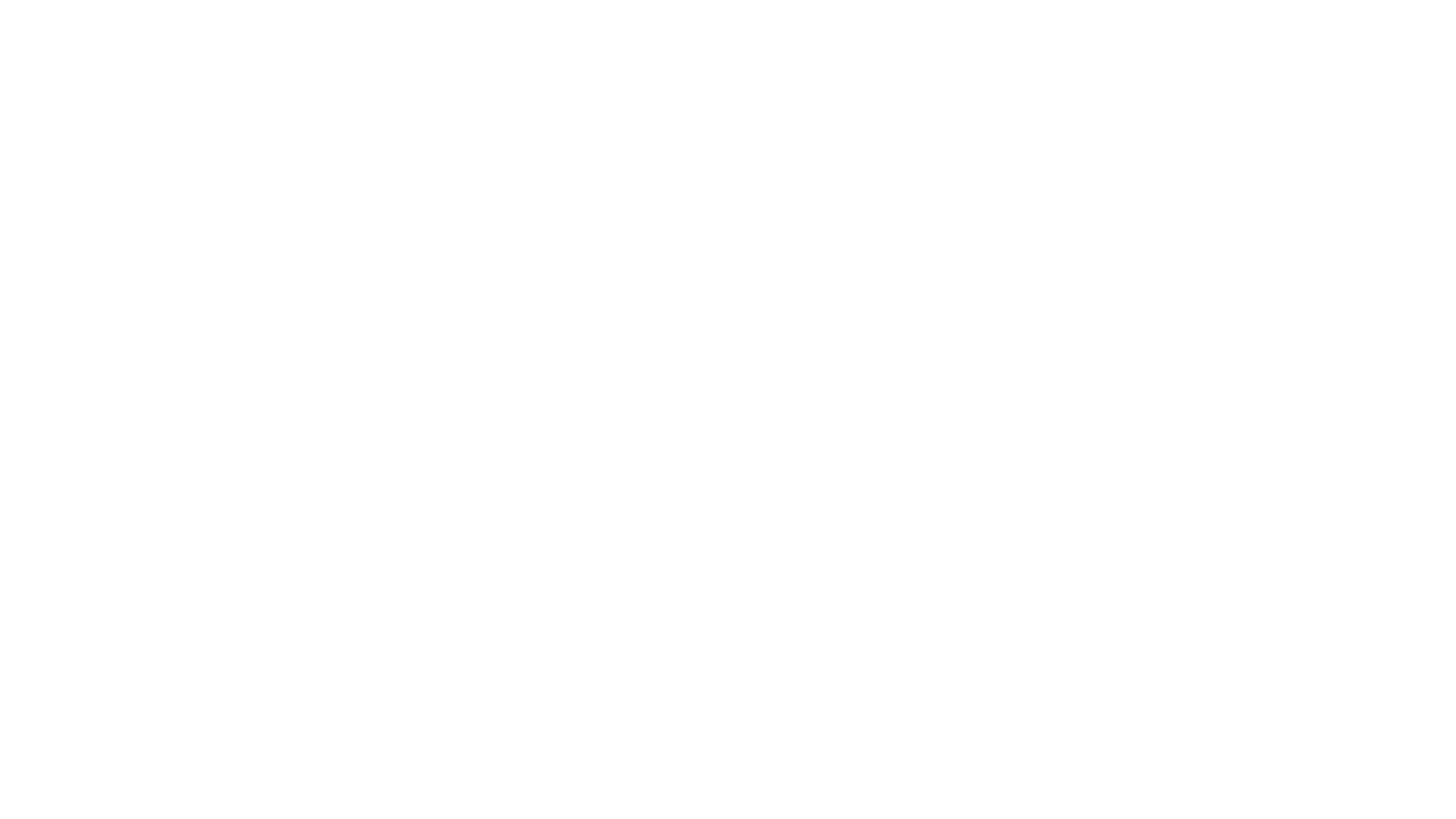
type input "Archebald"
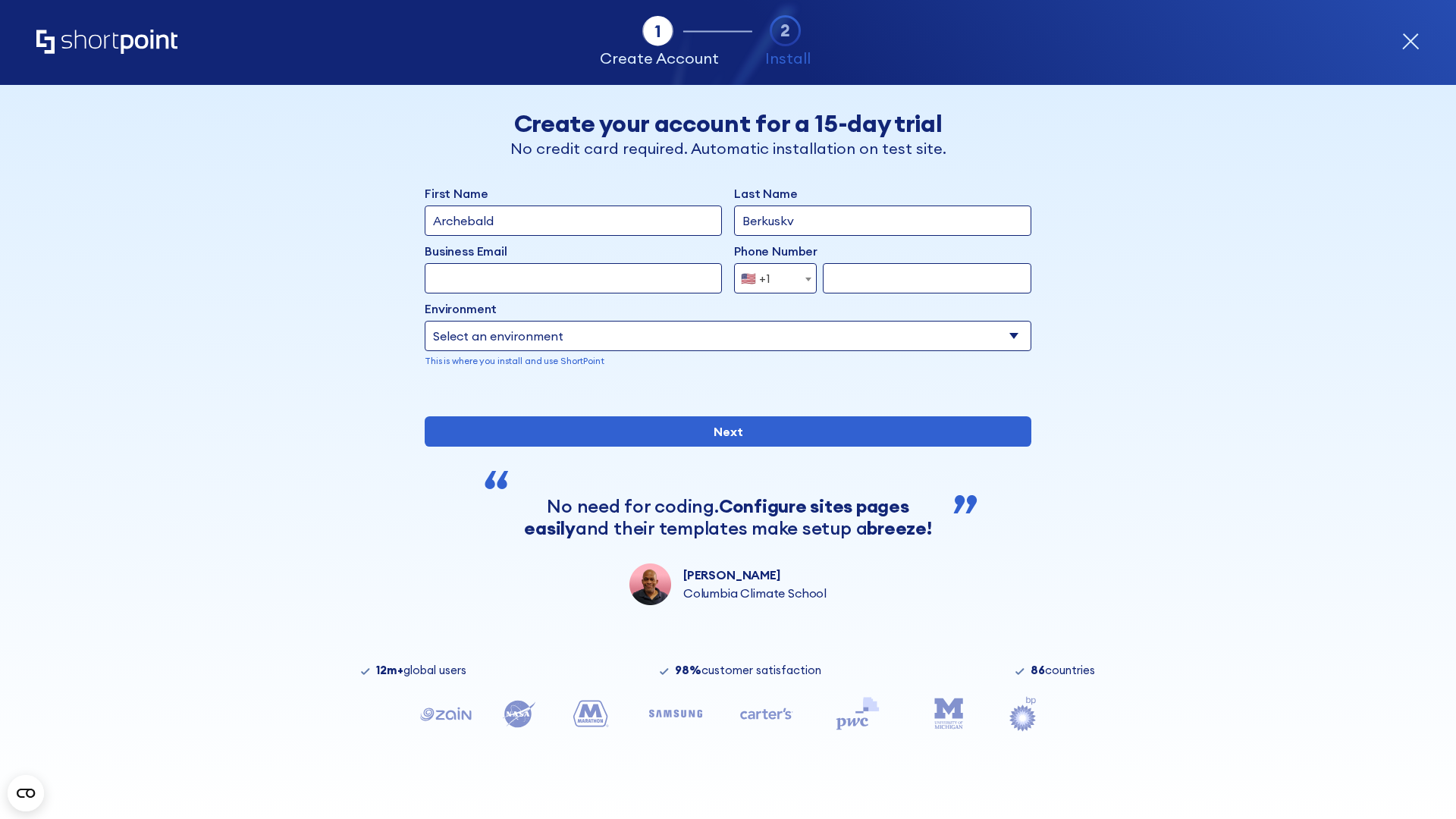
type input "Berkuskv"
type input "[EMAIL_ADDRESS][DOMAIN_NAME]"
type input "2125556789"
select select "SharePoint 2019 (On-Premise)"
type input "2125556789"
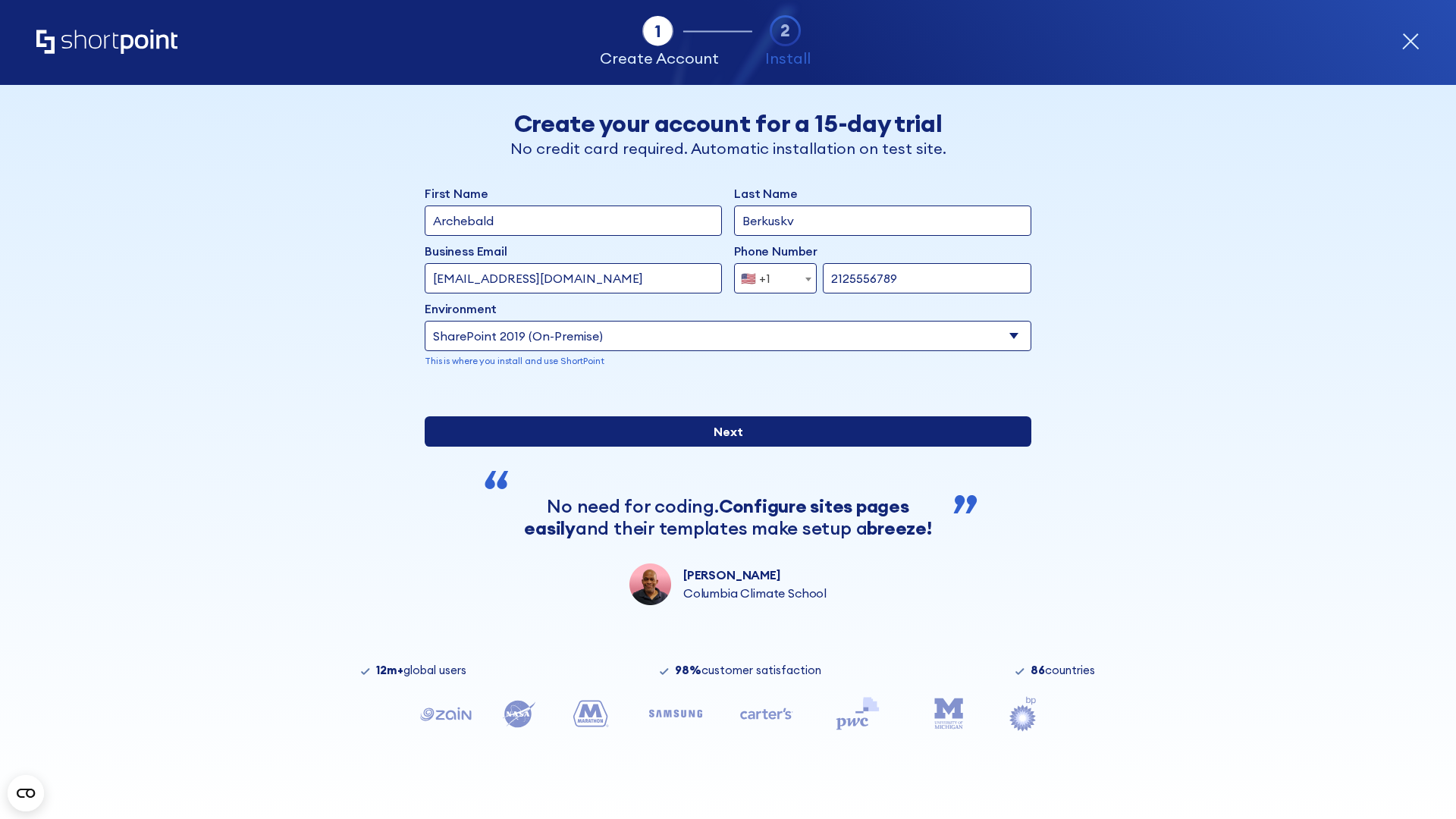
type input "https://yzrtre3nv.sharepoint.com"
click at [722, 504] on div "First Name Archebald Last Name Berkuskv Business Email Invalid Email Address [E…" at bounding box center [728, 395] width 607 height 421
click at [722, 447] on input "Next" at bounding box center [728, 432] width 607 height 30
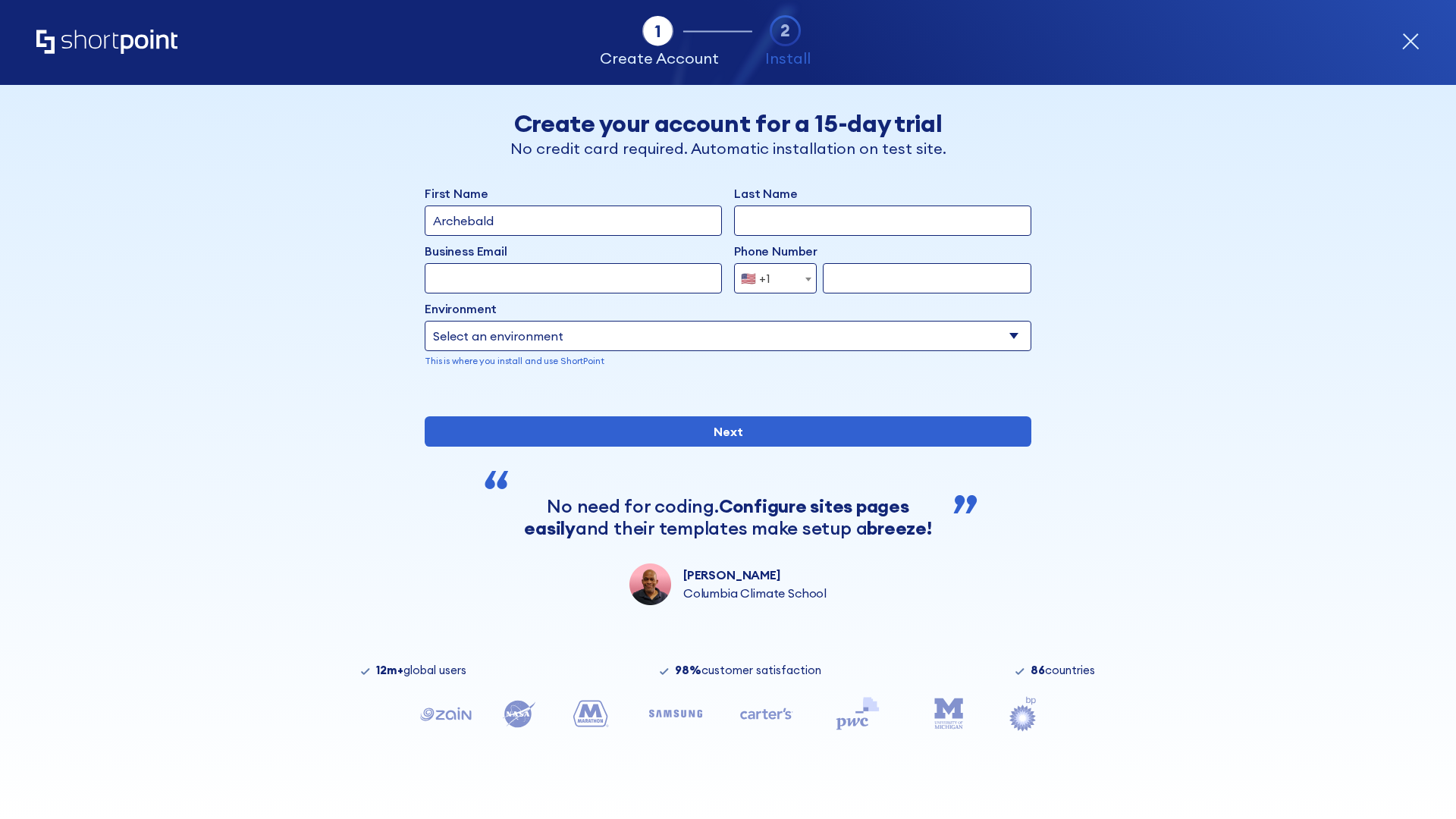
type input "Archebald"
type input "Berkuskv"
type input "[EMAIL_ADDRESS][DOMAIN_NAME]"
type input "2125556789"
select select "SharePoint 2019 (On-Premise)"
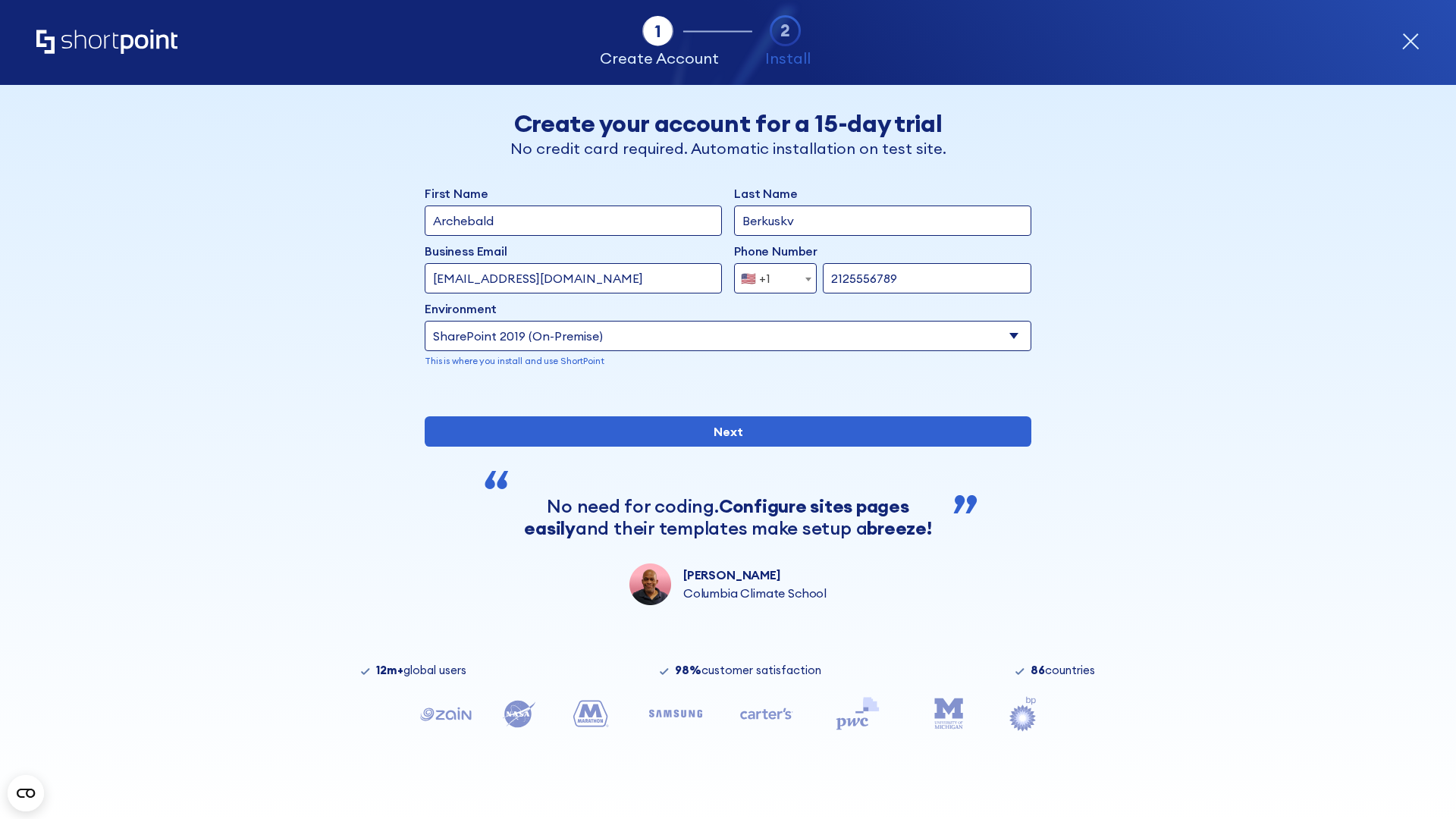
type input "2125556789"
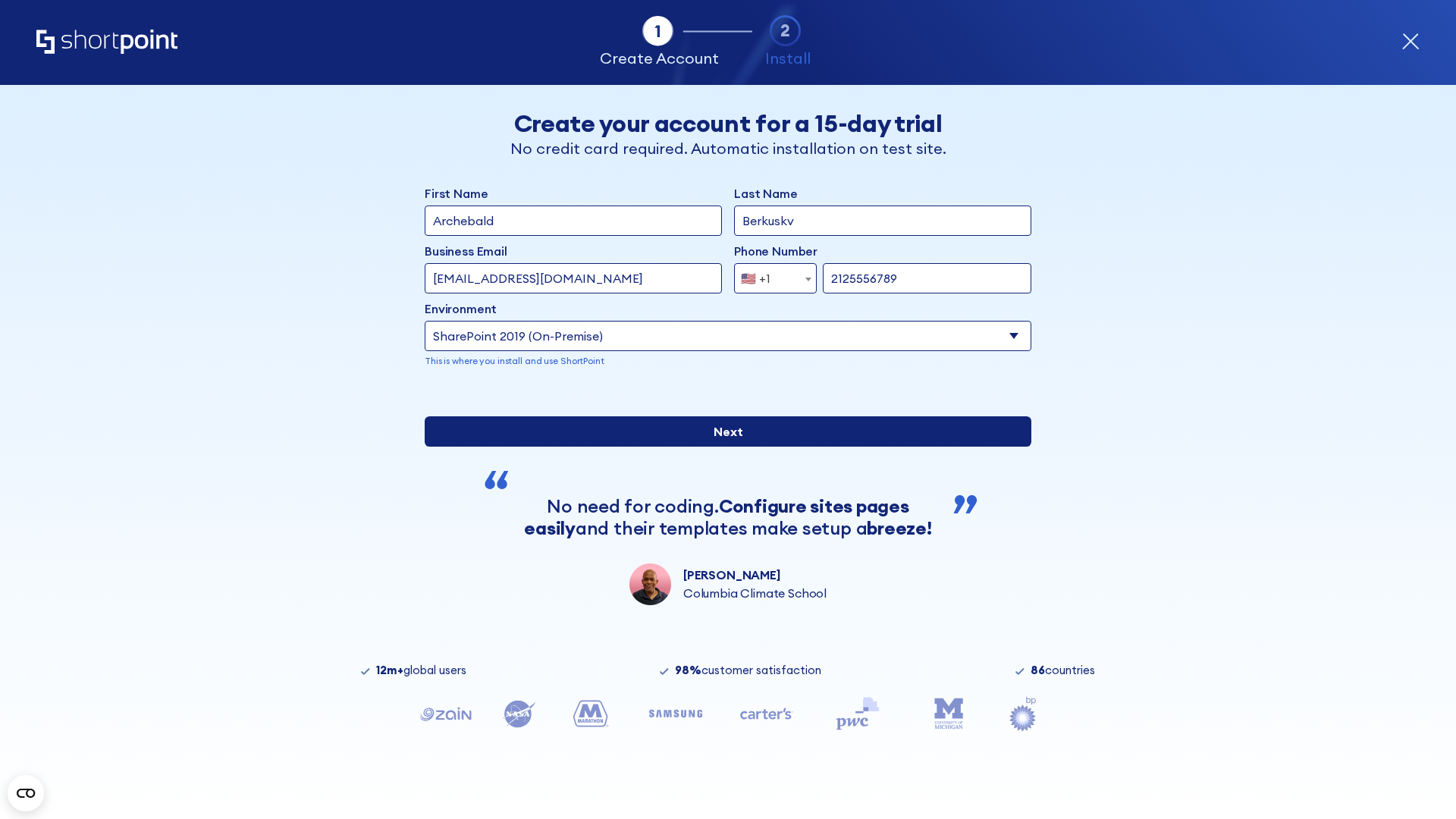
type input "https://project.sharepoint.cn"
click at [722, 512] on div "First Name Archebald Last Name Berkuskv Business Email Invalid Email Address [E…" at bounding box center [728, 395] width 607 height 421
click at [722, 447] on input "Next" at bounding box center [728, 432] width 607 height 30
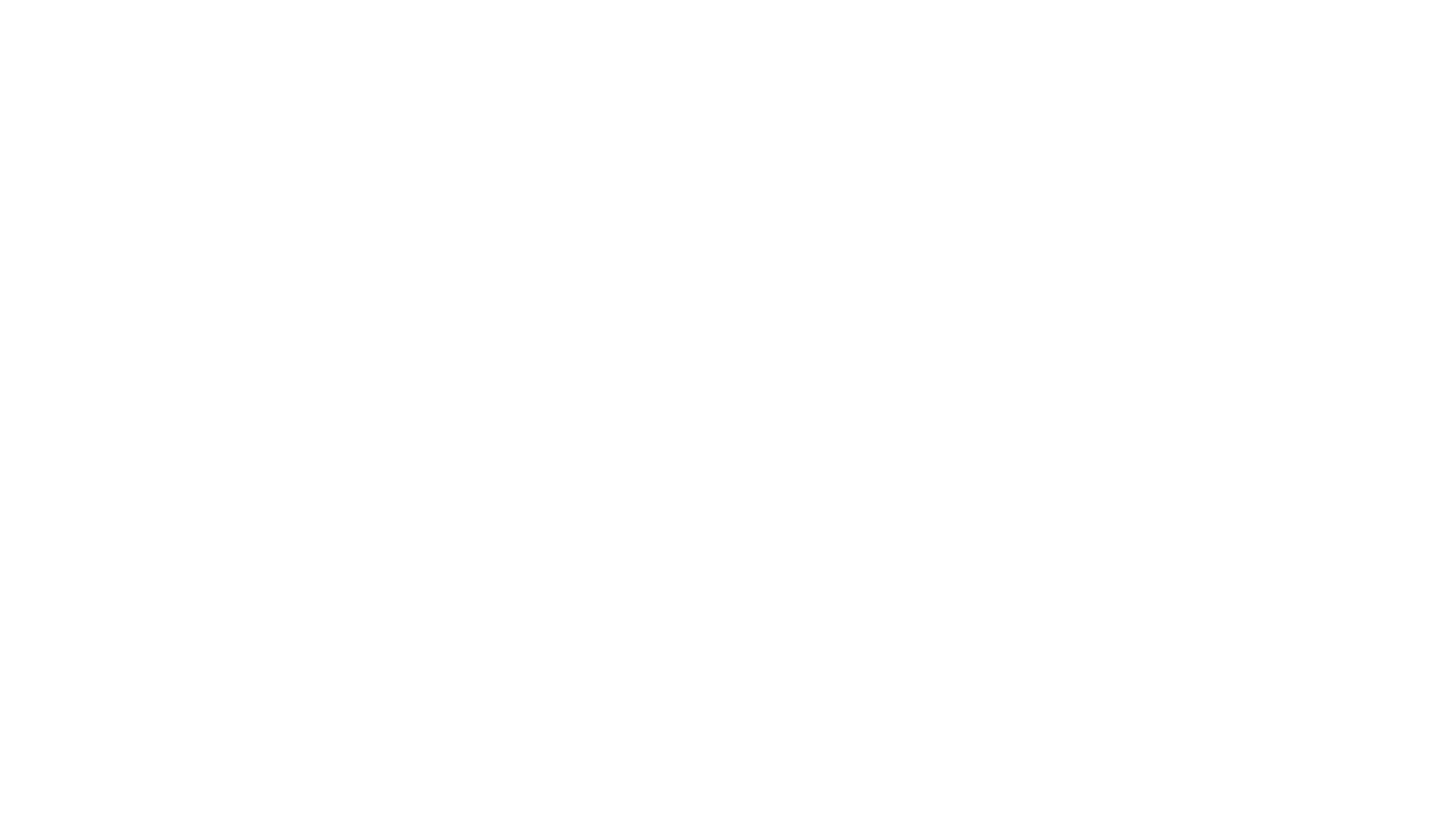
type input "Archebald"
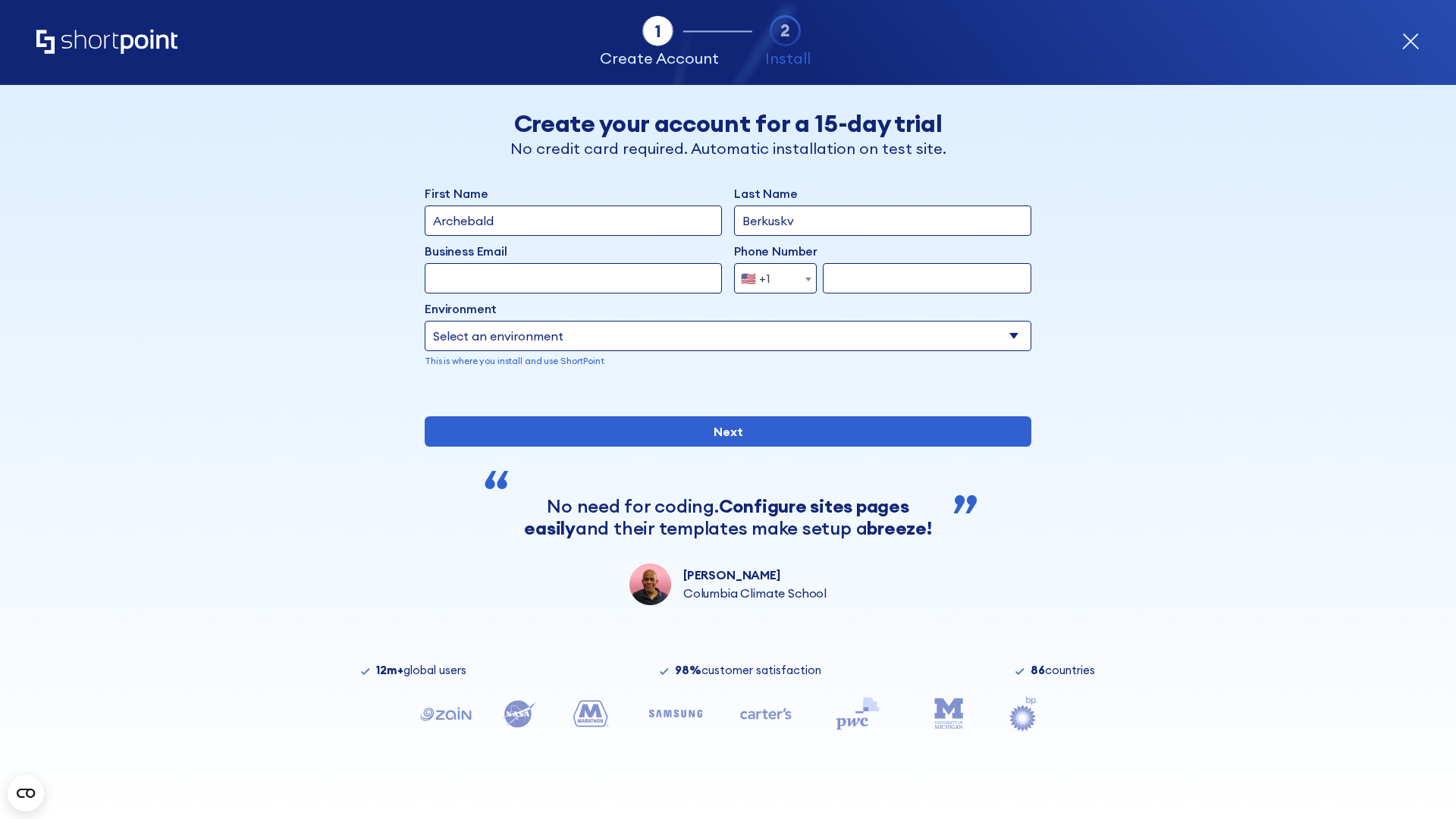
type input "Berkuskv"
type input "[EMAIL_ADDRESS][DOMAIN_NAME]"
type input "2125556789"
select select "SharePoint 2019 (On-Premise)"
type input "2125556789"
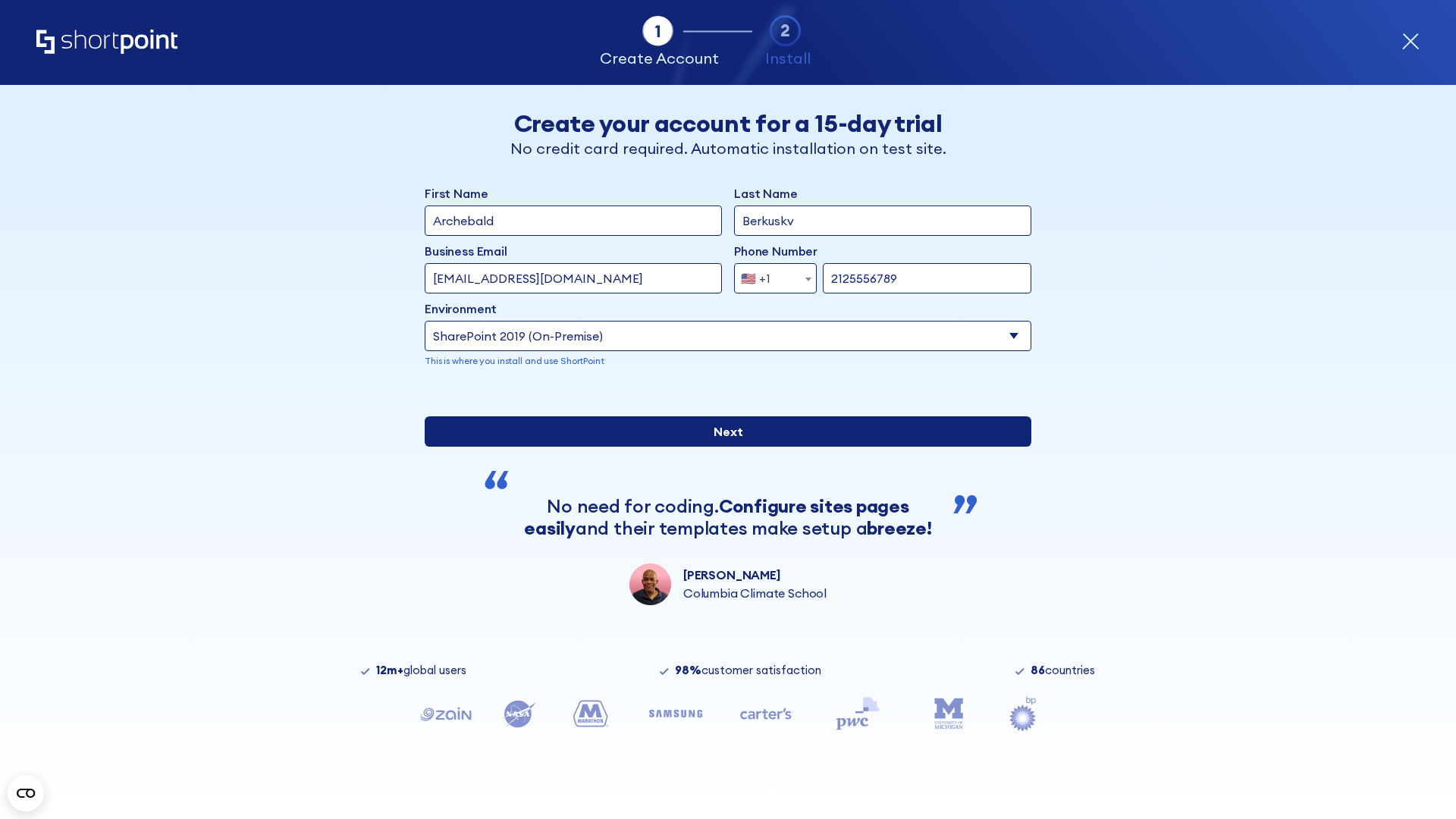
type input "[URL][DOMAIN_NAME]"
click at [722, 504] on div "First Name Archebald Last Name Berkuskv Business Email Invalid Email Address [E…" at bounding box center [728, 395] width 607 height 421
click at [722, 447] on input "Next" at bounding box center [728, 432] width 607 height 30
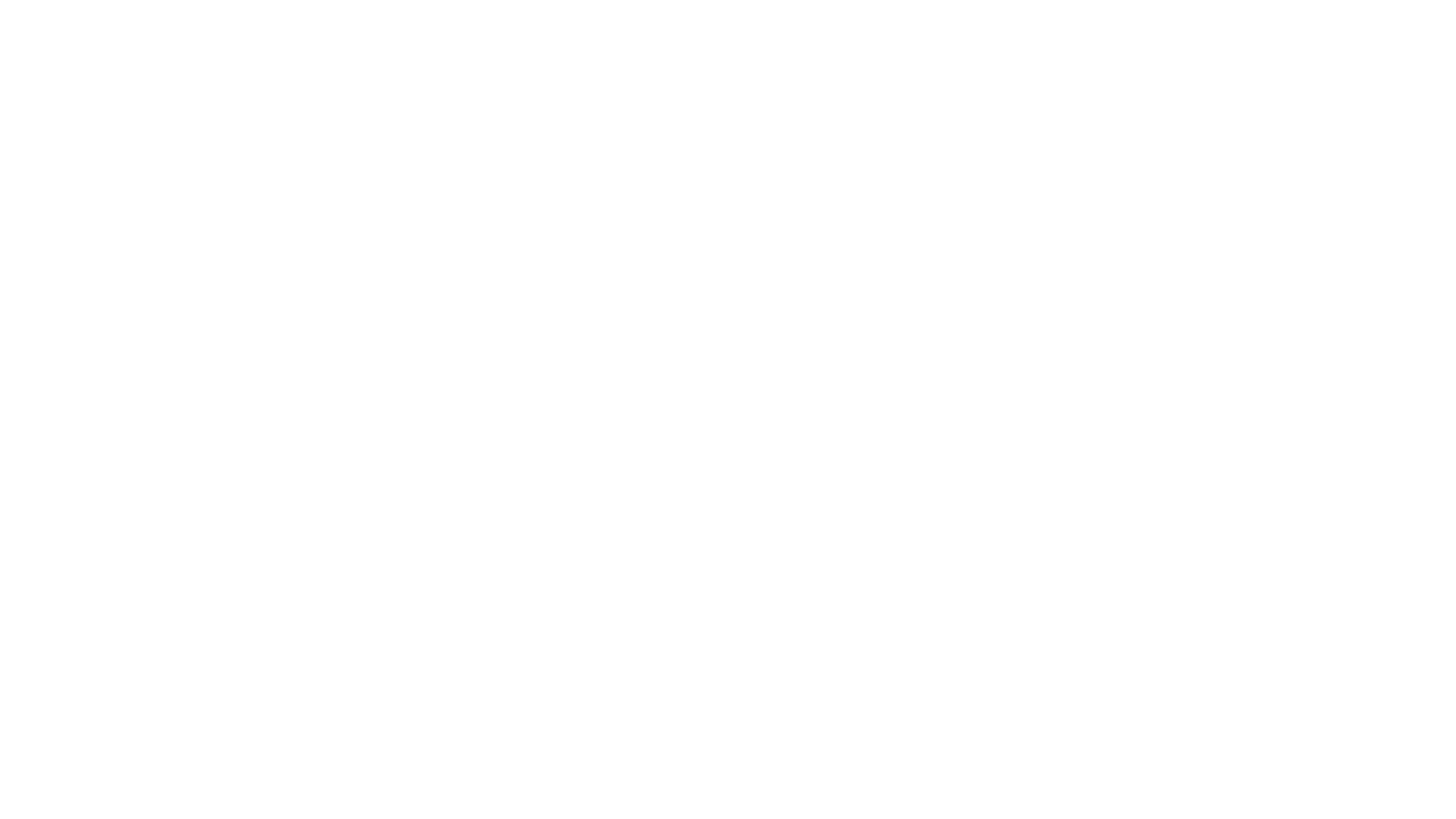
type input "Archebald"
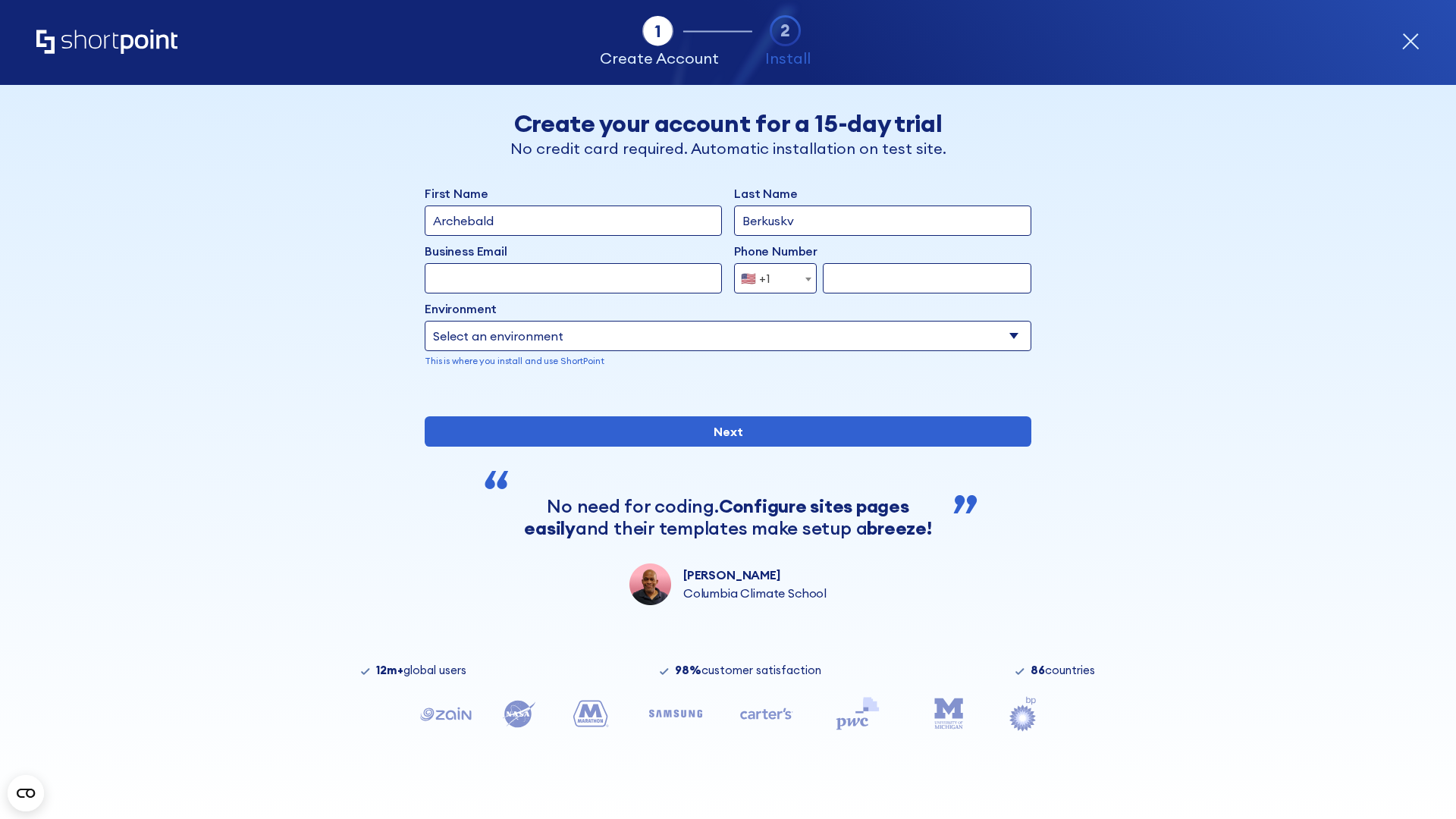
type input "Berkuskv"
type input "[EMAIL_ADDRESS][DOMAIN_NAME]"
type input "2125556789"
select select "SharePoint 2019 (On-Premise)"
type input "2125556789"
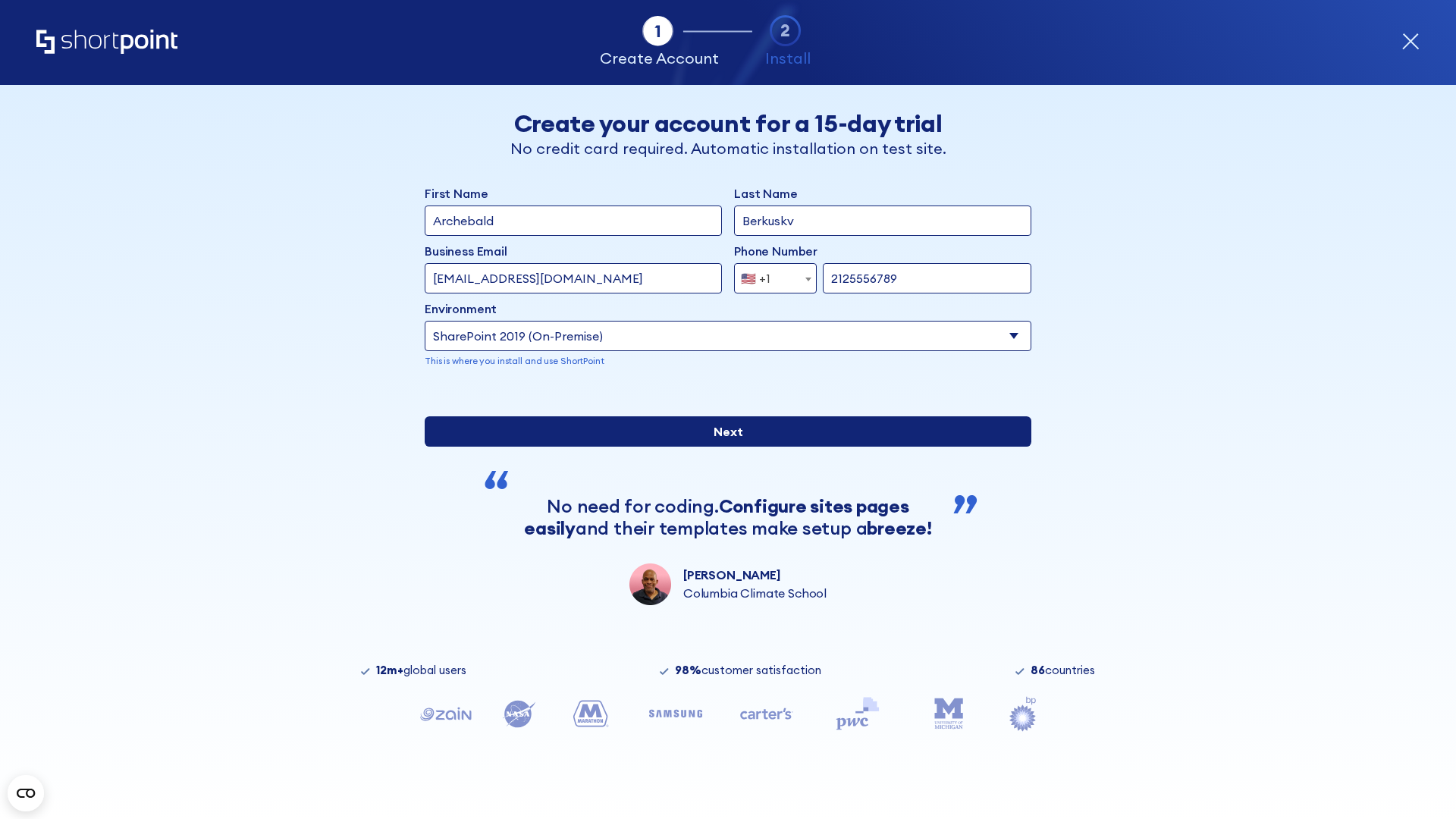
type input "[URL][DOMAIN_NAME]"
click at [722, 500] on div "First Name Archebald Last Name Berkuskv Business Email Invalid Email Address [E…" at bounding box center [728, 395] width 607 height 421
click at [722, 447] on input "Next" at bounding box center [728, 432] width 607 height 30
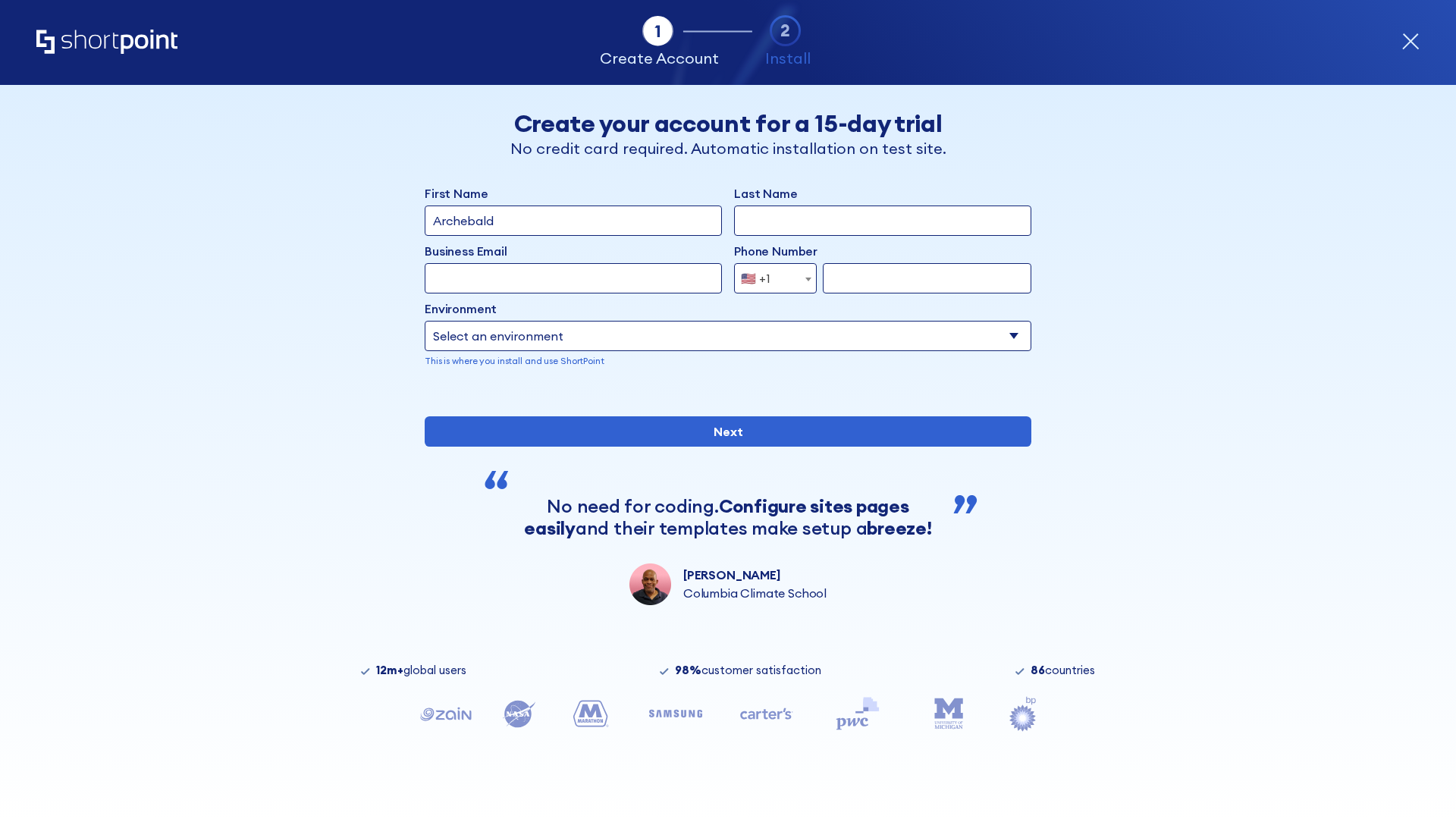
type input "Archebald"
type input "Berkuskv"
type input "[EMAIL_ADDRESS][DOMAIN_NAME]"
type input "2125556789"
select select "SharePoint 2019 (On-Premise)"
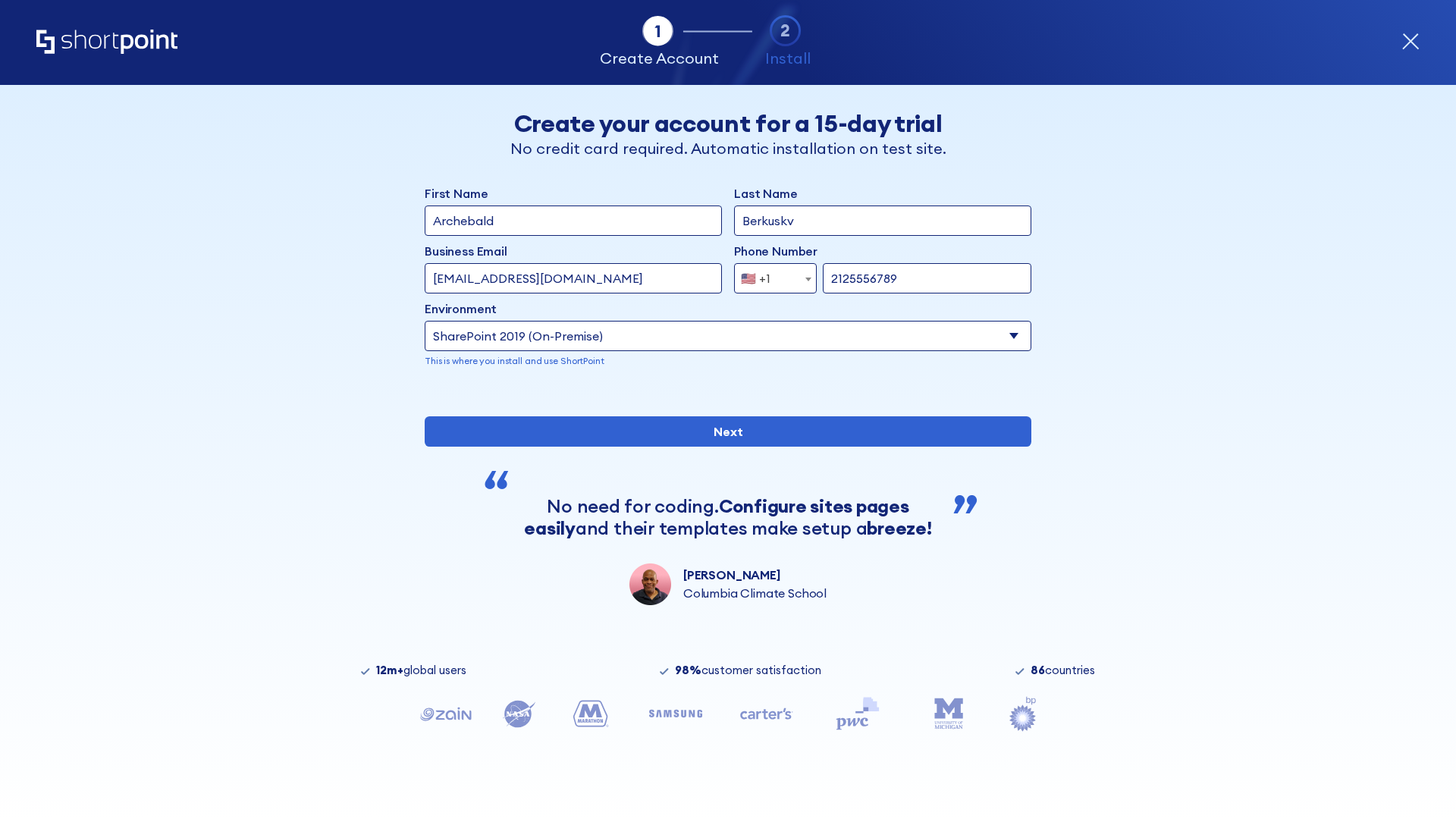
type input "2125556789"
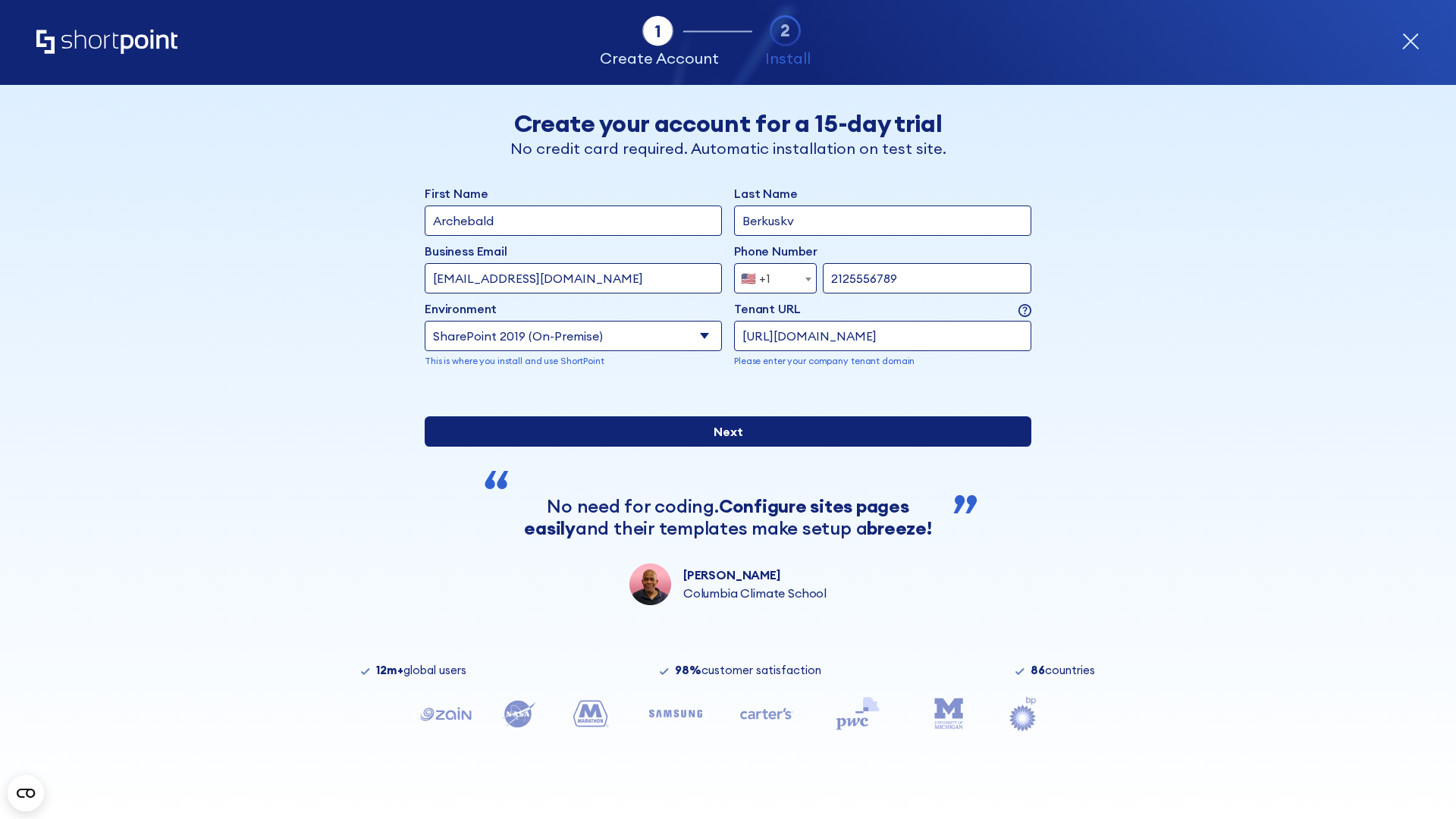
type input "https://alpha.sharepoint-mil.us"
click at [722, 500] on div "First Name Archebald Last Name Berkuskv Business Email Invalid Email Address te…" at bounding box center [728, 395] width 607 height 421
click at [722, 447] on input "Next" at bounding box center [728, 432] width 607 height 30
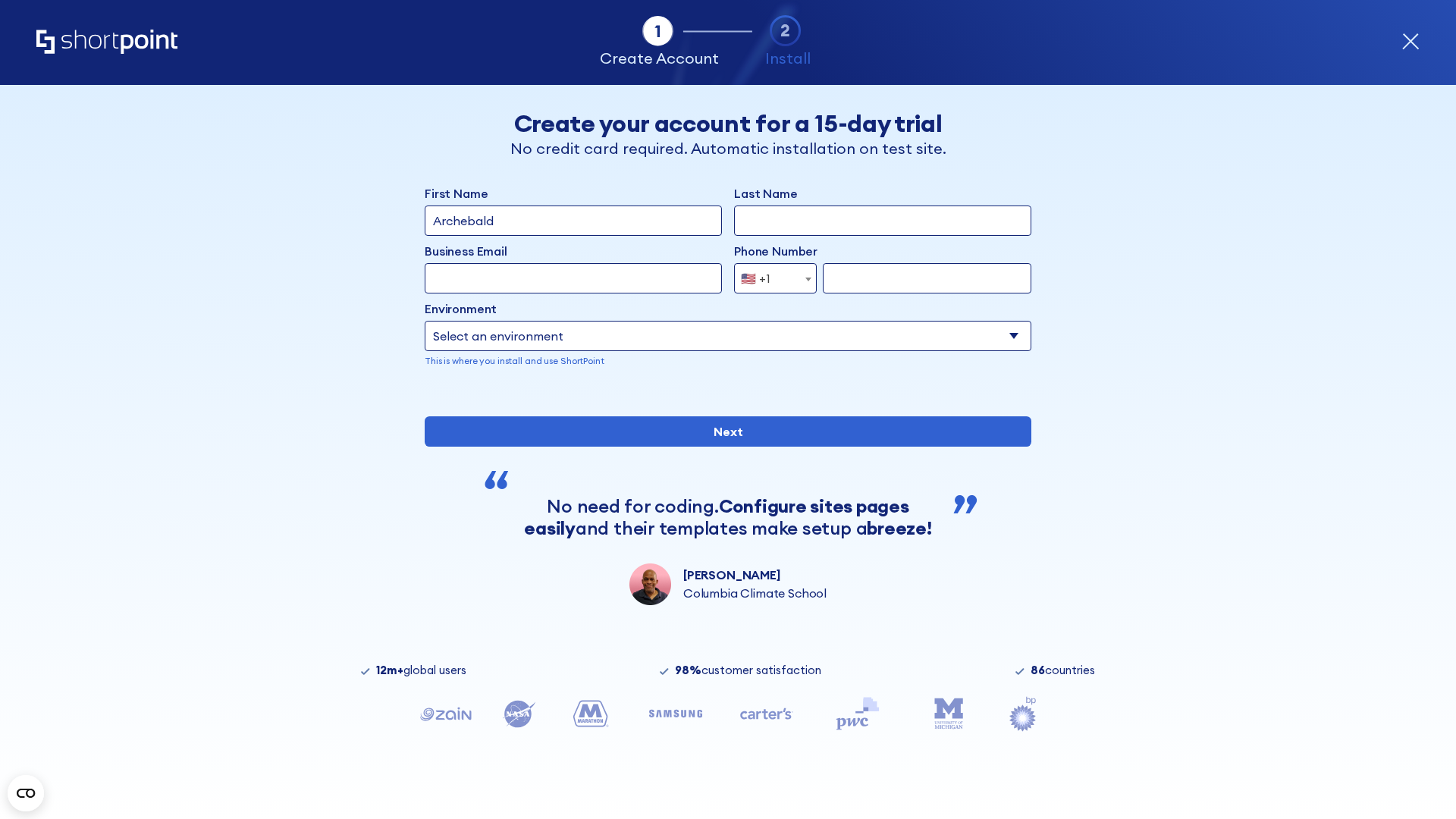
type input "Archebald"
type input "Berkuskv"
type input "[EMAIL_ADDRESS][DOMAIN_NAME]"
type input "2125556789"
select select "SharePoint 2019 (On-Premise)"
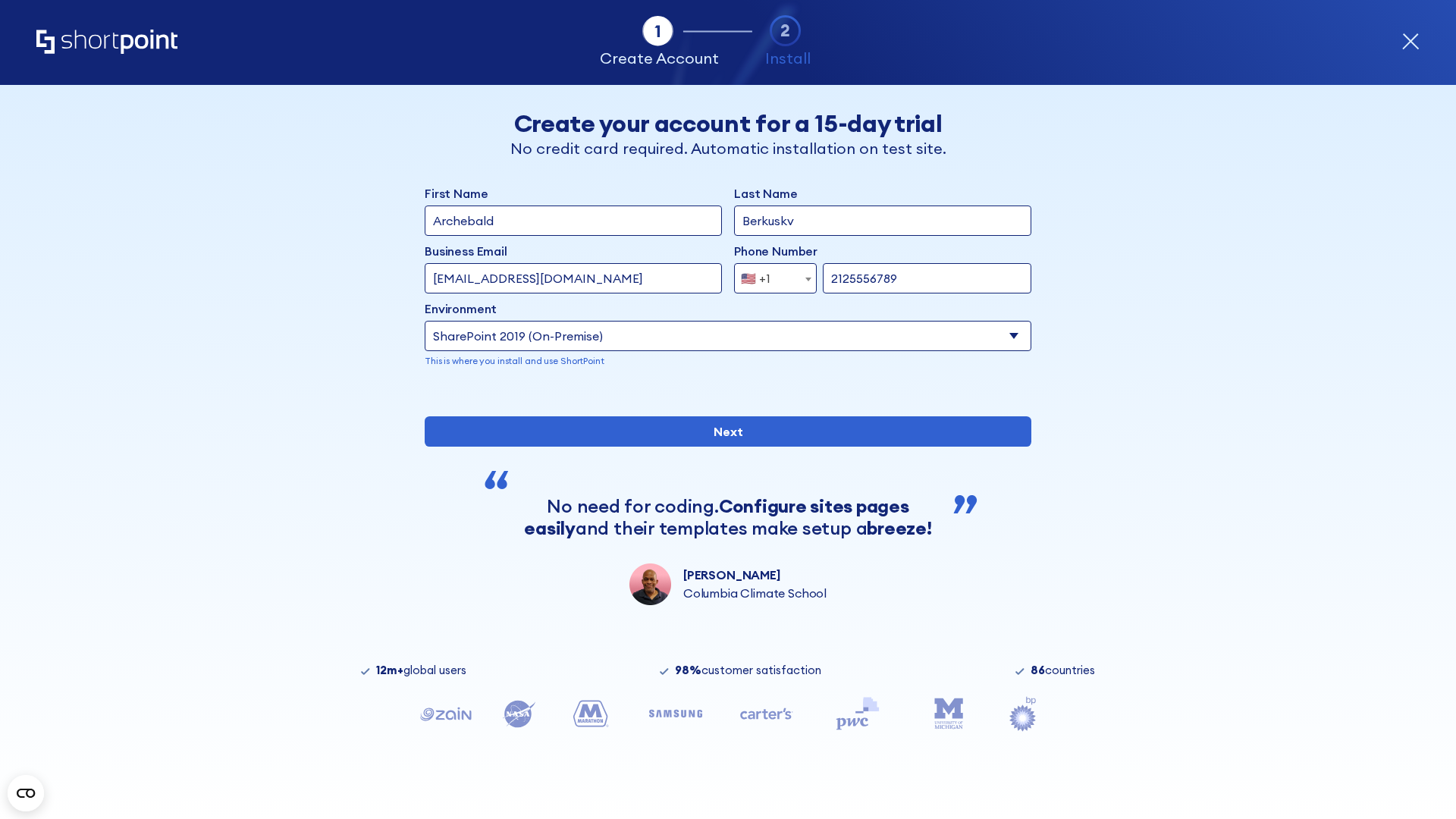
type input "2125556789"
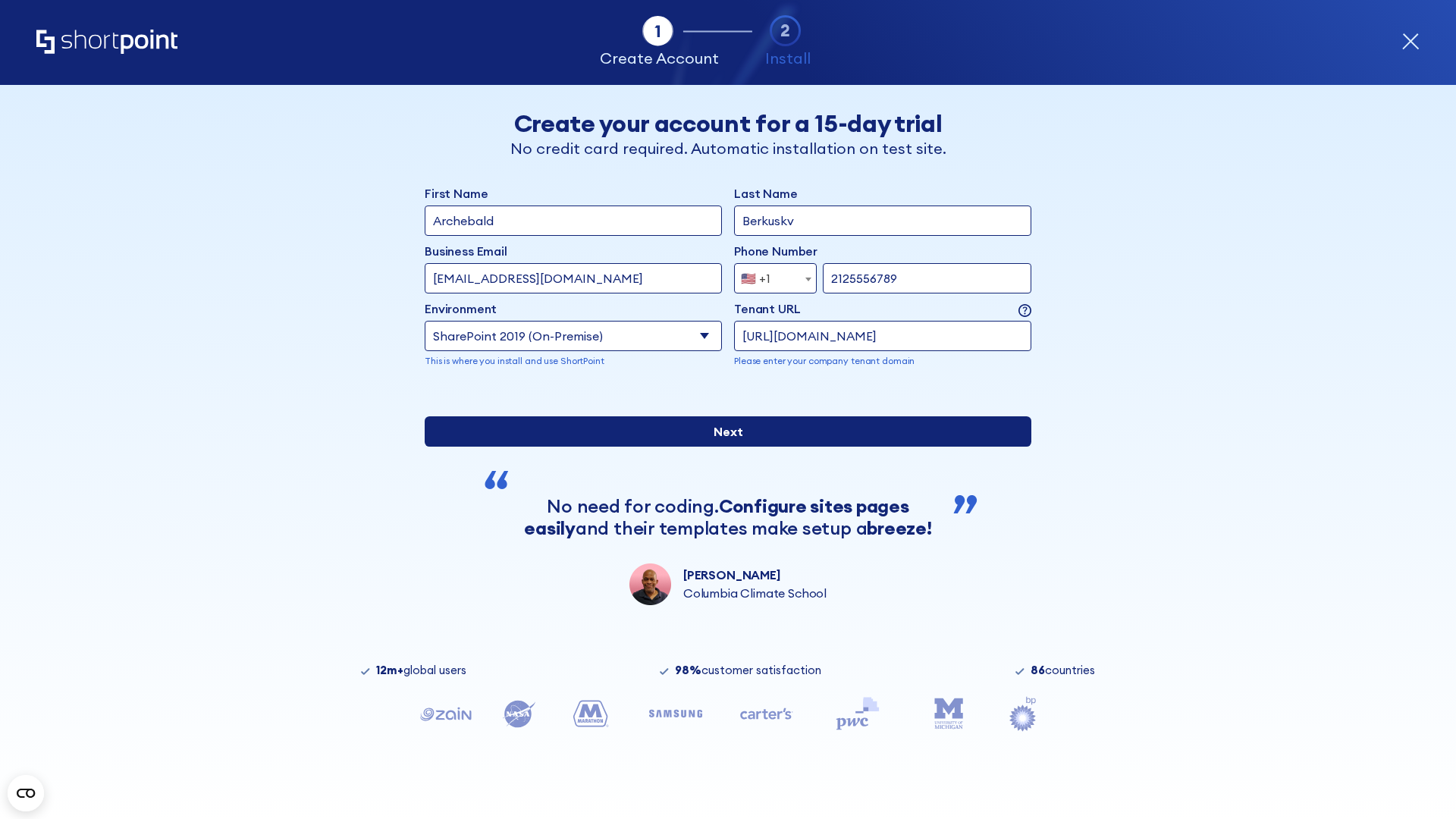
type input "[URL][DOMAIN_NAME]"
click at [722, 500] on div "First Name Archebald Last Name Berkuskv Business Email Invalid Email Address te…" at bounding box center [728, 395] width 607 height 421
click at [722, 447] on input "Next" at bounding box center [728, 432] width 607 height 30
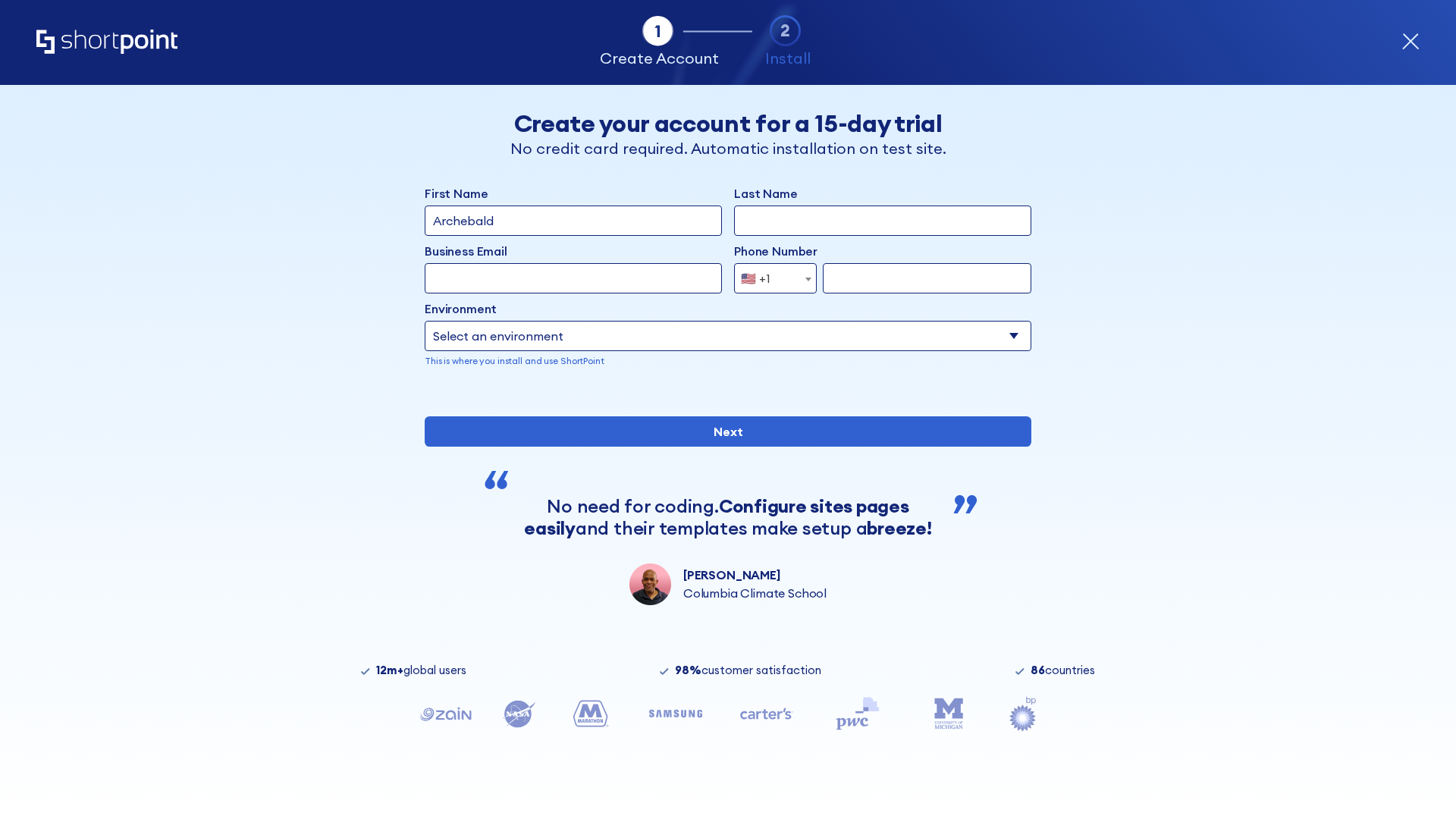
type input "Archebald"
type input "Berkuskv"
type input "[EMAIL_ADDRESS][DOMAIN_NAME]"
type input "2125556789"
select select "SharePoint 2016 (On-Premise)"
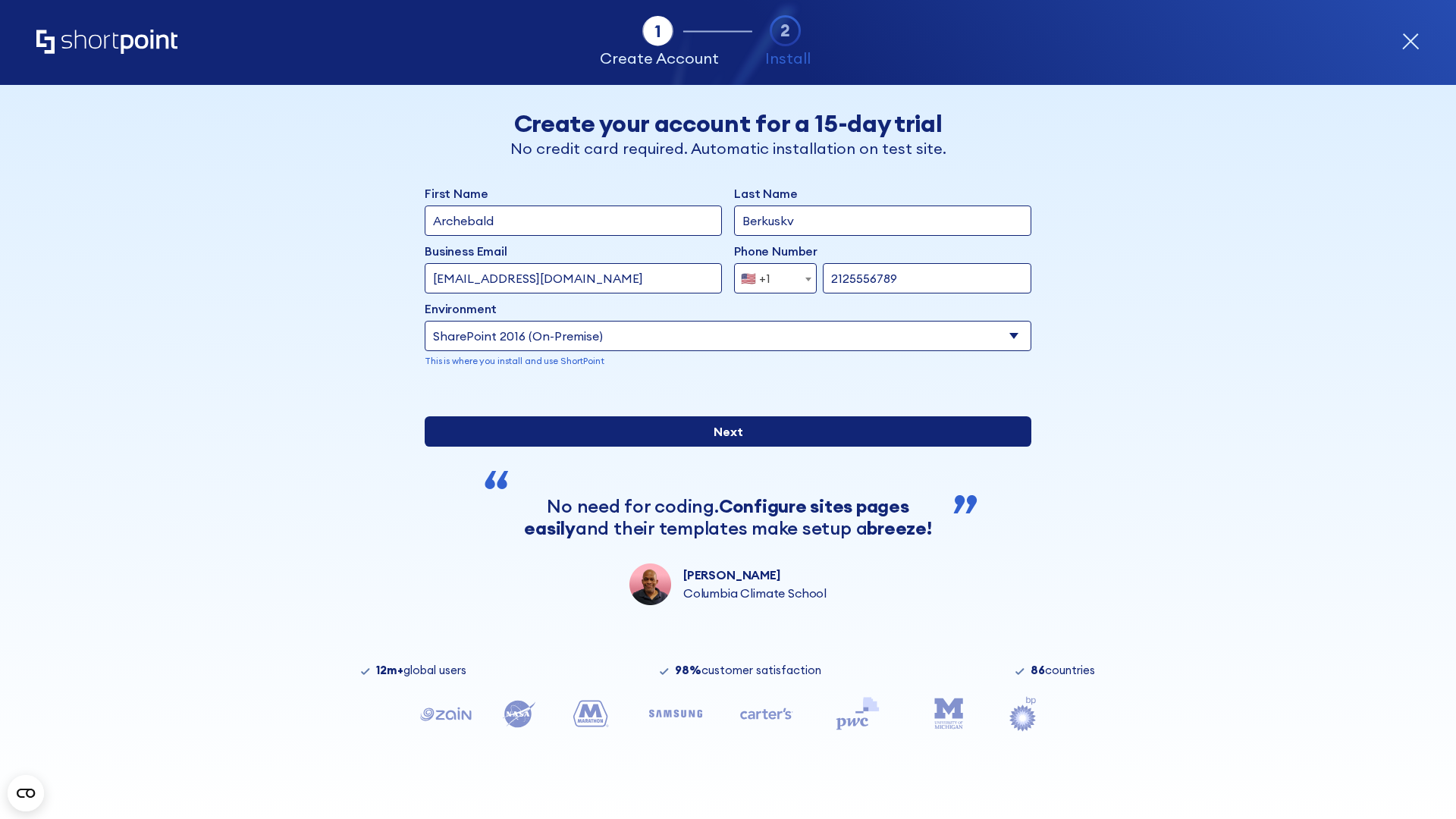
type input "2125556789"
click at [722, 499] on div "First Name Archebald Last Name Berkuskv Business Email Invalid Email Address [E…" at bounding box center [728, 395] width 607 height 421
click at [722, 447] on input "Next" at bounding box center [728, 432] width 607 height 30
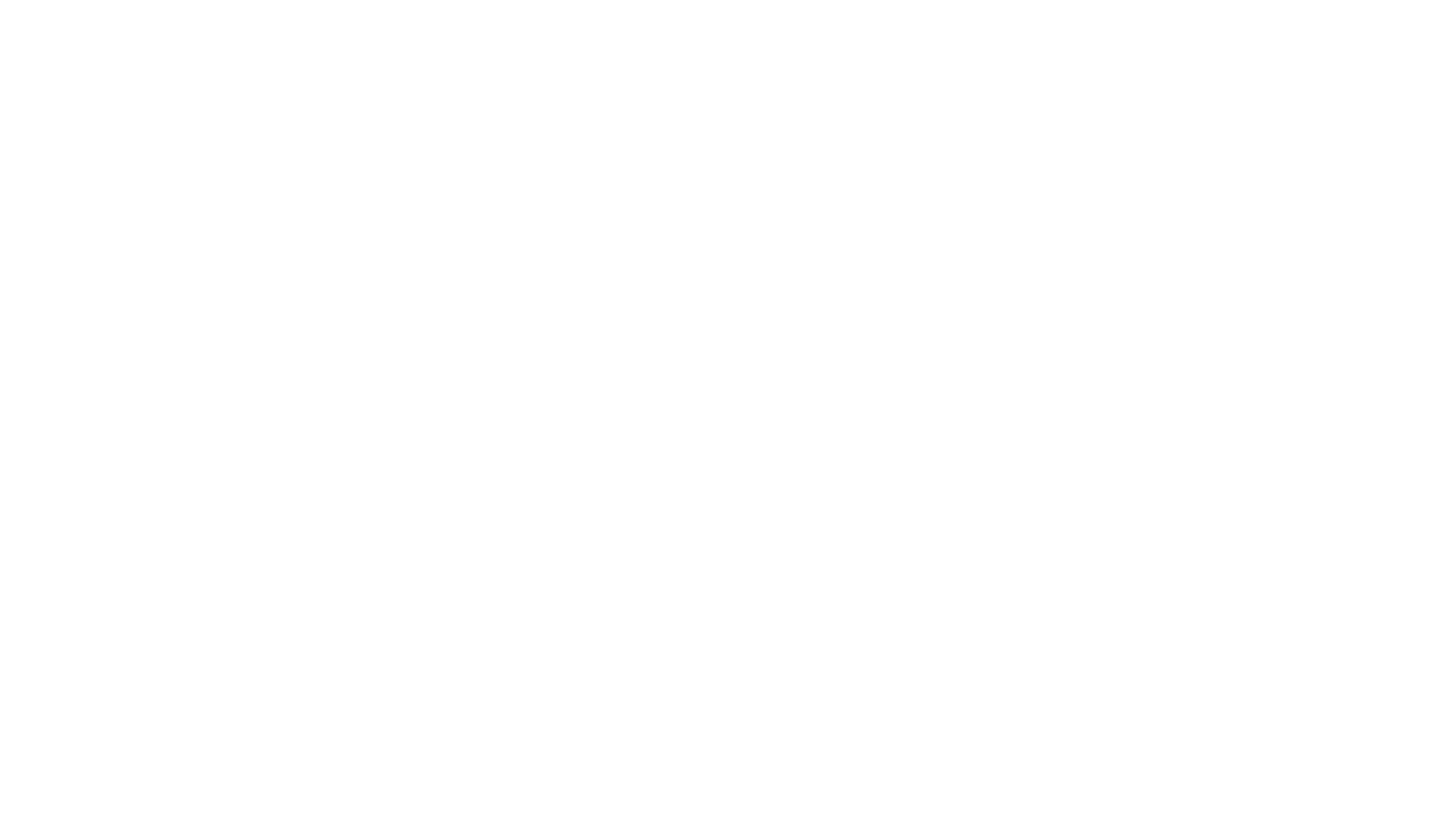
type input "Archebald"
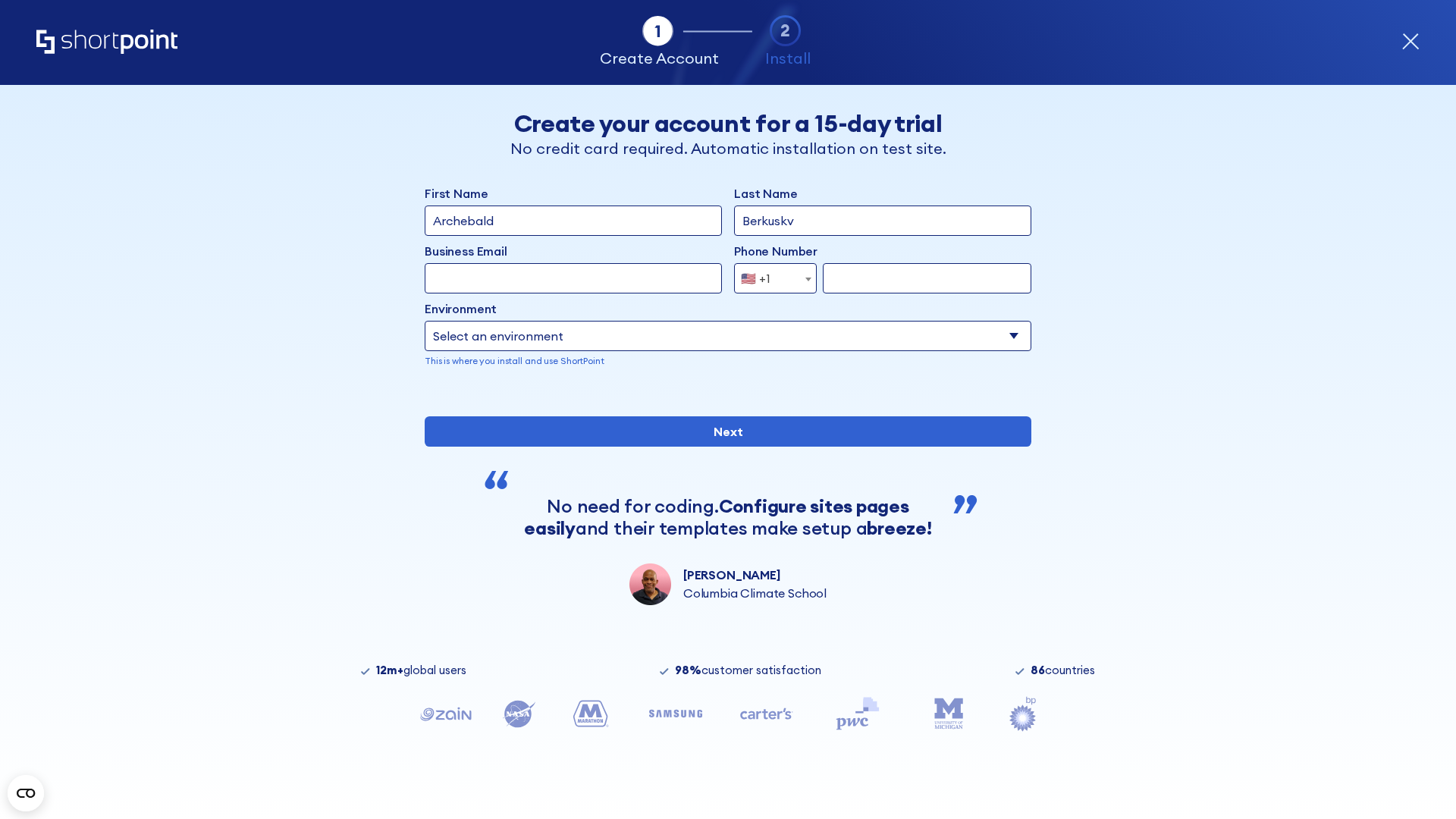
type input "Berkuskv"
type input "[EMAIL_ADDRESS][DOMAIN_NAME]"
type input "2125556789"
select select "SharePoint 2013 (On-Premise)"
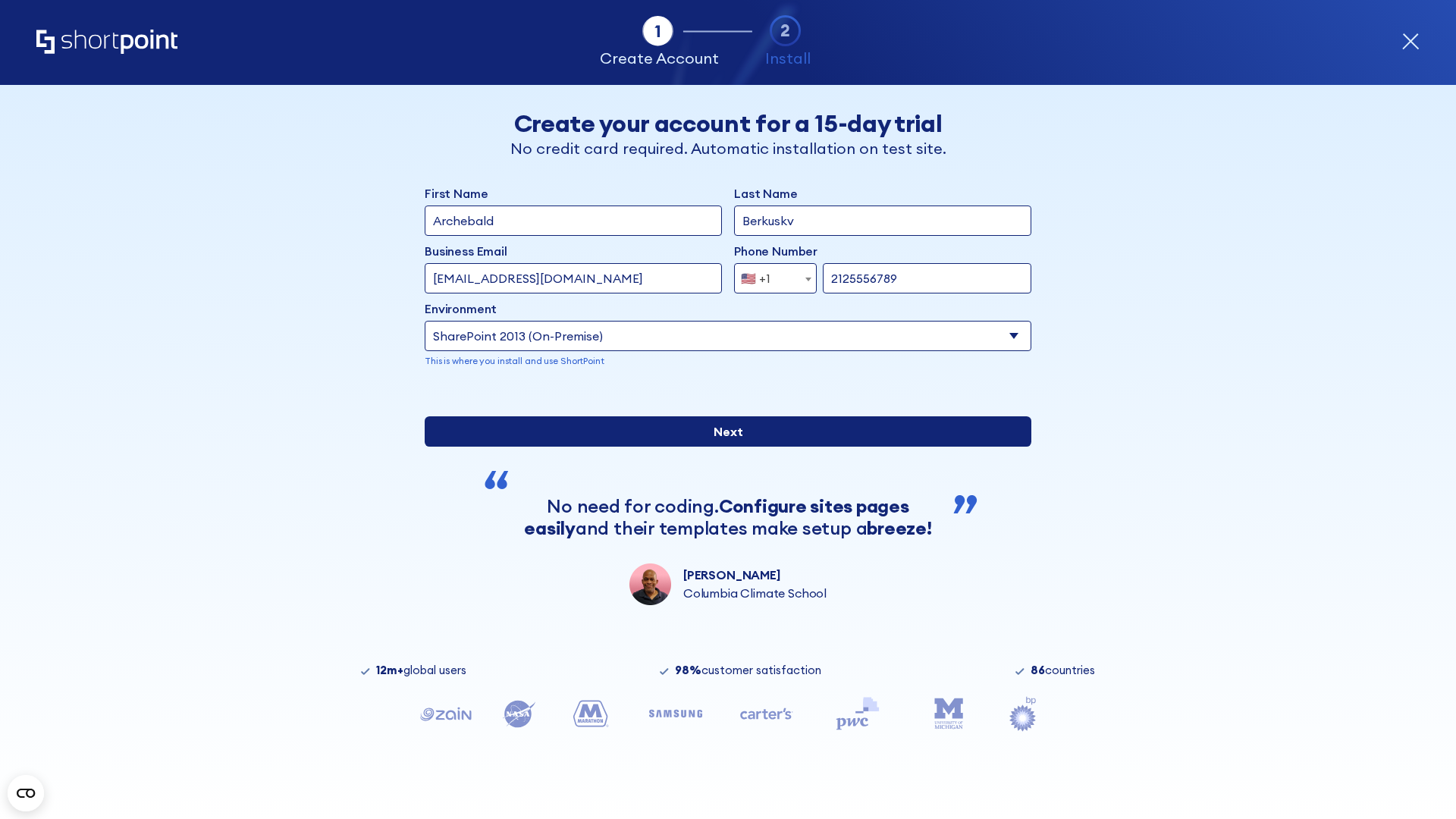
type input "2125556789"
click at [722, 447] on input "Next" at bounding box center [728, 432] width 607 height 30
